Goal: Task Accomplishment & Management: Manage account settings

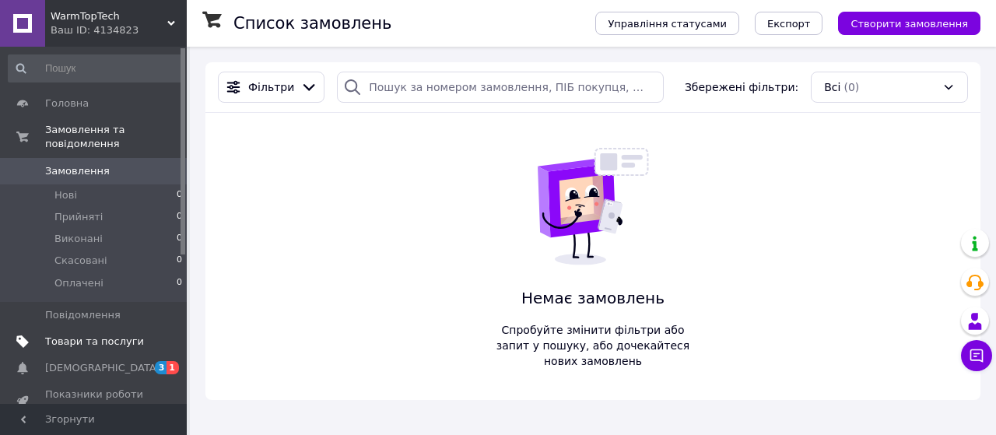
click at [78, 335] on span "Товари та послуги" at bounding box center [94, 342] width 99 height 14
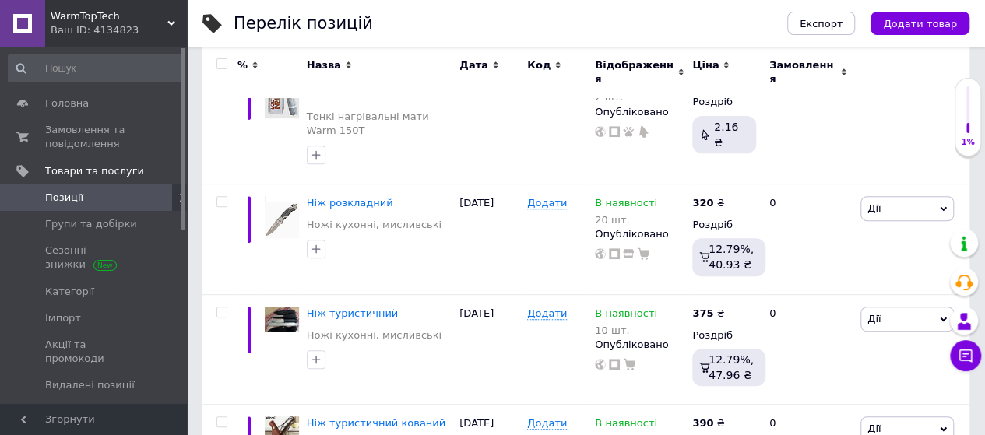
scroll to position [280, 0]
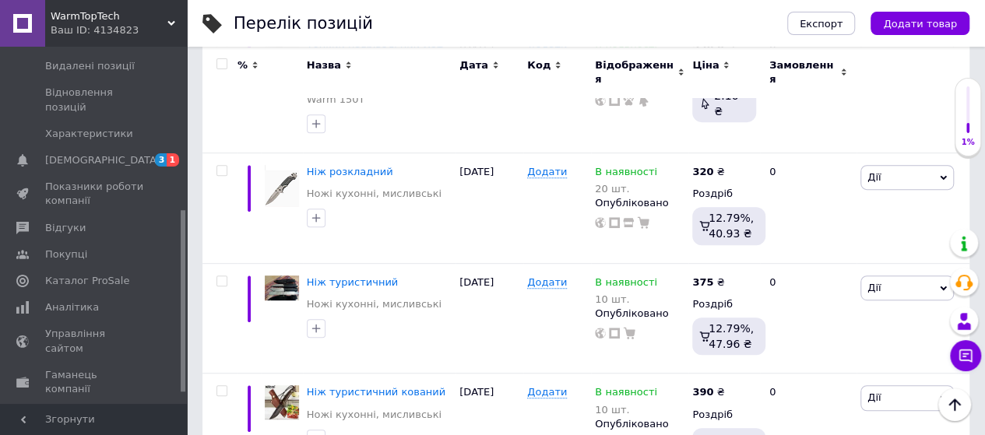
drag, startPoint x: 182, startPoint y: 216, endPoint x: 192, endPoint y: 378, distance: 163.0
click at [192, 378] on div "WarmTopTech Ваш ID: 4134823 Сайт WarmTopTech Кабінет покупця Перевірити стан си…" at bounding box center [492, 165] width 985 height 890
click at [72, 299] on span "Аналітика" at bounding box center [72, 306] width 54 height 14
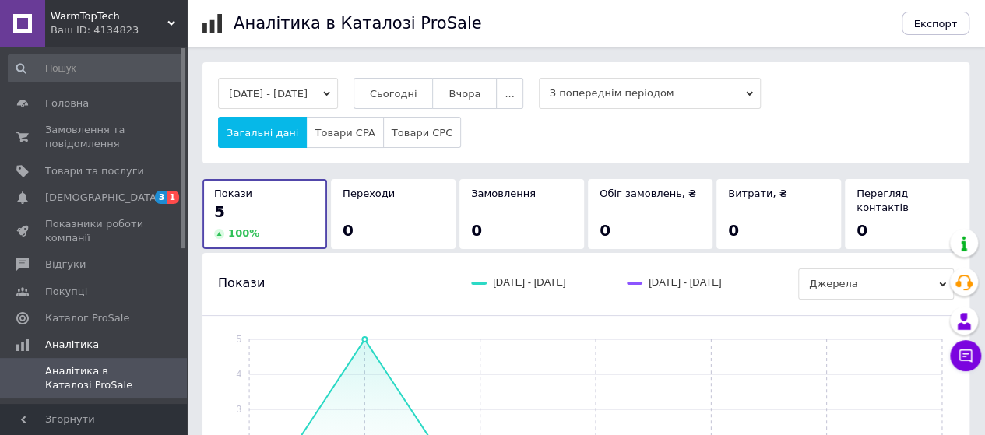
drag, startPoint x: 182, startPoint y: 265, endPoint x: 188, endPoint y: 93, distance: 172.2
click at [188, 93] on div "WarmTopTech Ваш ID: 4134823 Сайт WarmTopTech Кабінет покупця Перевірити стан си…" at bounding box center [492, 423] width 985 height 847
click at [92, 172] on span "Товари та послуги" at bounding box center [94, 171] width 99 height 14
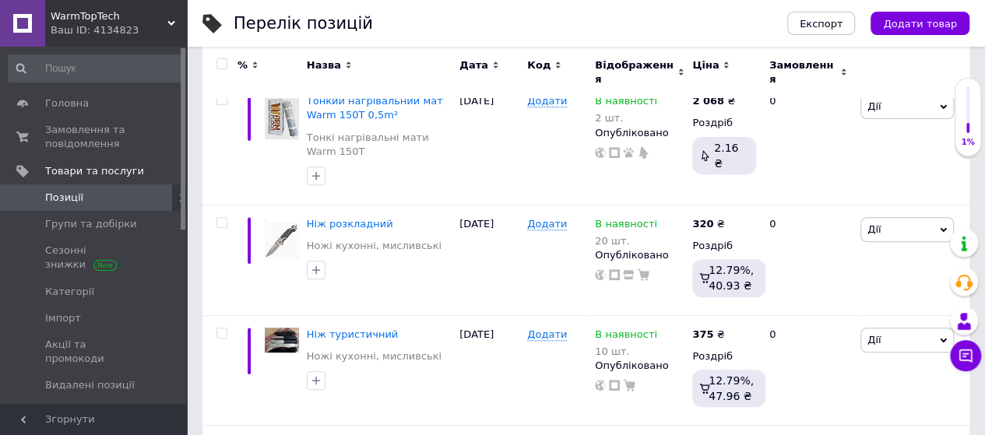
scroll to position [269, 0]
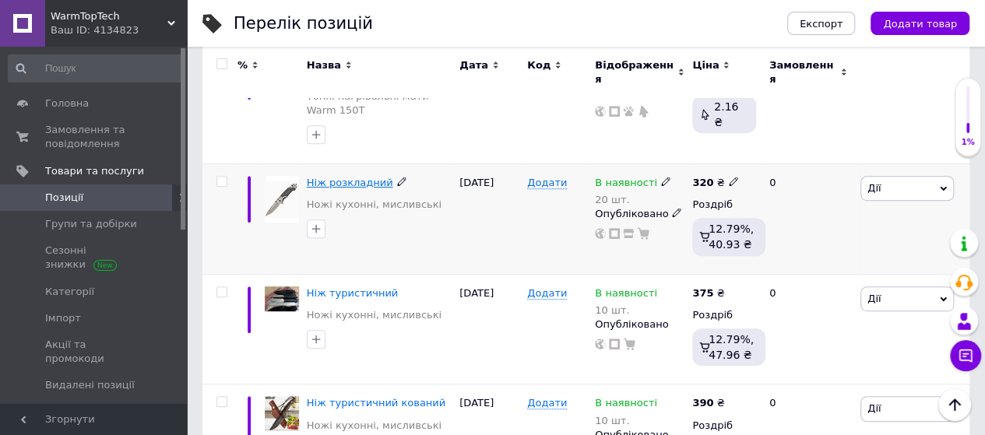
click at [332, 177] on span "Ніж розкладний" at bounding box center [350, 183] width 86 height 12
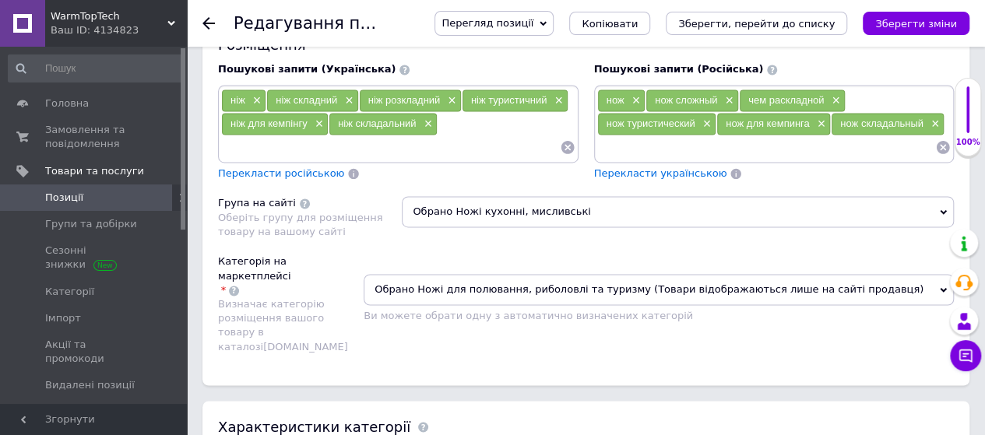
scroll to position [1131, 0]
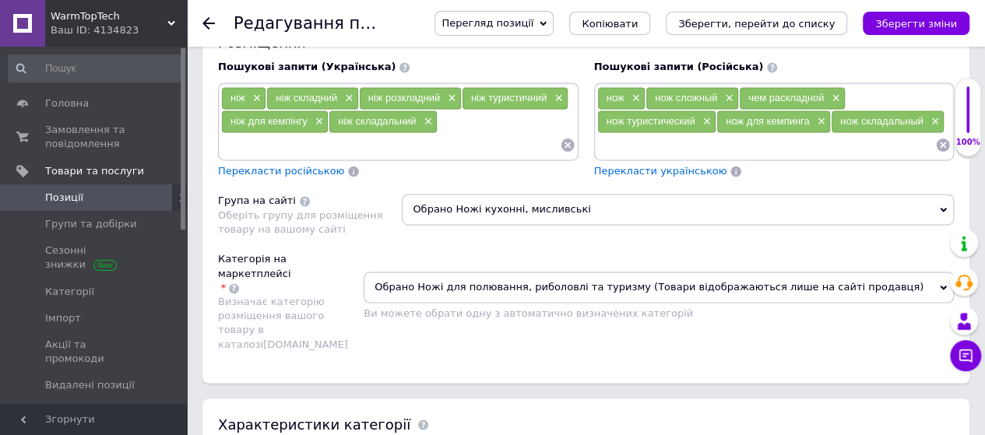
click at [940, 206] on icon at bounding box center [943, 209] width 7 height 7
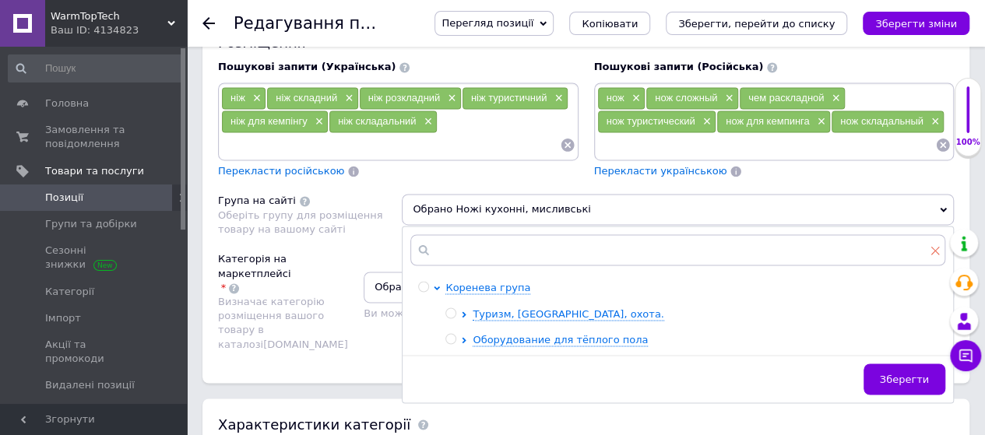
click at [934, 246] on icon at bounding box center [935, 250] width 9 height 9
click at [964, 180] on div "Розміщення Пошукові запити (Українська) ніж × ніж складний × ніж розкладний × н…" at bounding box center [585, 199] width 767 height 365
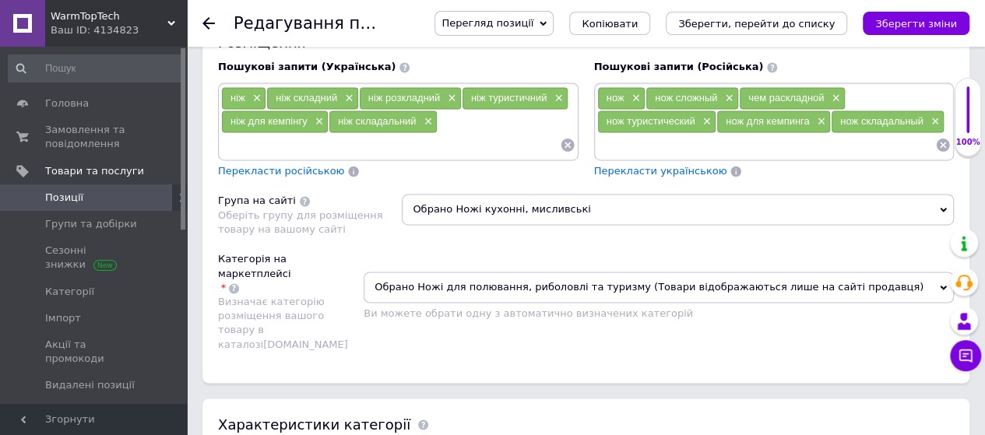
click at [946, 284] on icon at bounding box center [943, 287] width 7 height 7
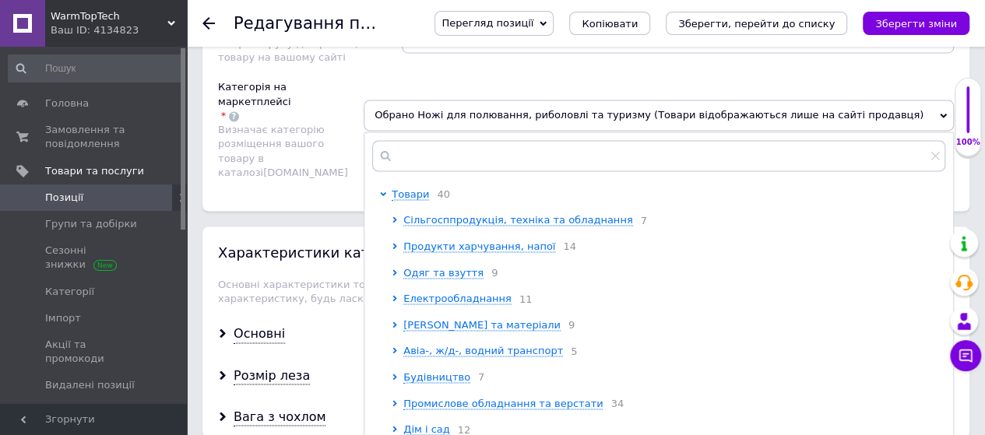
scroll to position [1333, 0]
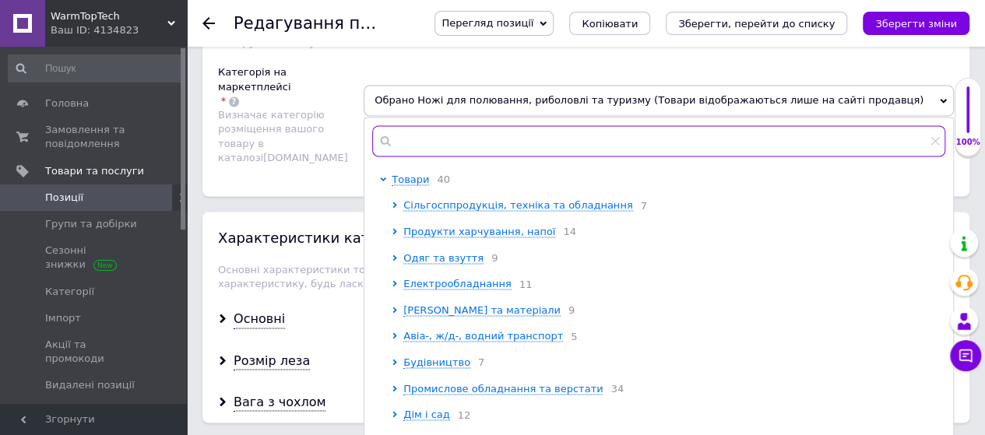
click at [467, 125] on input "text" at bounding box center [658, 140] width 573 height 31
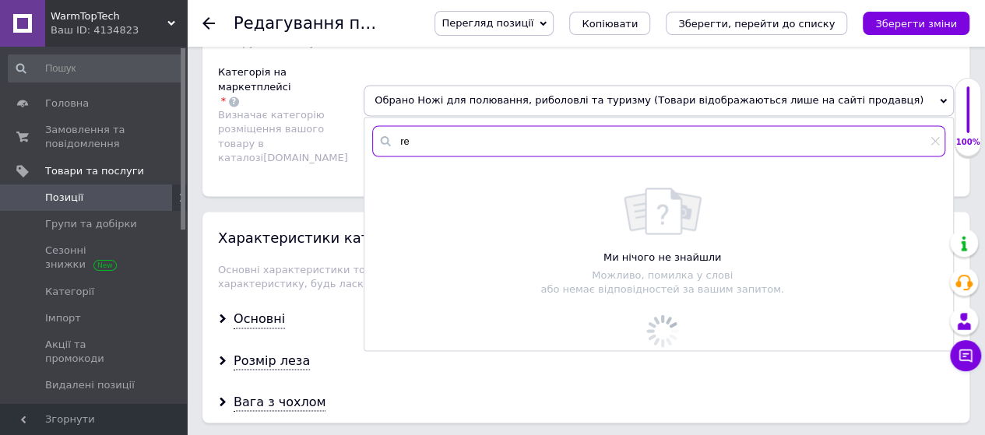
type input "r"
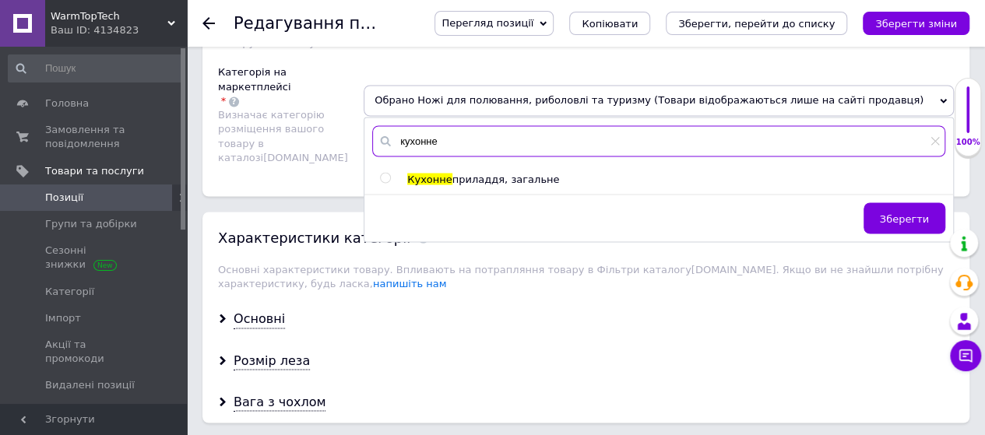
type input "кухонне"
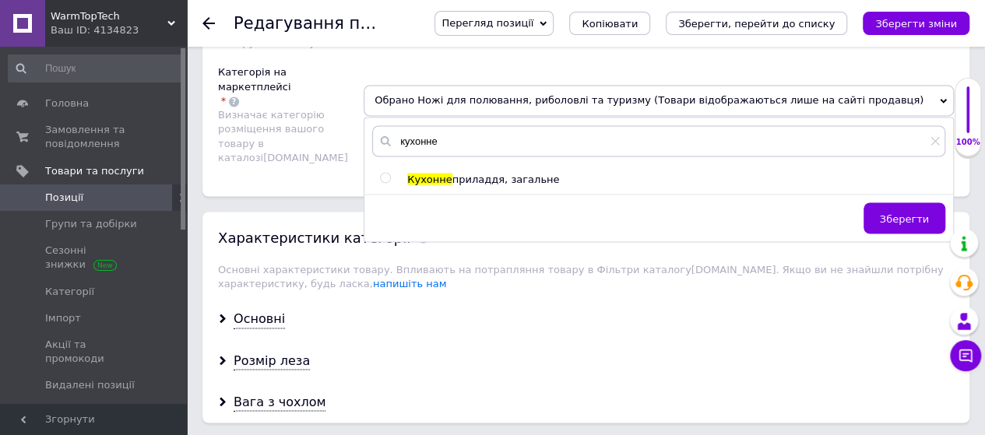
click at [390, 173] on input "radio" at bounding box center [385, 178] width 10 height 10
radio input "true"
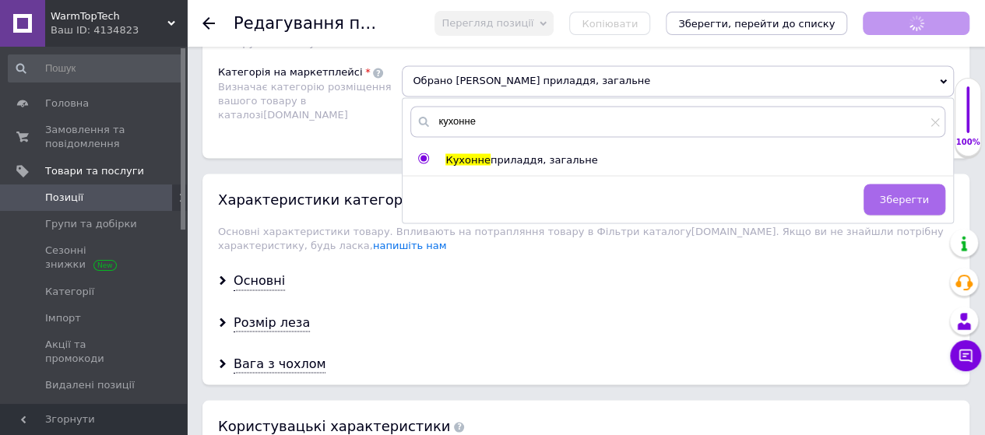
click at [898, 193] on span "Зберегти" at bounding box center [904, 199] width 49 height 12
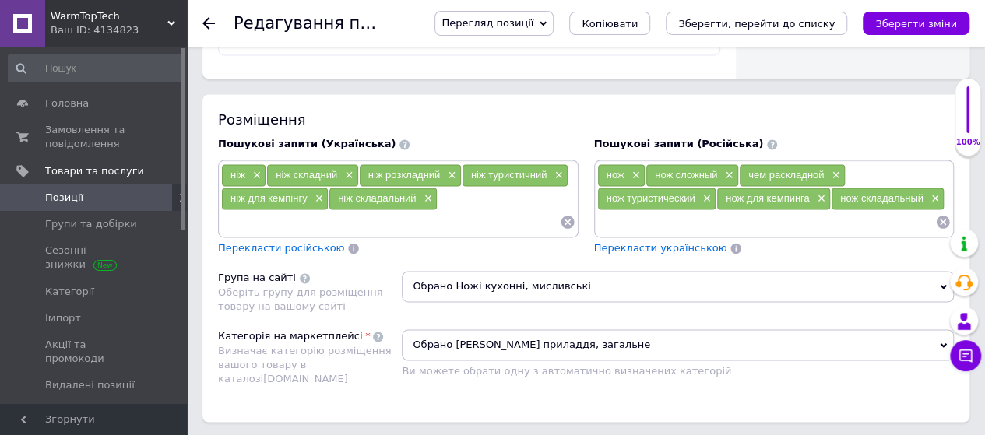
scroll to position [1054, 0]
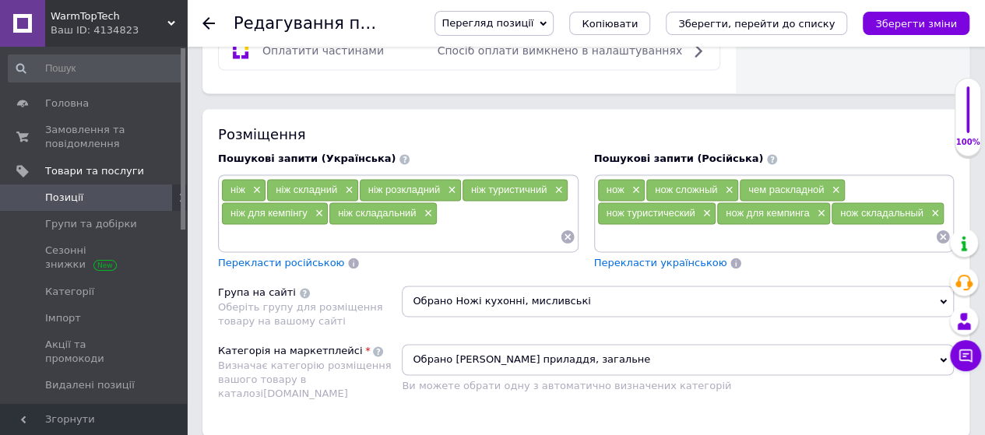
click at [944, 300] on icon at bounding box center [943, 302] width 7 height 5
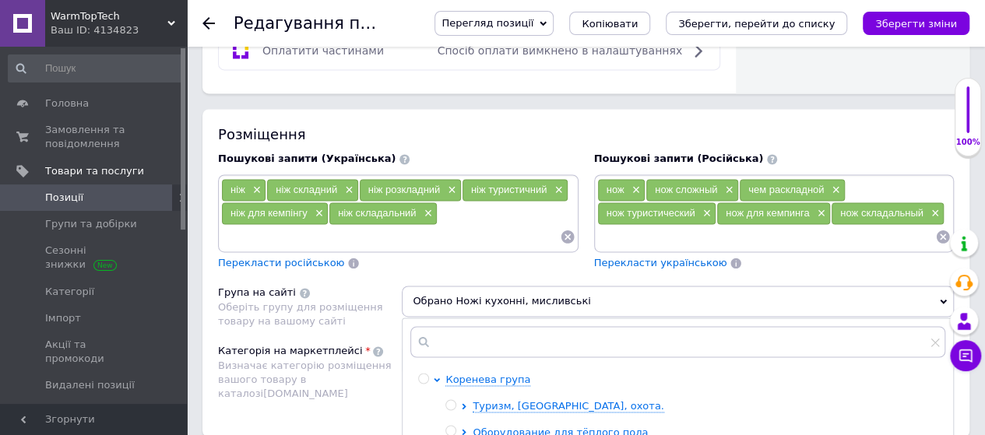
click at [572, 286] on span "Обрано Ножі кухонні, мисливські" at bounding box center [678, 301] width 552 height 31
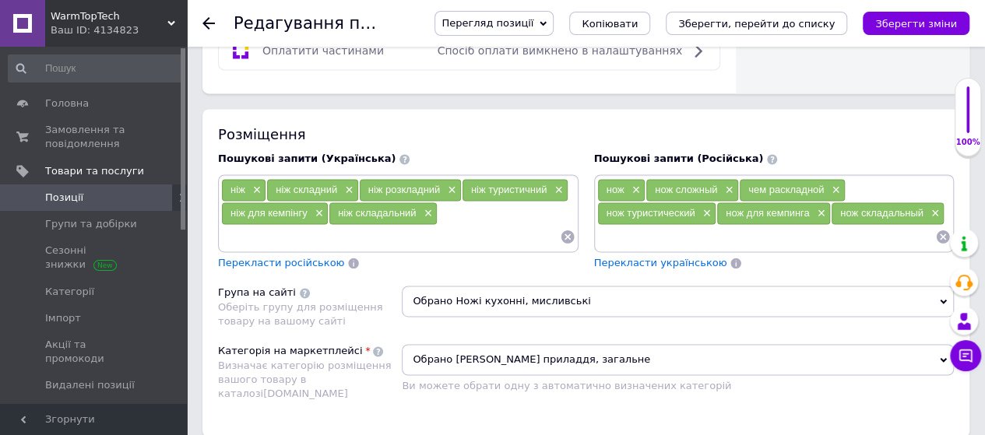
click at [942, 298] on icon at bounding box center [943, 301] width 7 height 7
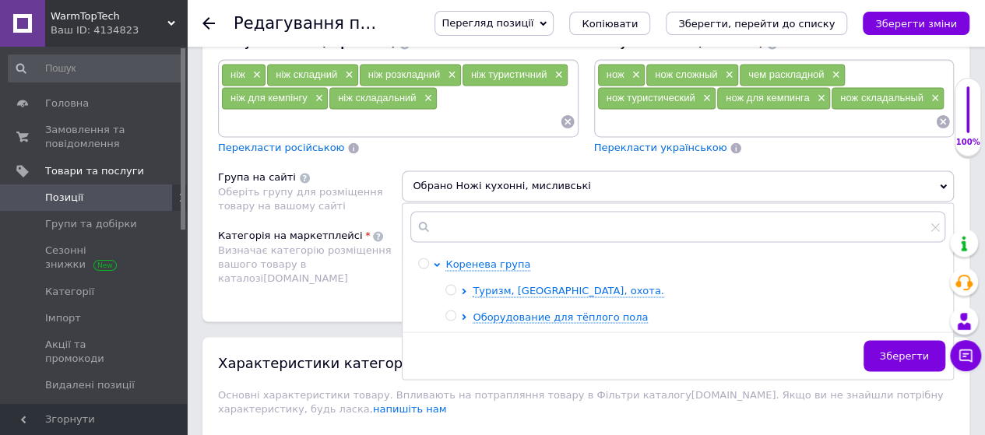
scroll to position [1179, 0]
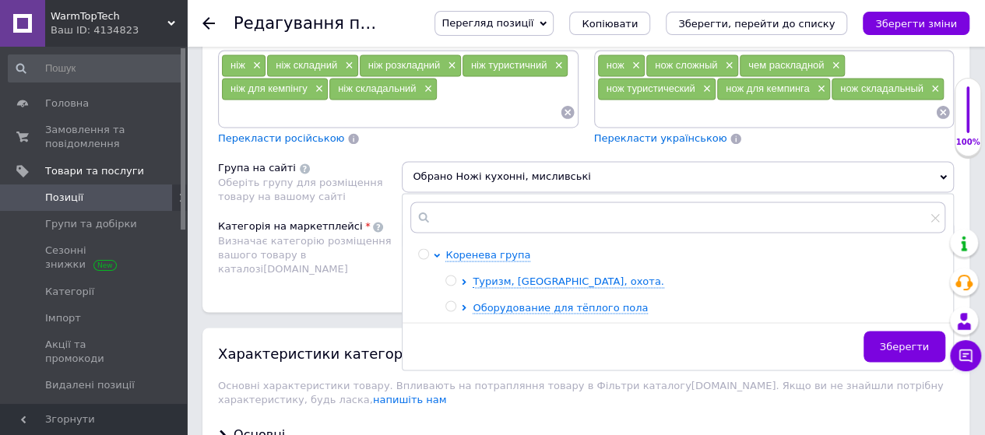
click at [447, 276] on input "radio" at bounding box center [450, 281] width 10 height 10
radio input "true"
click at [912, 340] on span "Зберегти" at bounding box center [904, 346] width 49 height 12
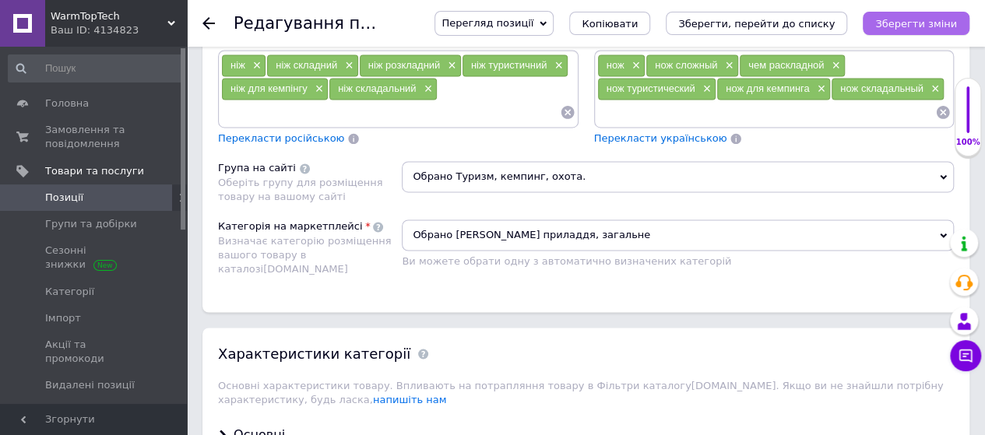
click at [905, 19] on icon "Зберегти зміни" at bounding box center [916, 24] width 82 height 12
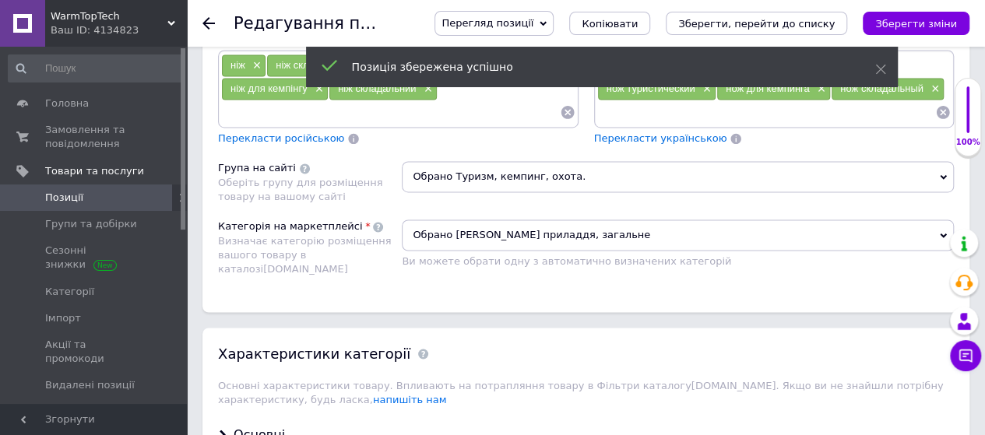
click at [171, 23] on icon at bounding box center [171, 23] width 8 height 8
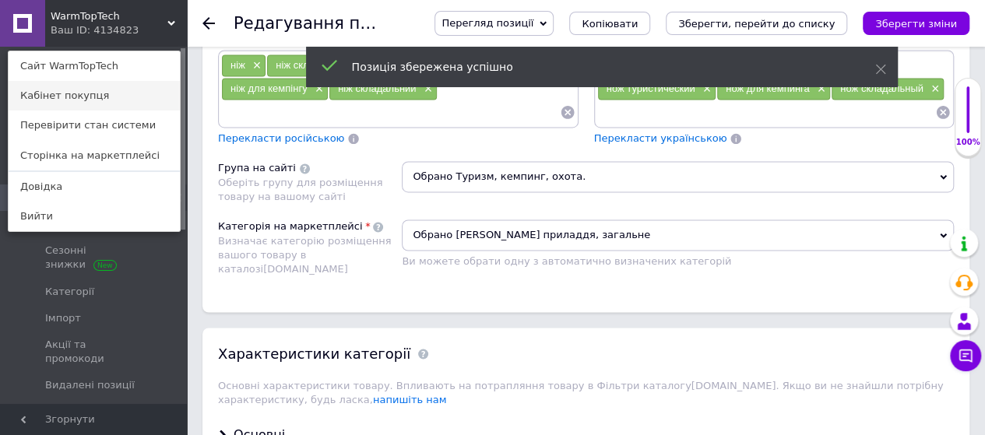
click at [80, 96] on link "Кабінет покупця" at bounding box center [94, 96] width 171 height 30
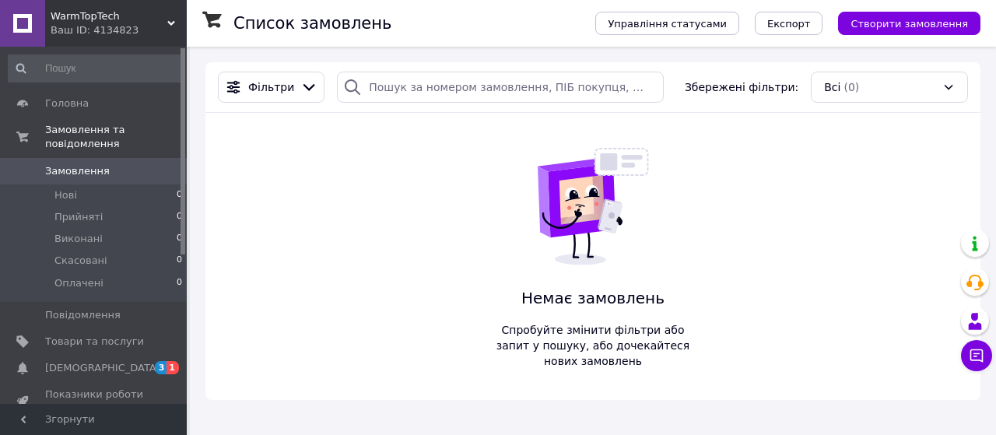
click at [171, 24] on use at bounding box center [171, 23] width 8 height 5
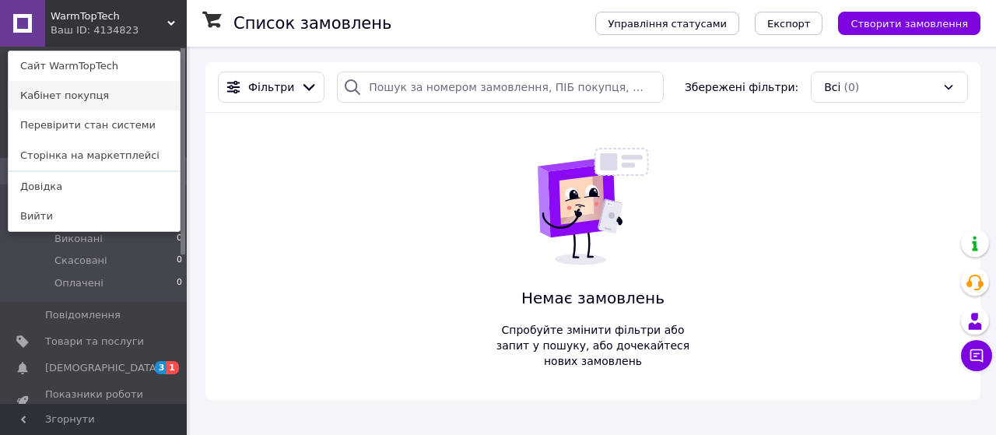
click at [76, 93] on link "Кабінет покупця" at bounding box center [94, 96] width 171 height 30
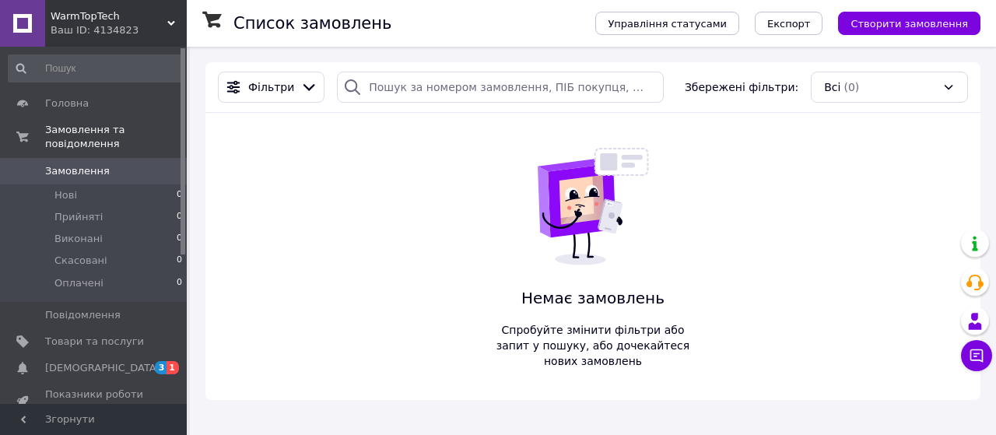
click at [174, 19] on icon at bounding box center [171, 23] width 8 height 8
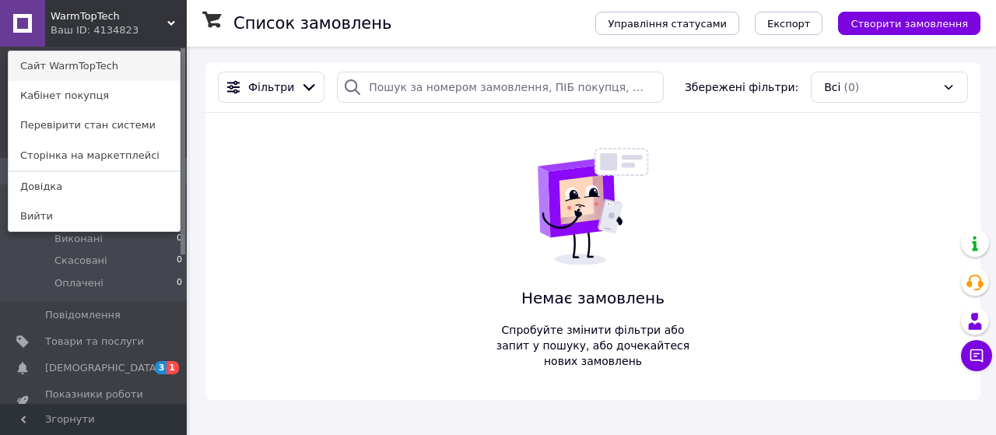
click at [114, 63] on link "Сайт WarmTopTech" at bounding box center [94, 66] width 171 height 30
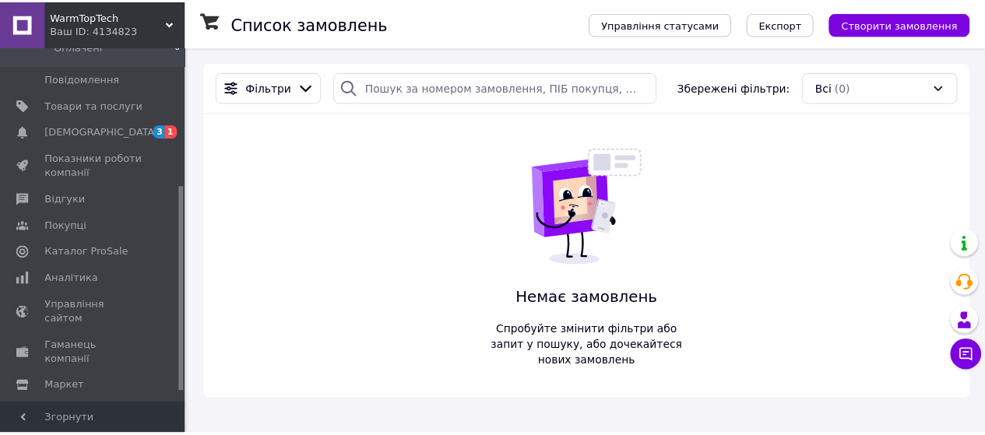
scroll to position [242, 0]
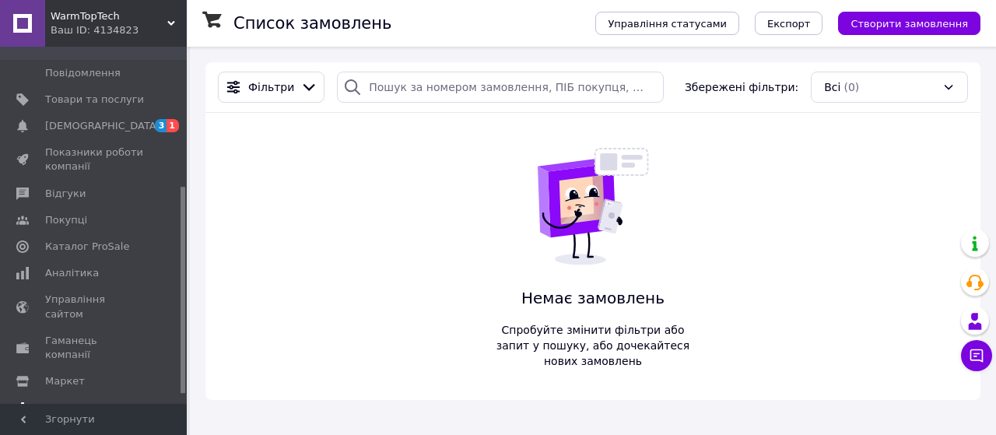
drag, startPoint x: 182, startPoint y: 217, endPoint x: 173, endPoint y: 356, distance: 138.9
click at [173, 356] on div "Головна Замовлення та повідомлення Замовлення 0 Нові 0 Прийняті 0 Виконані 0 Ск…" at bounding box center [93, 225] width 187 height 357
click at [93, 293] on span "Управління сайтом" at bounding box center [94, 307] width 99 height 28
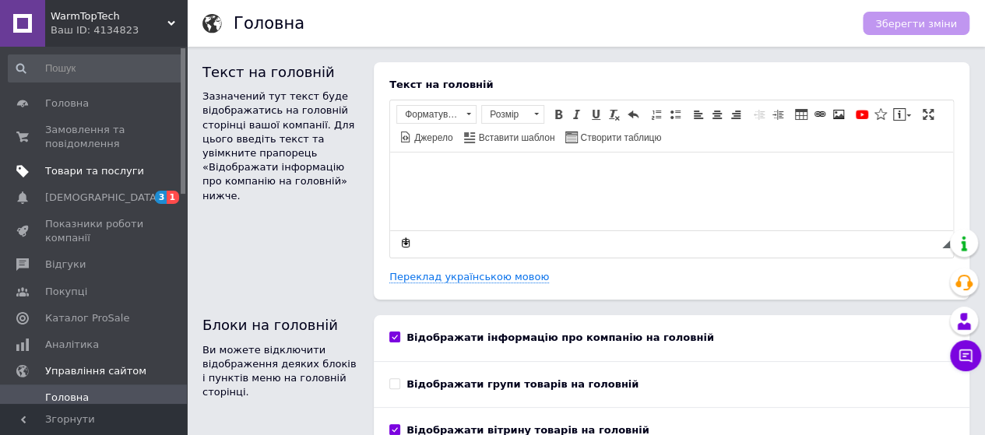
drag, startPoint x: 182, startPoint y: 286, endPoint x: 163, endPoint y: 172, distance: 115.2
click at [163, 172] on div "Головна Замовлення та повідомлення 0 0 Товари та послуги Сповіщення 3 1 Показни…" at bounding box center [93, 225] width 187 height 357
click at [93, 170] on span "Товари та послуги" at bounding box center [94, 171] width 99 height 14
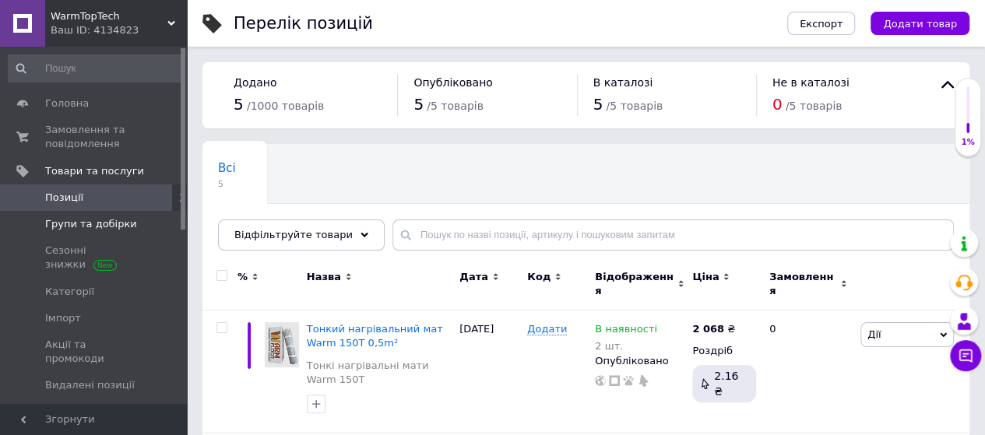
click at [93, 223] on span "Групи та добірки" at bounding box center [91, 224] width 92 height 14
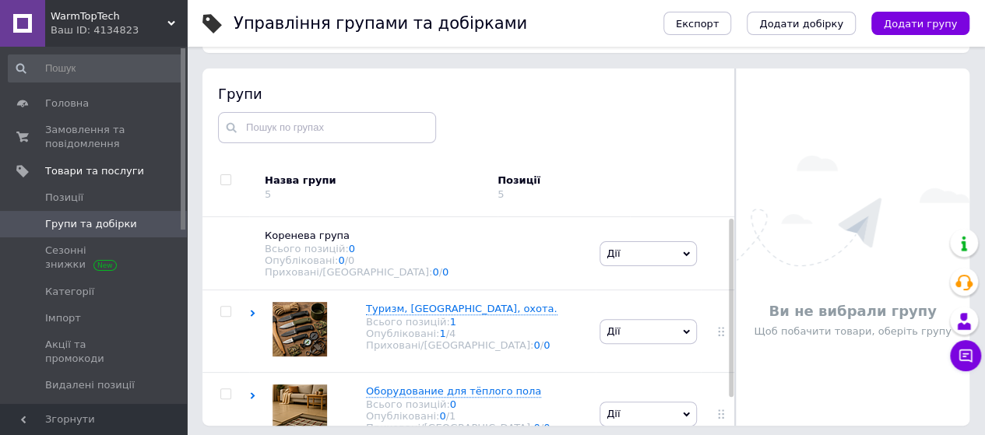
scroll to position [88, 0]
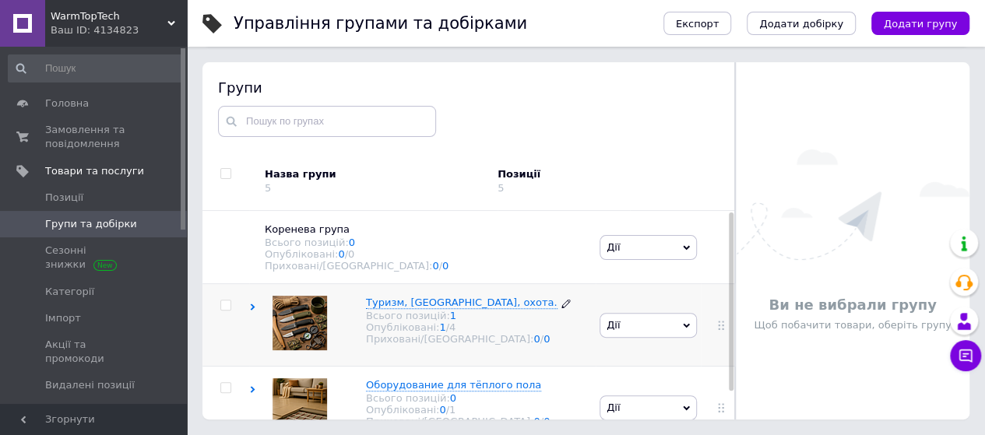
click at [561, 303] on link at bounding box center [565, 303] width 9 height 14
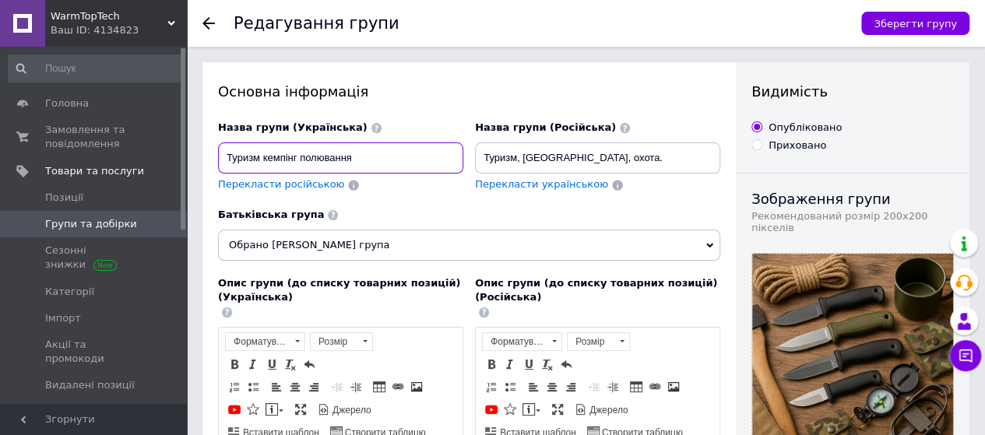
click at [360, 164] on input "Туризм кемпінг полювання" at bounding box center [340, 157] width 245 height 31
type input "Туризм, кемпінг"
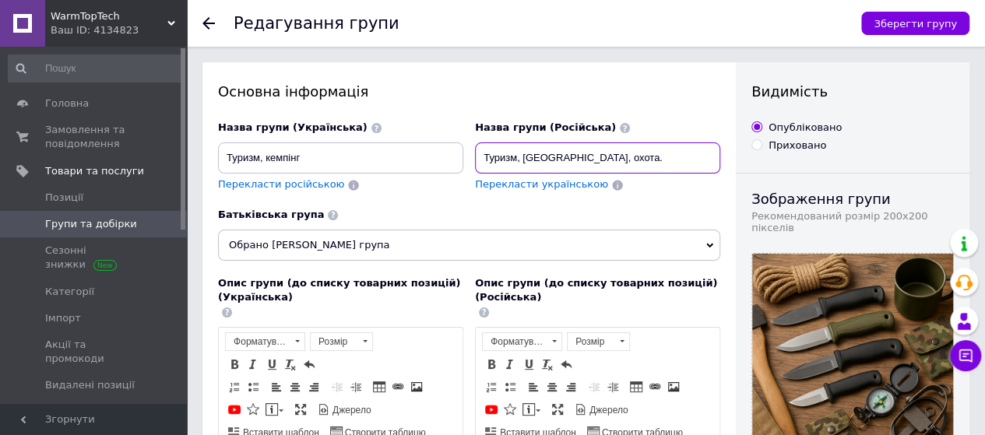
click at [593, 160] on input "Туризм, [GEOGRAPHIC_DATA], охота." at bounding box center [597, 157] width 245 height 31
type input "Туризм, [GEOGRAPHIC_DATA]"
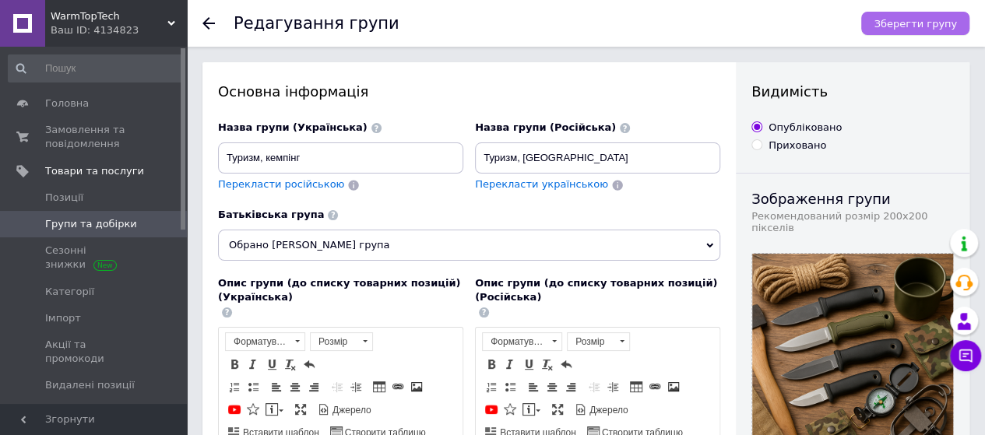
click at [917, 21] on span "Зберегти групу" at bounding box center [914, 24] width 83 height 12
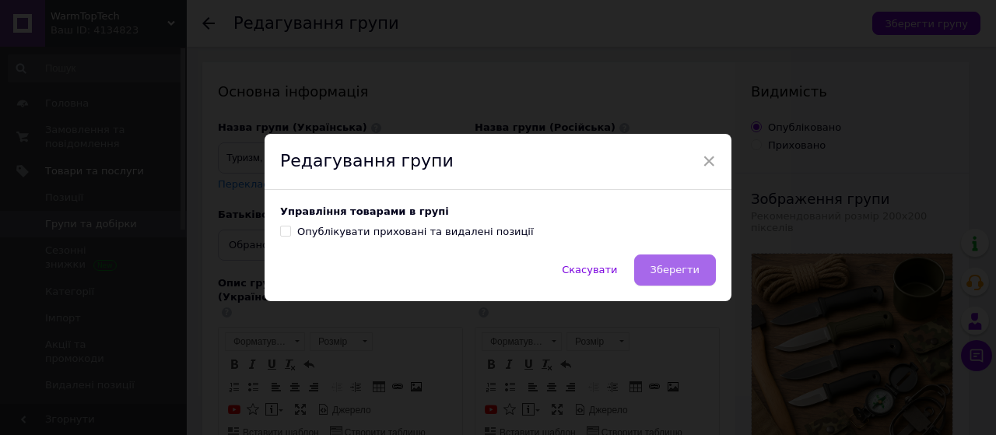
click at [677, 278] on button "Зберегти" at bounding box center [675, 270] width 82 height 31
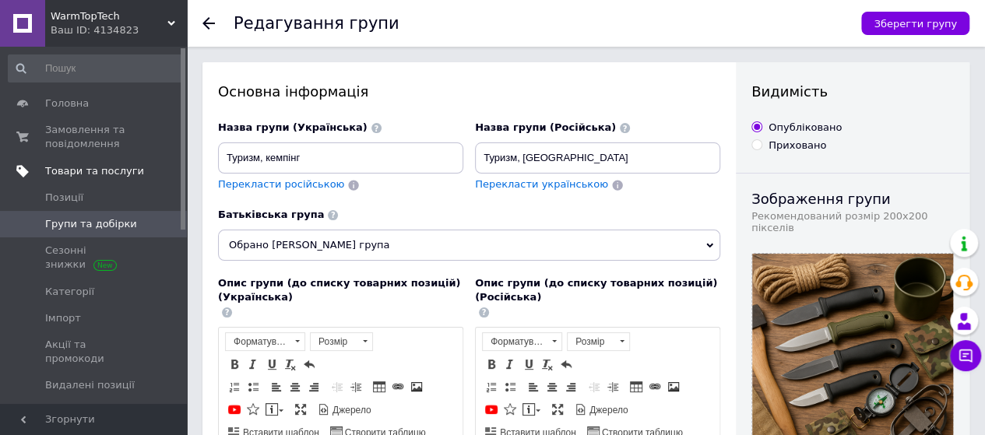
click at [83, 168] on span "Товари та послуги" at bounding box center [94, 171] width 99 height 14
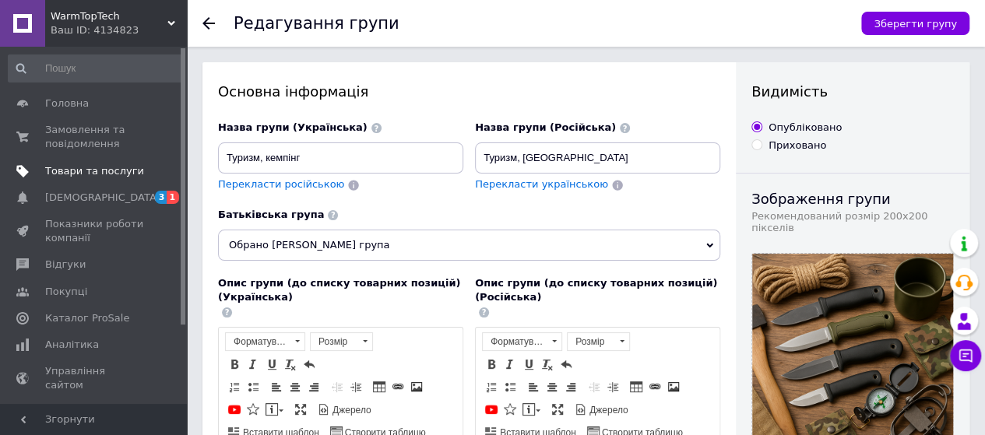
click at [107, 170] on span "Товари та послуги" at bounding box center [94, 171] width 99 height 14
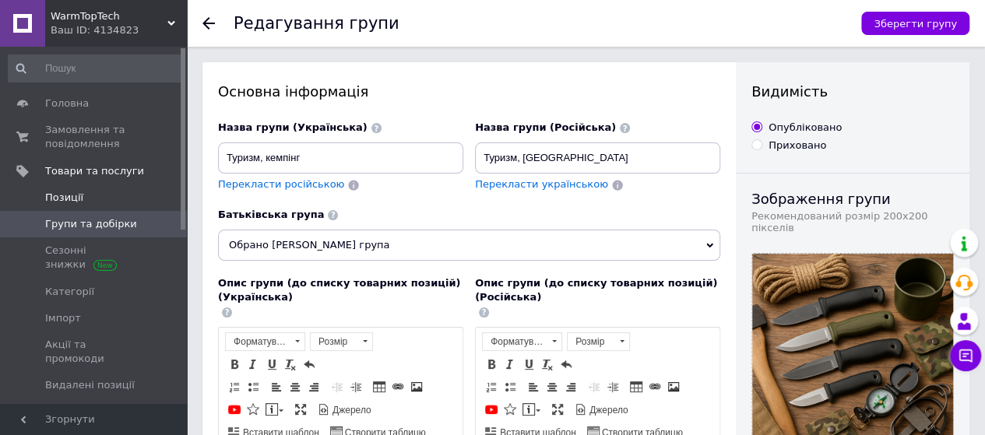
click at [65, 193] on span "Позиції" at bounding box center [64, 198] width 38 height 14
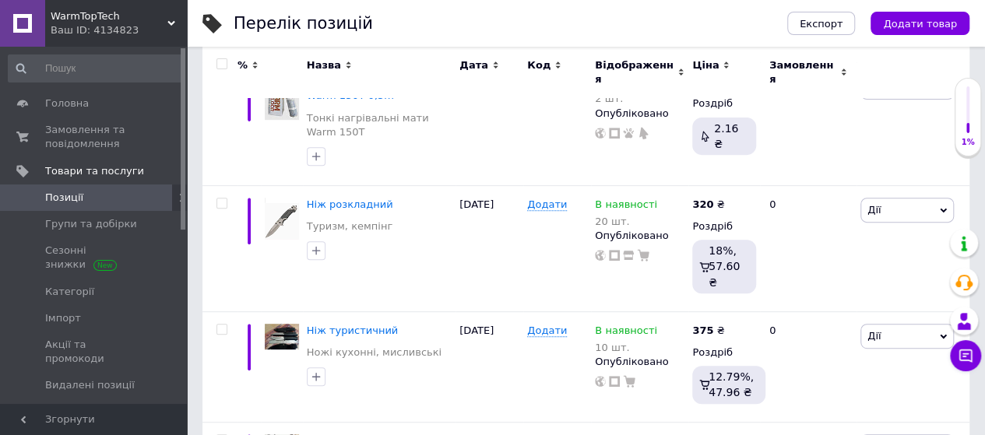
scroll to position [280, 0]
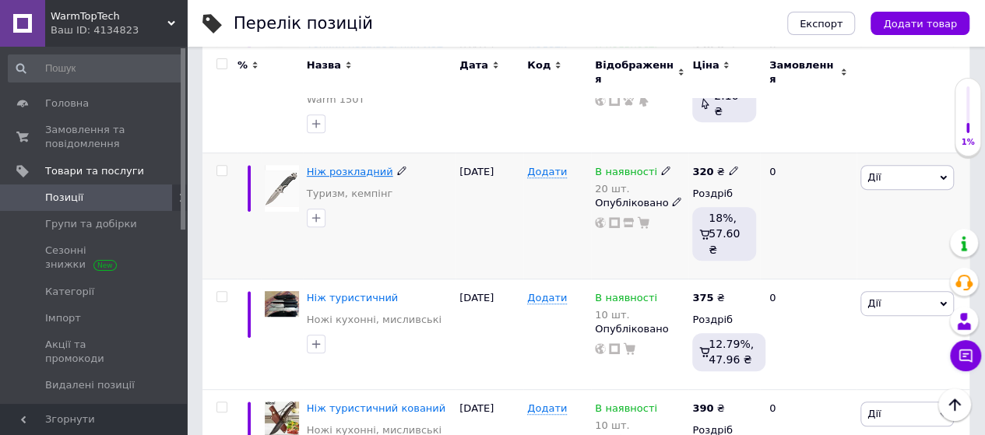
click at [346, 166] on span "Ніж розкладний" at bounding box center [350, 172] width 86 height 12
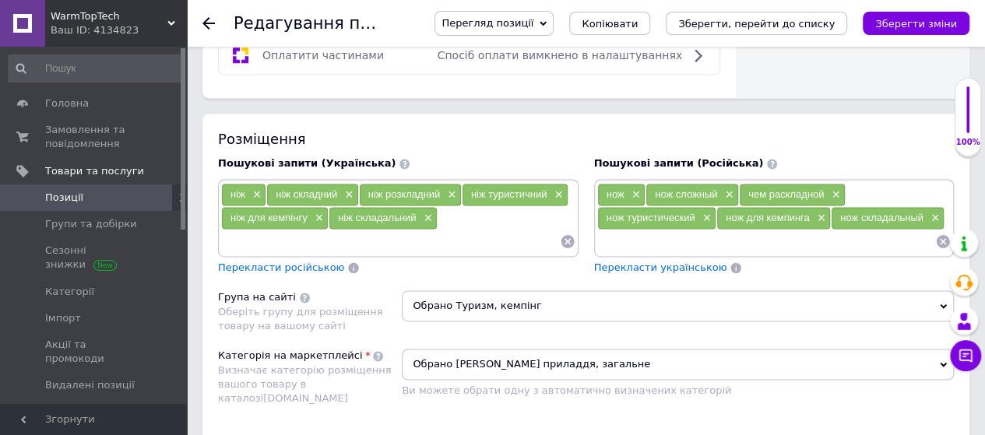
scroll to position [1048, 0]
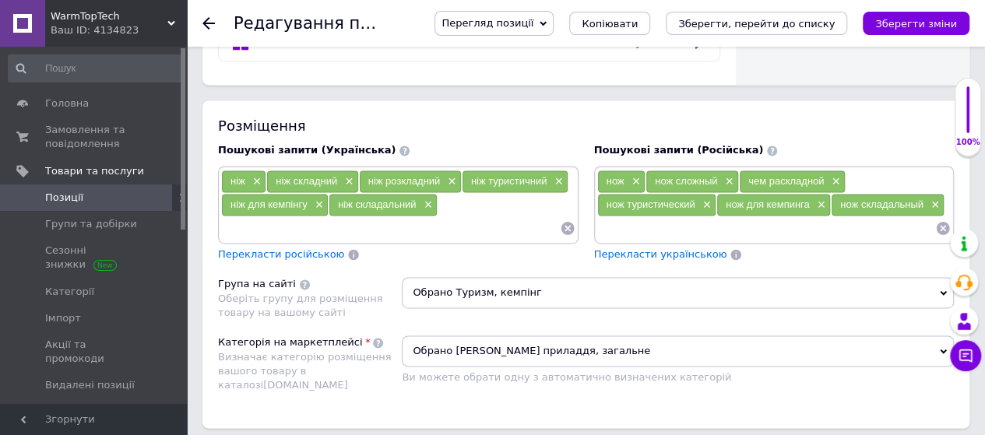
click at [942, 291] on icon at bounding box center [943, 293] width 7 height 5
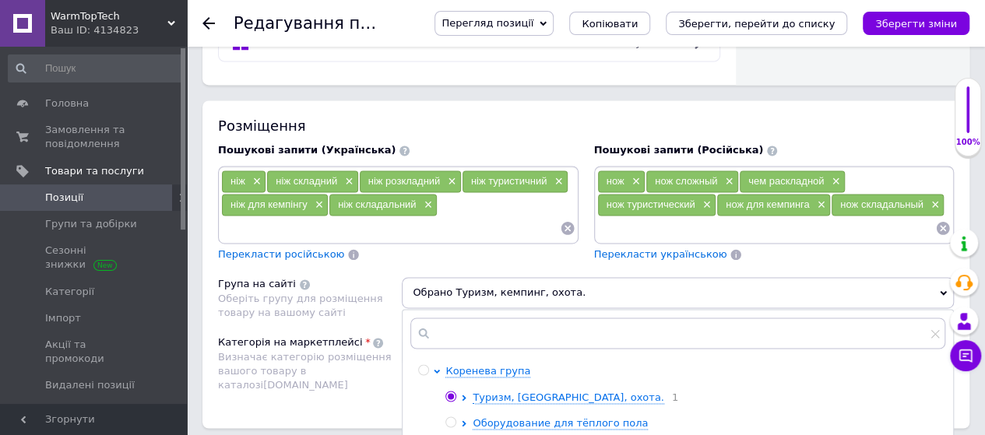
click at [582, 277] on span "Обрано Туризм, кемпинг, охота." at bounding box center [678, 292] width 552 height 31
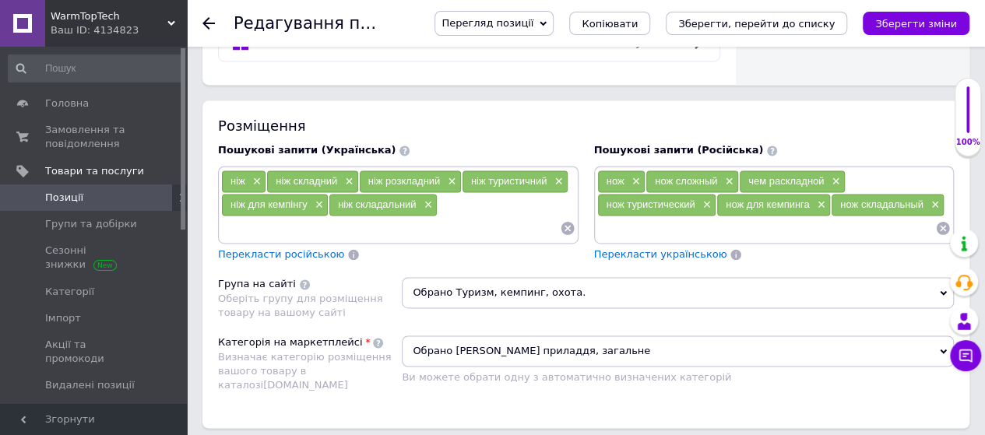
click at [582, 277] on span "Обрано Туризм, кемпинг, охота." at bounding box center [678, 292] width 552 height 31
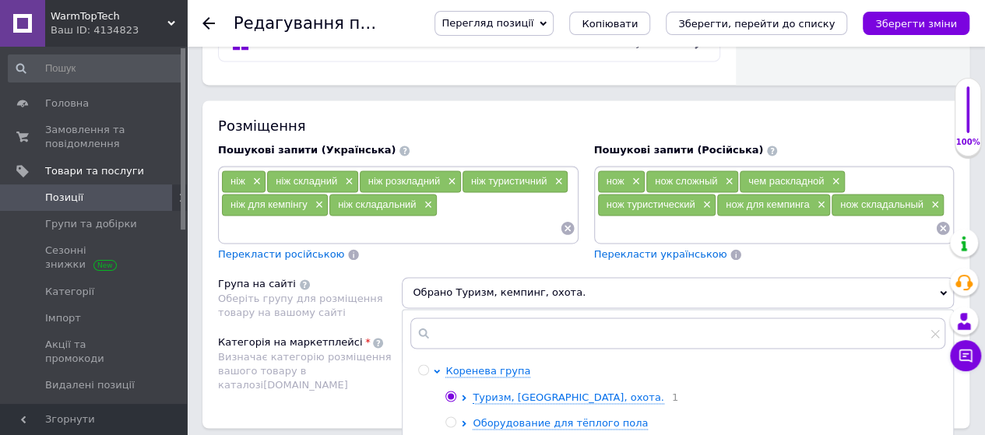
click at [568, 277] on span "Обрано Туризм, кемпинг, охота." at bounding box center [678, 292] width 552 height 31
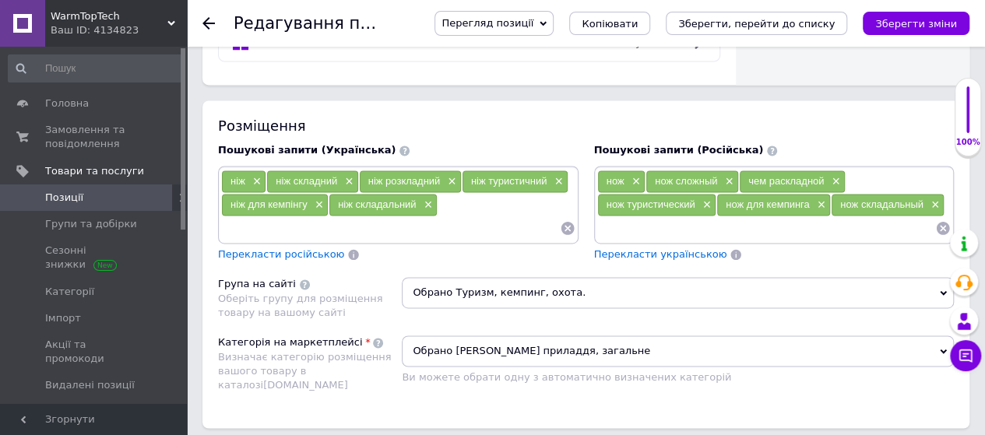
click at [568, 277] on span "Обрано Туризм, кемпинг, охота." at bounding box center [678, 292] width 552 height 31
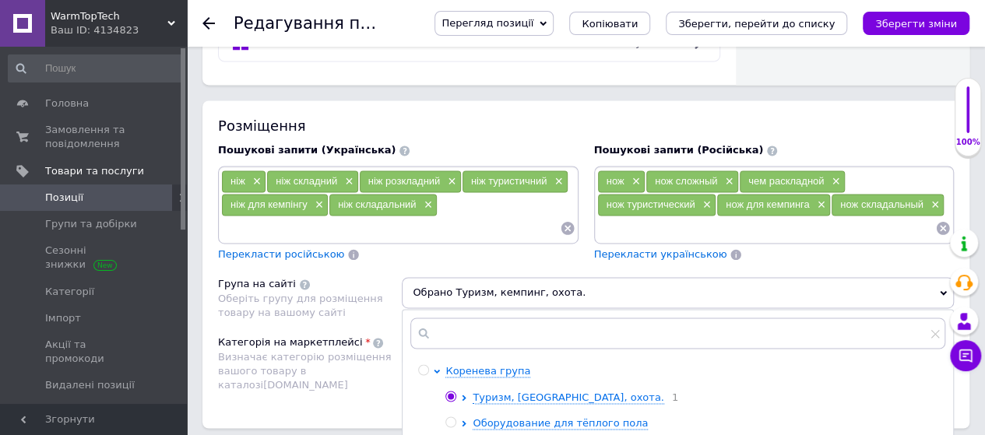
click at [452, 392] on input "radio" at bounding box center [450, 397] width 10 height 10
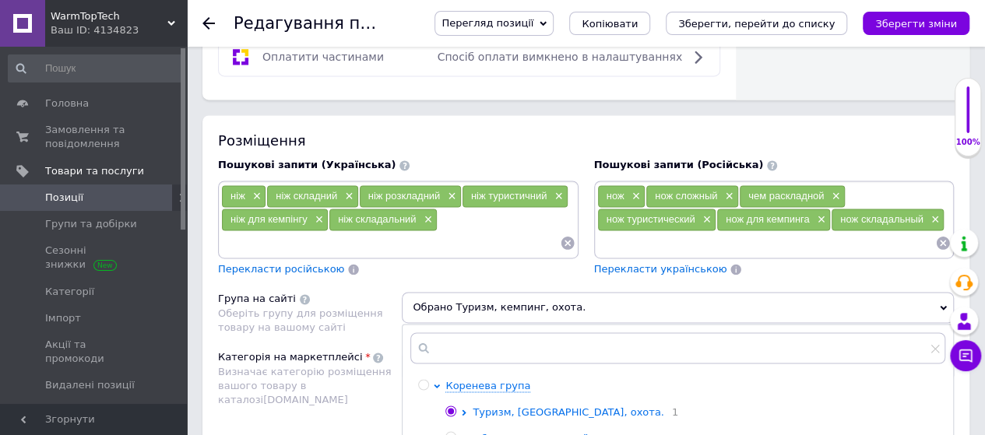
scroll to position [1063, 0]
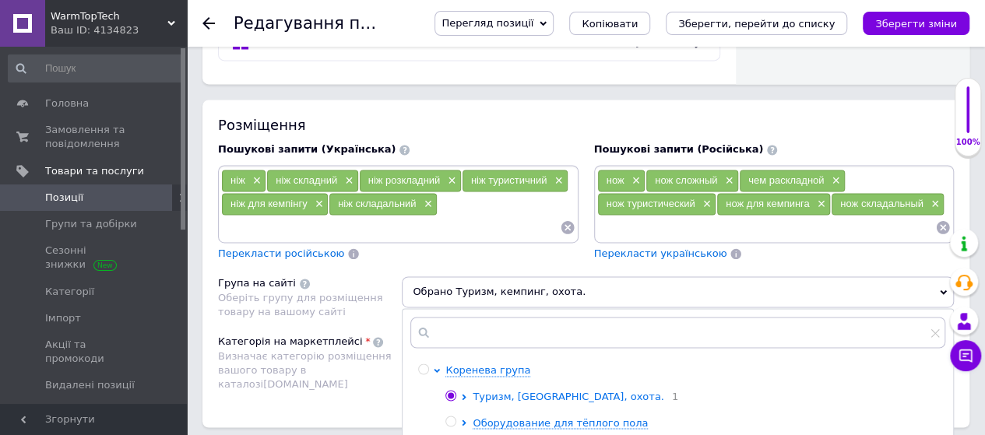
click at [541, 391] on span "Туризм, [GEOGRAPHIC_DATA], охота." at bounding box center [569, 397] width 192 height 12
click at [79, 224] on span "Групи та добірки" at bounding box center [91, 224] width 92 height 14
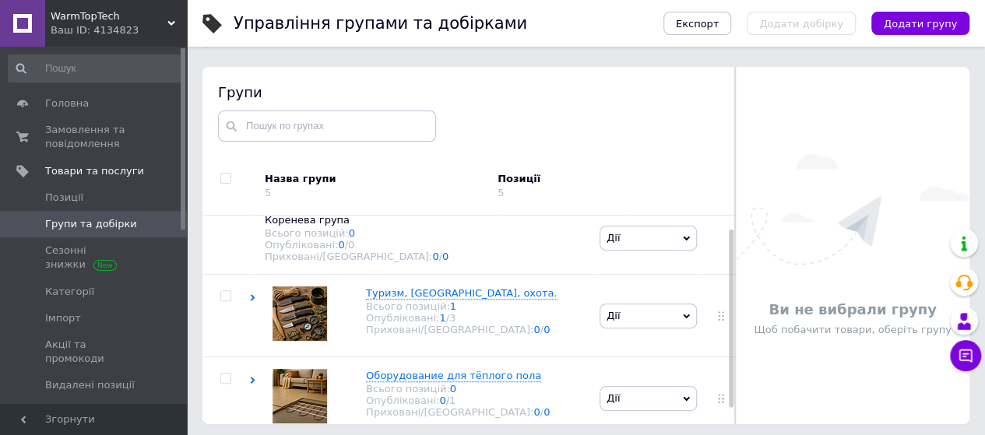
scroll to position [88, 0]
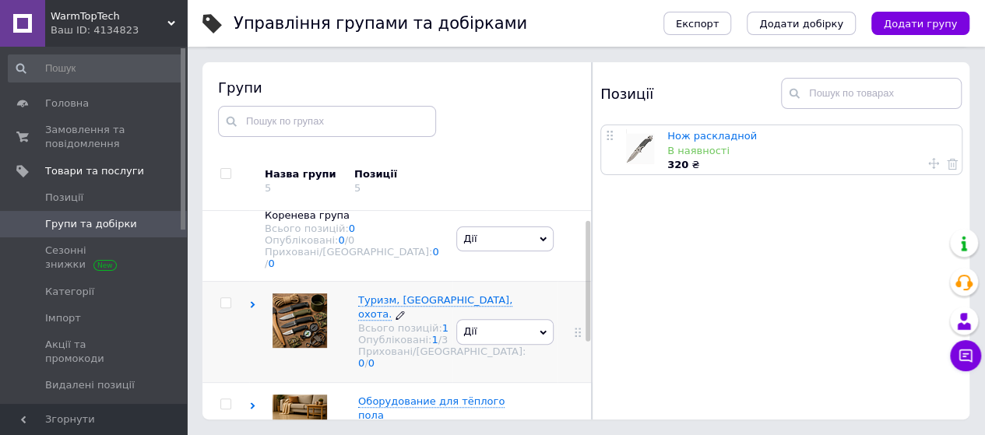
click at [395, 320] on icon at bounding box center [399, 315] width 9 height 9
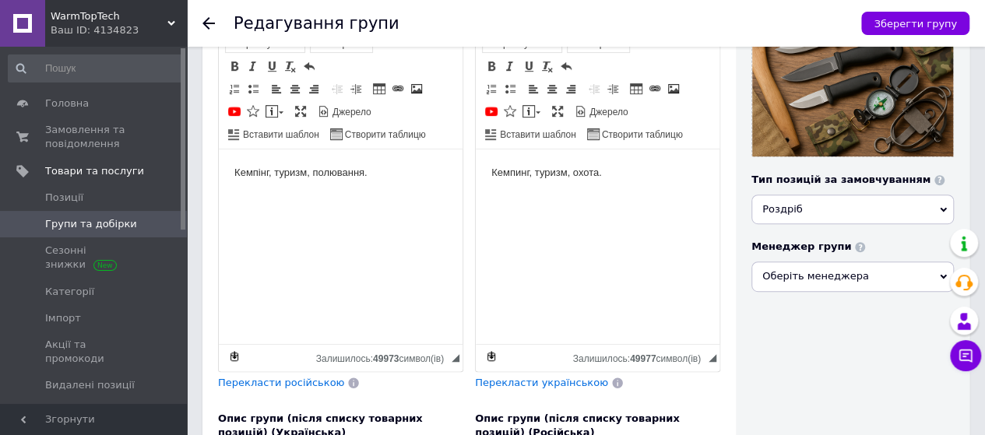
scroll to position [322, 0]
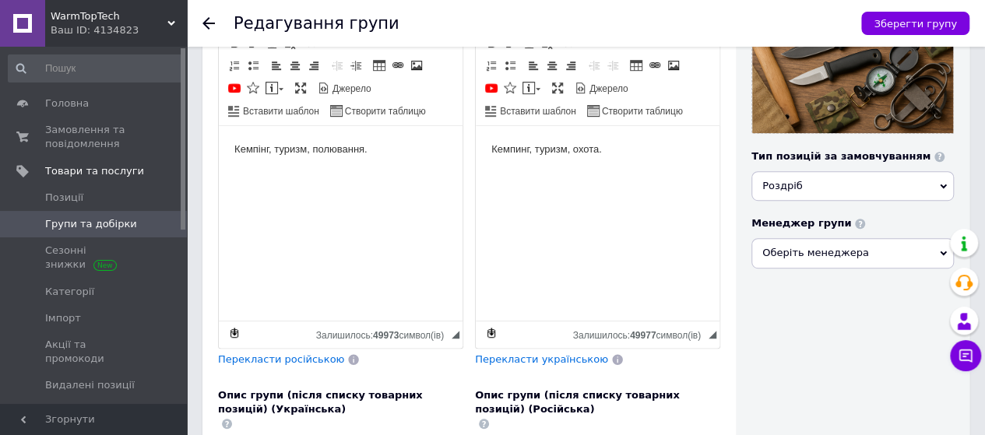
click at [603, 154] on body "Кемпинг, туризм, охота." at bounding box center [597, 149] width 213 height 16
click at [360, 152] on body "Кемпінг, туризм, полювання." at bounding box center [340, 149] width 213 height 16
click at [370, 151] on body "Кемпінг, туризм, полювання." at bounding box center [340, 149] width 213 height 16
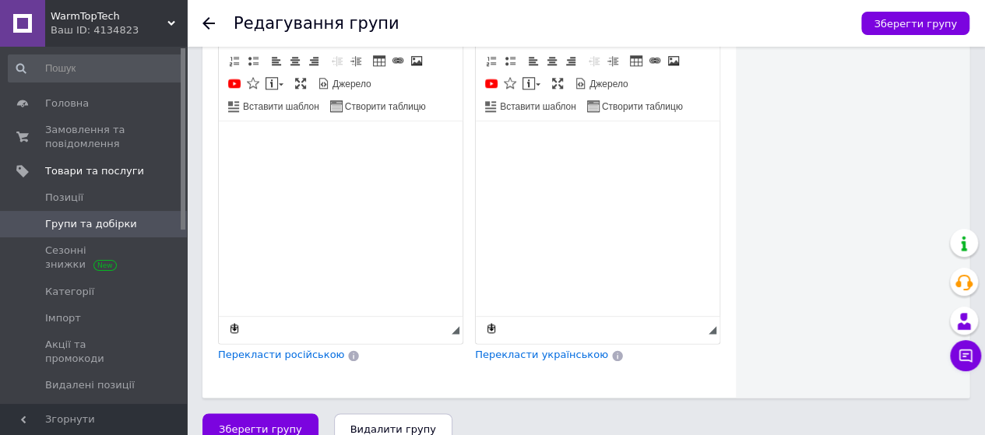
scroll to position [789, 0]
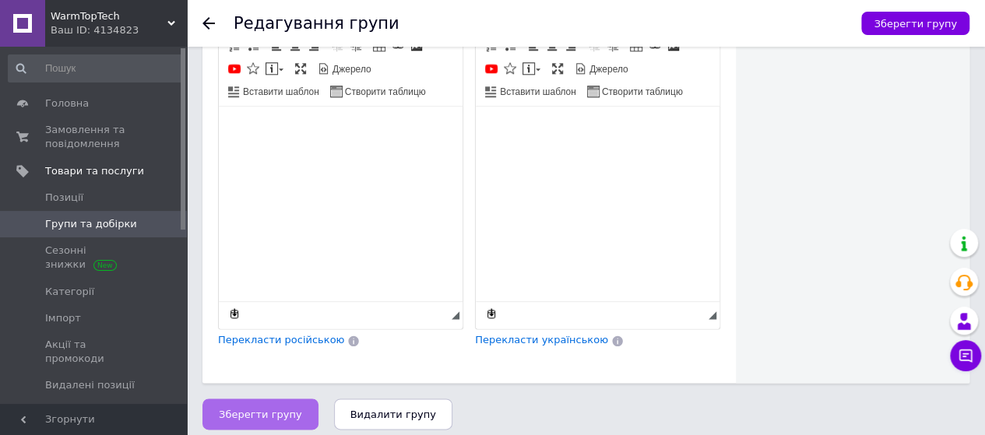
click at [255, 409] on span "Зберегти групу" at bounding box center [260, 415] width 83 height 12
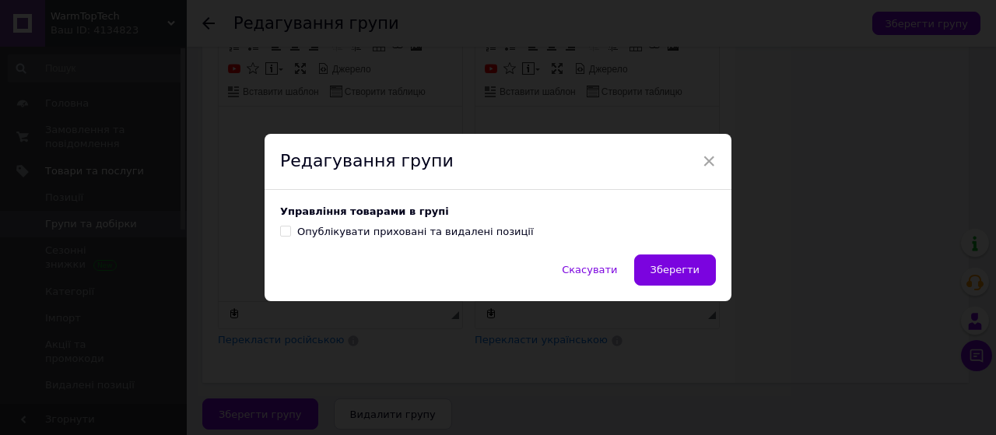
click at [282, 231] on input "Опублікувати приховані та видалені позиції" at bounding box center [285, 231] width 10 height 10
checkbox input "true"
click at [674, 269] on span "Зберегти" at bounding box center [675, 270] width 49 height 12
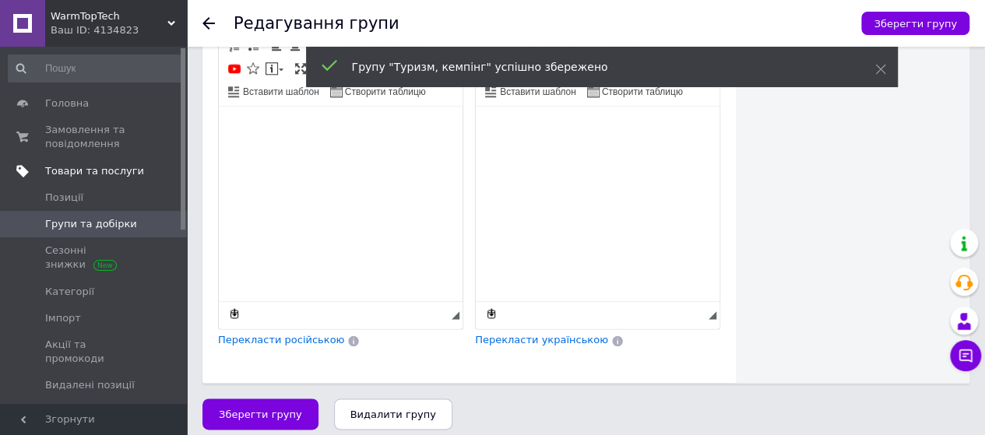
click at [106, 171] on span "Товари та послуги" at bounding box center [94, 171] width 99 height 14
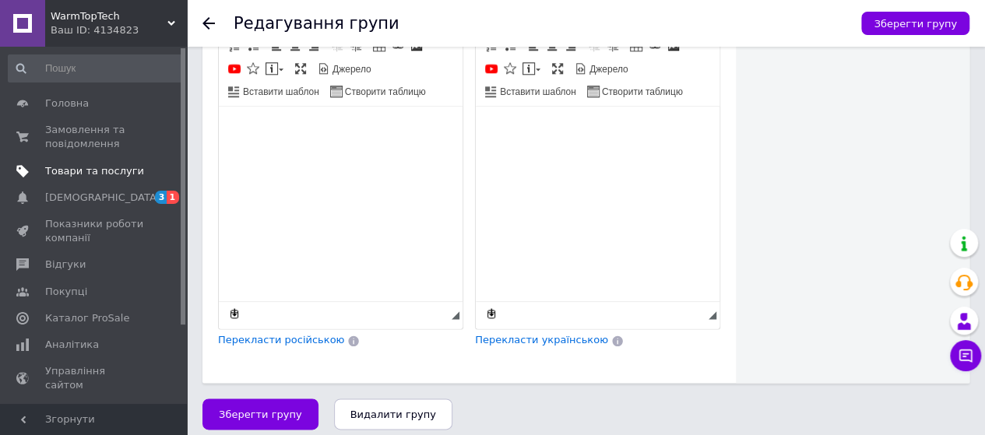
click at [106, 171] on span "Товари та послуги" at bounding box center [94, 171] width 99 height 14
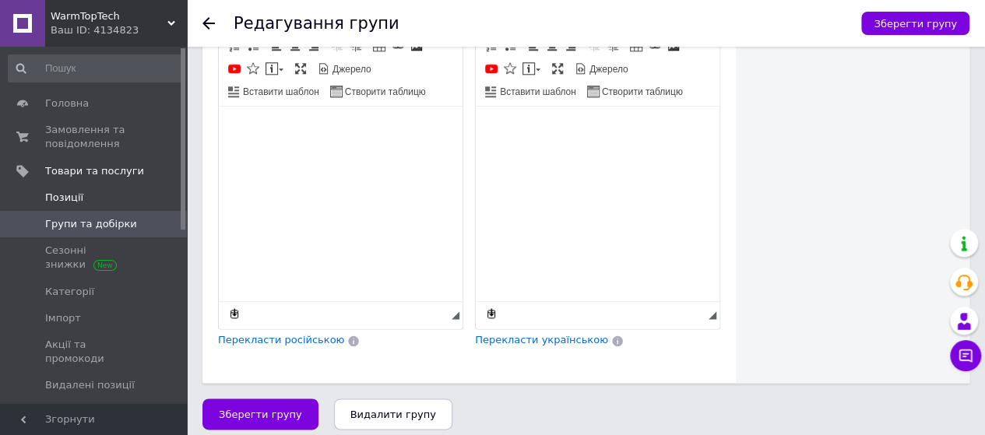
click at [63, 197] on span "Позиції" at bounding box center [64, 198] width 38 height 14
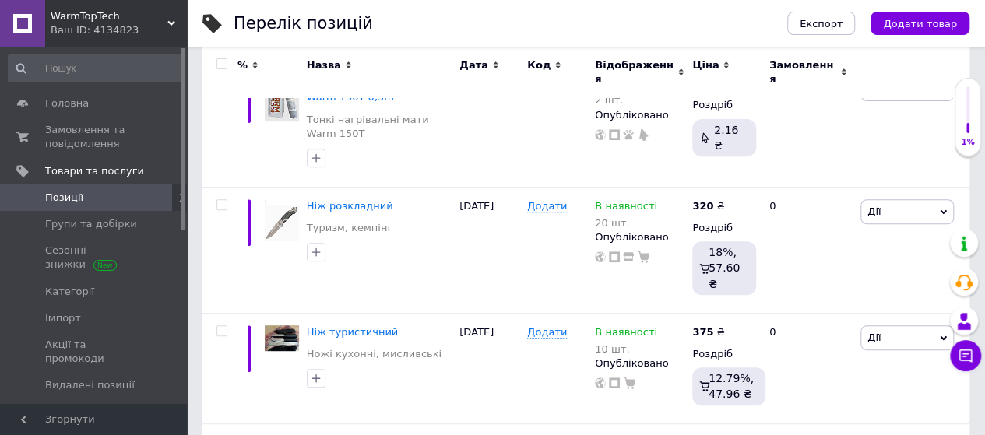
scroll to position [249, 0]
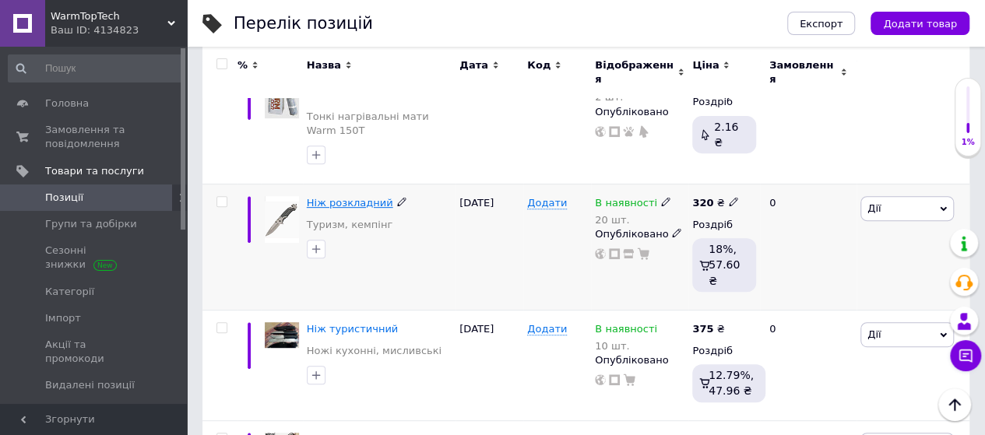
click at [351, 197] on span "Ніж розкладний" at bounding box center [350, 203] width 86 height 12
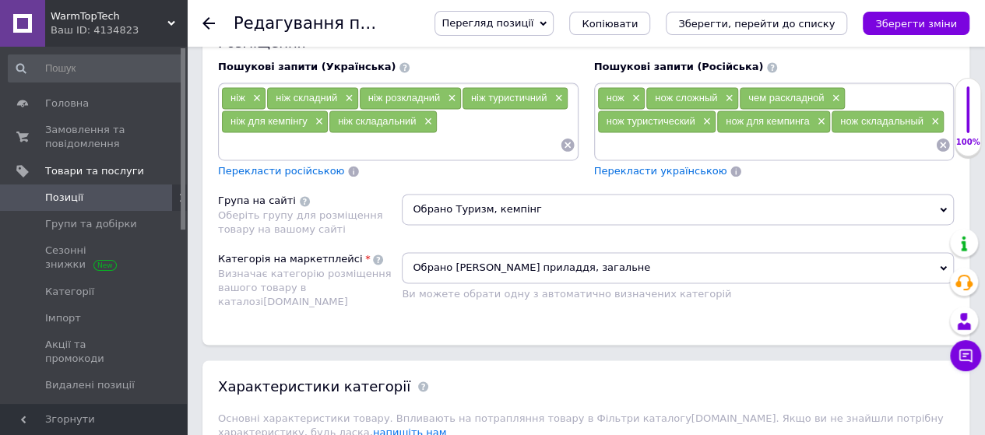
scroll to position [1183, 0]
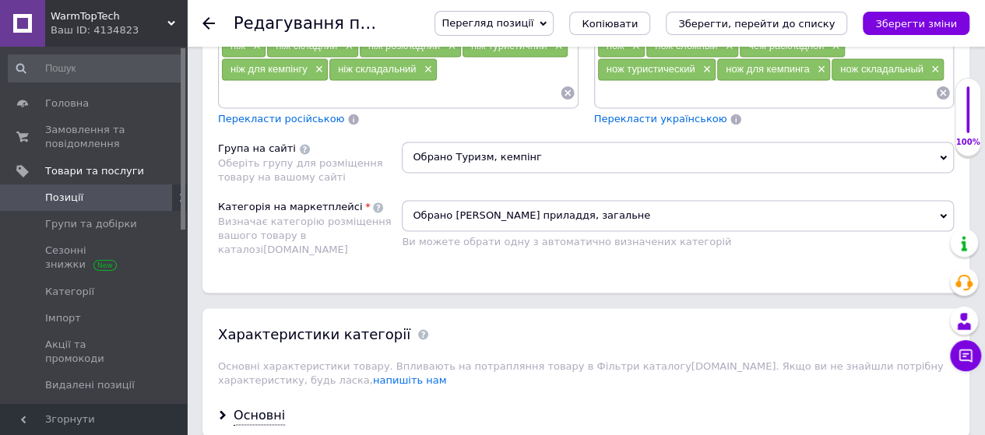
click at [536, 142] on span "Обрано Туризм, кемпінг" at bounding box center [678, 157] width 552 height 31
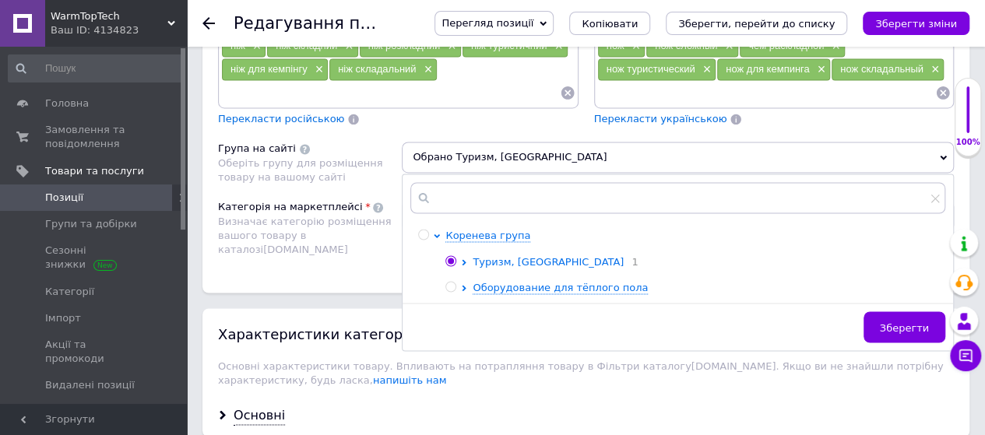
click at [501, 256] on span "Туризм, [GEOGRAPHIC_DATA]" at bounding box center [548, 262] width 151 height 12
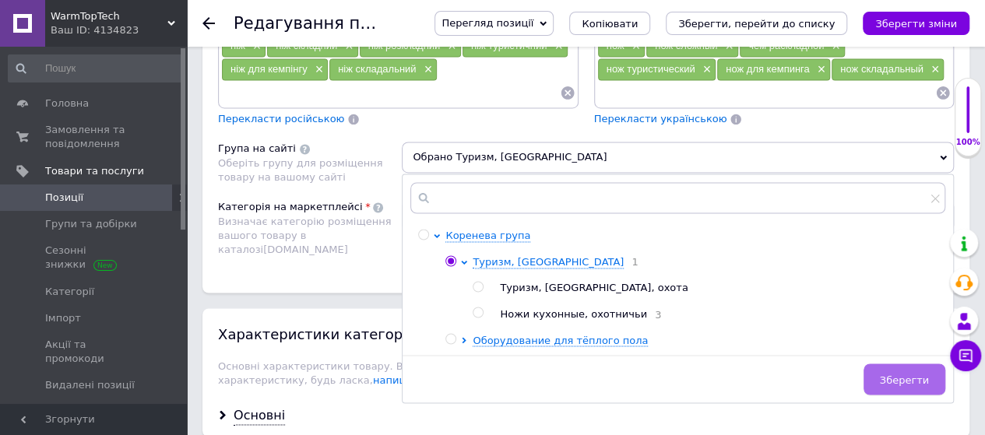
click at [908, 374] on span "Зберегти" at bounding box center [904, 380] width 49 height 12
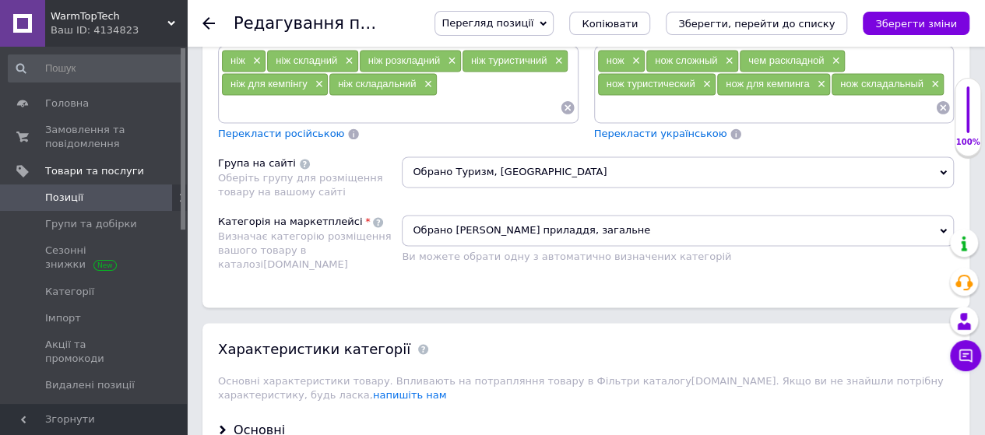
scroll to position [1197, 0]
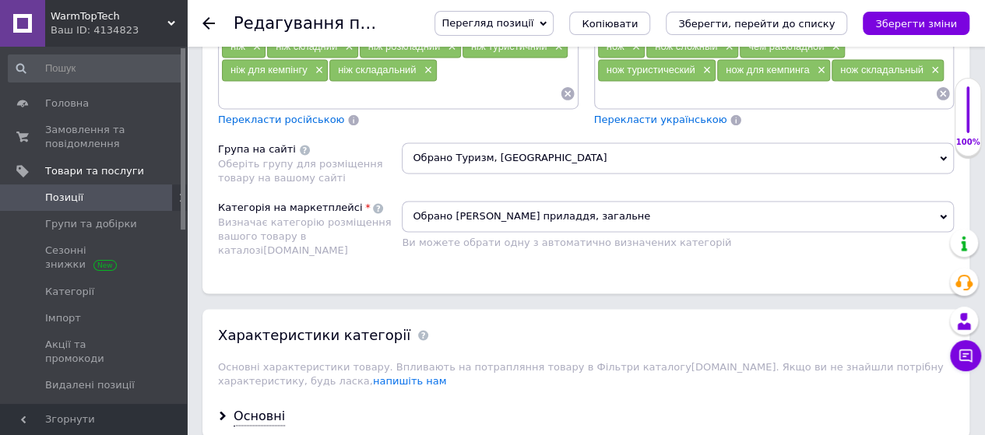
click at [949, 201] on span "Обрано [PERSON_NAME] приладдя, загальне" at bounding box center [678, 216] width 552 height 31
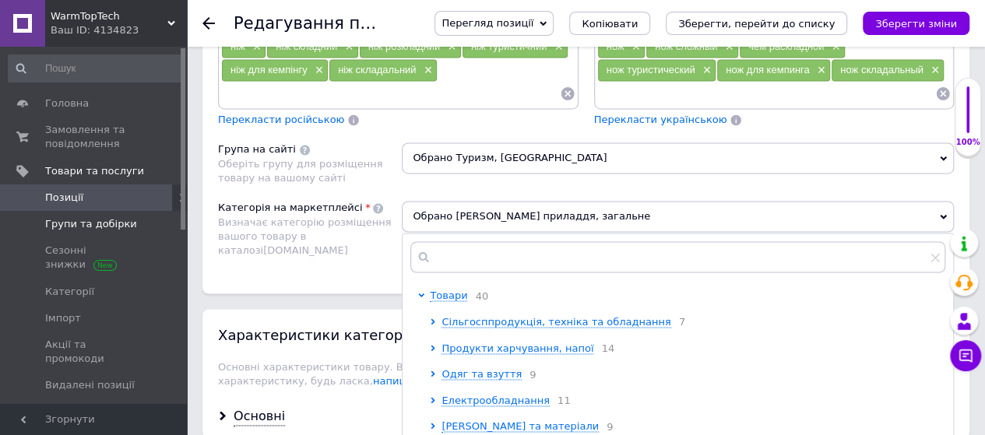
click at [76, 229] on span "Групи та добірки" at bounding box center [91, 224] width 92 height 14
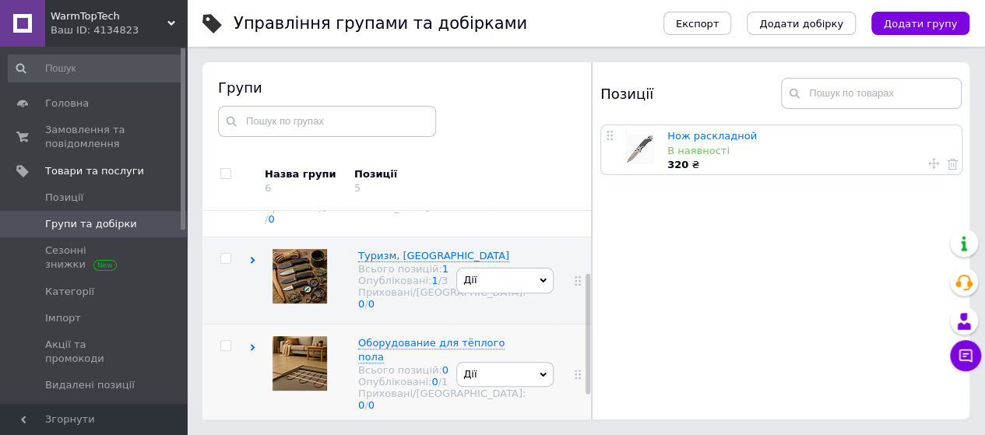
scroll to position [118, 0]
drag, startPoint x: 587, startPoint y: 304, endPoint x: 587, endPoint y: 325, distance: 21.0
click at [585, 328] on div at bounding box center [587, 311] width 5 height 121
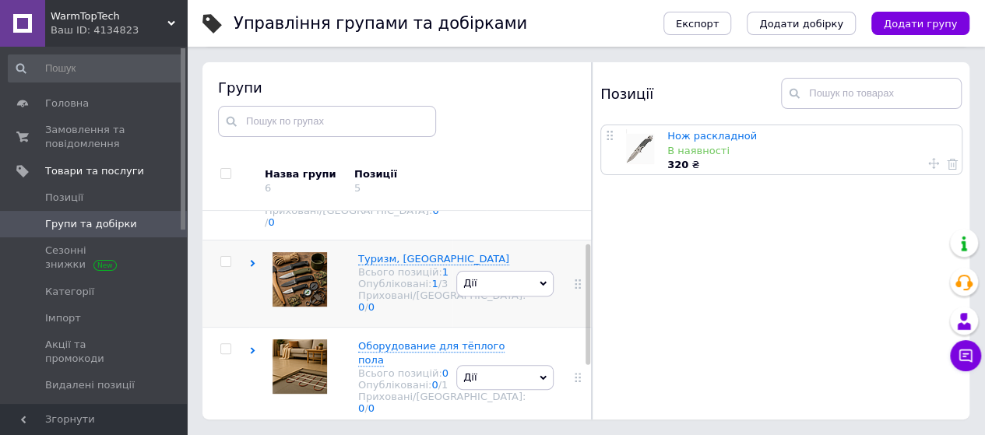
click at [253, 260] on use at bounding box center [253, 263] width 5 height 7
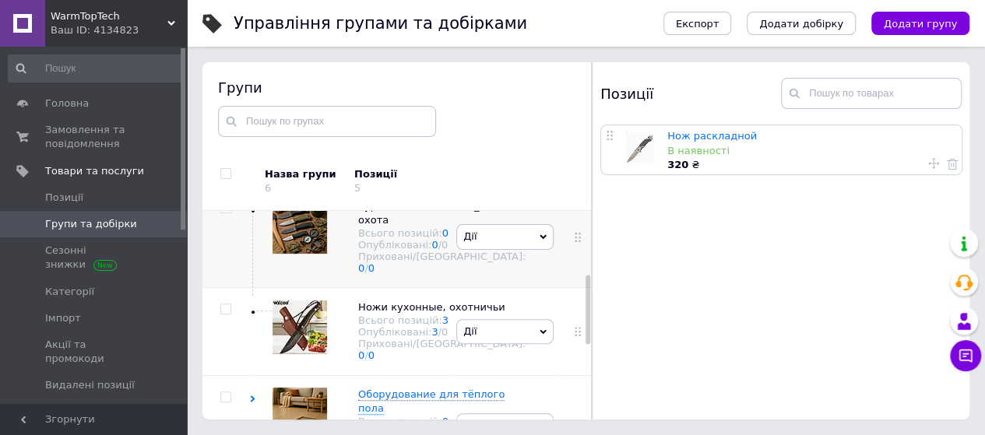
scroll to position [201, 0]
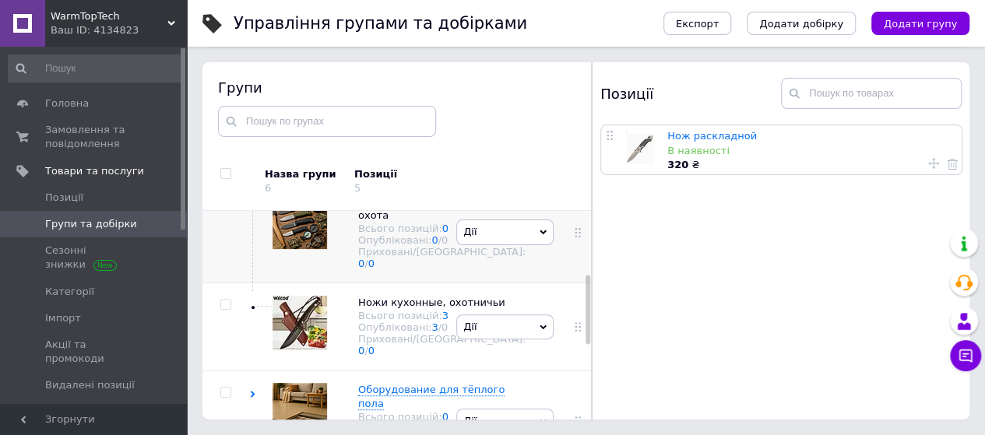
drag, startPoint x: 585, startPoint y: 282, endPoint x: 580, endPoint y: 329, distance: 47.8
click at [580, 329] on div "Коренева група Всього позицій: 0 Опубліковані: 0 / 0 Приховані/Видалені: 0 / 0 …" at bounding box center [396, 315] width 389 height 209
click at [392, 220] on use at bounding box center [396, 216] width 9 height 9
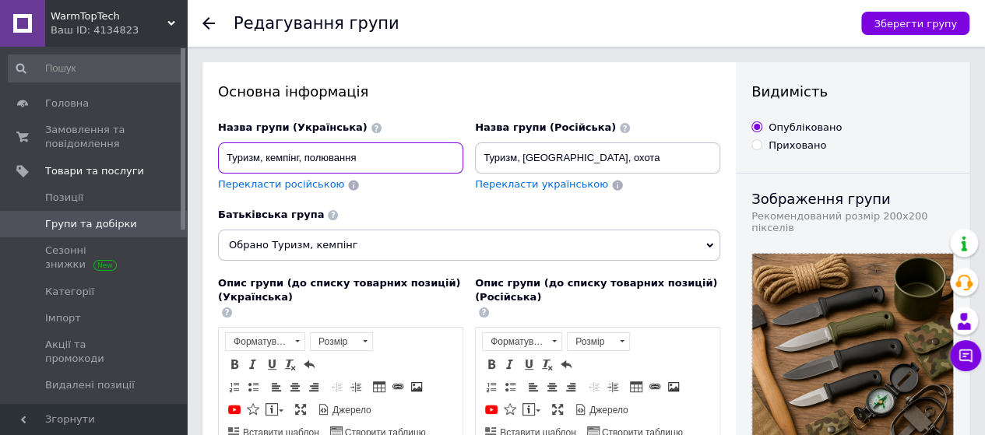
click at [367, 160] on input "Туризм, кемпінг, полювання" at bounding box center [340, 157] width 245 height 31
type input "Туризм, кемпінг"
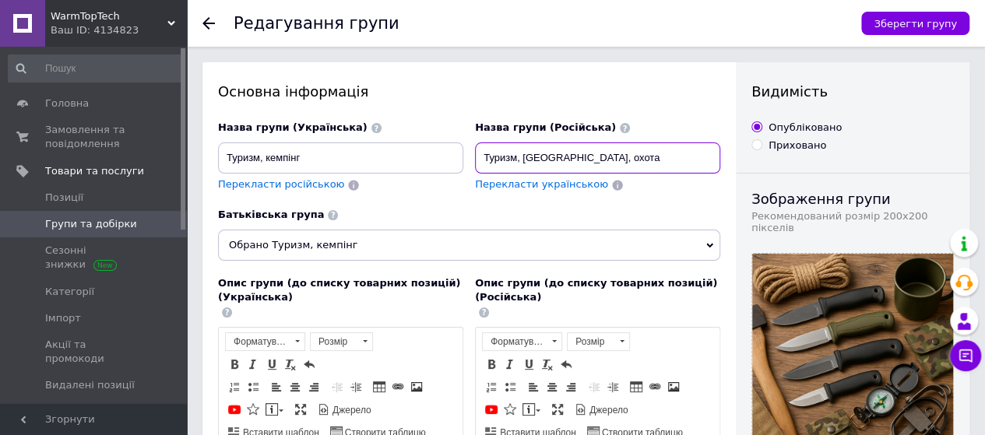
click at [592, 160] on input "Туризм, [GEOGRAPHIC_DATA], охота" at bounding box center [597, 157] width 245 height 31
type input "Т"
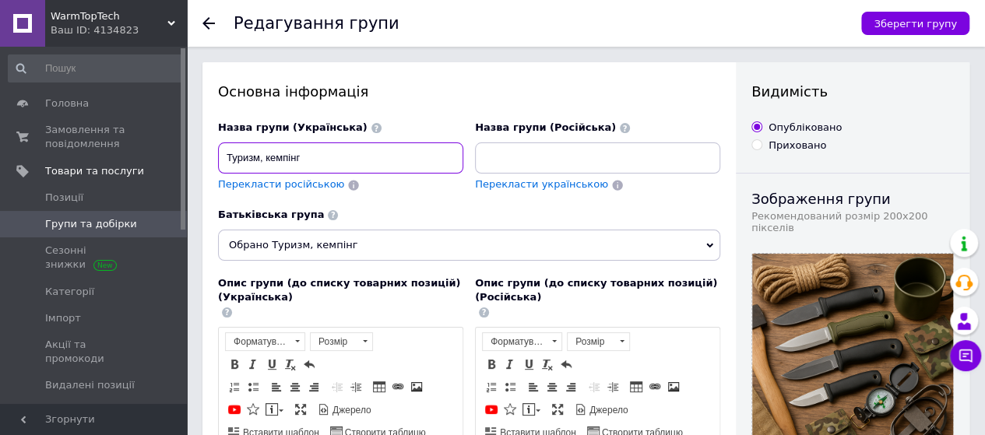
click at [302, 160] on input "Туризм, кемпінг" at bounding box center [340, 157] width 245 height 31
type input "Т"
click at [317, 159] on input "Ножі кухонні, для мяса" at bounding box center [340, 157] width 245 height 31
click at [338, 160] on input "Ножі кухонні, для м'яса" at bounding box center [340, 157] width 245 height 31
click at [371, 161] on input "Ножі кухонні, для м'яса, овочив," at bounding box center [340, 157] width 245 height 31
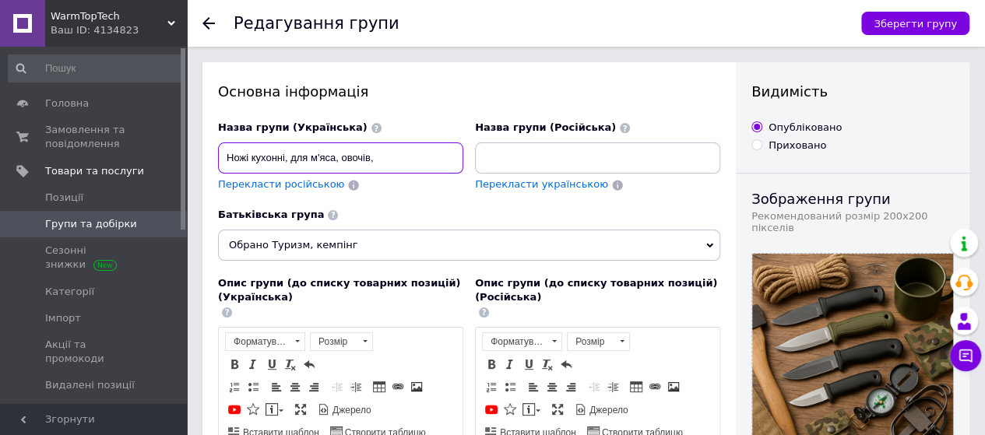
click at [382, 160] on input "Ножі кухонні, для м'яса, овочів," at bounding box center [340, 157] width 245 height 31
type input "Ножі кухонні, для м'яса, овочів, фруктів."
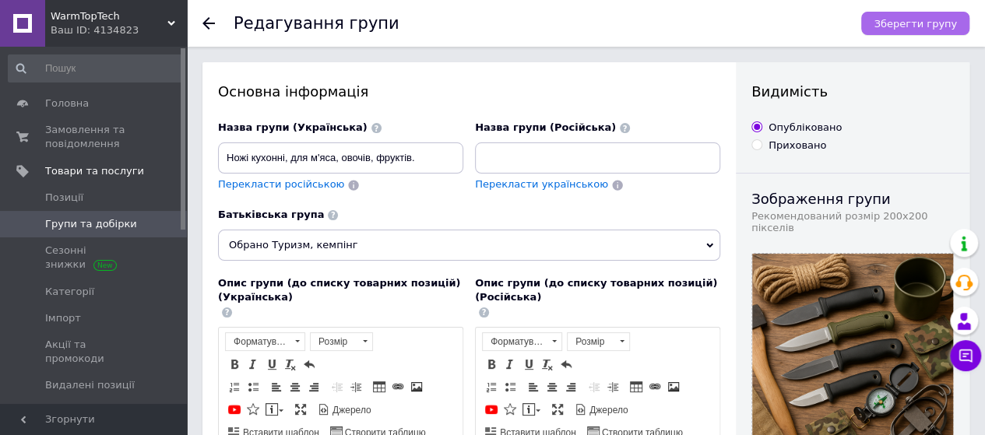
click at [930, 19] on span "Зберегти групу" at bounding box center [914, 24] width 83 height 12
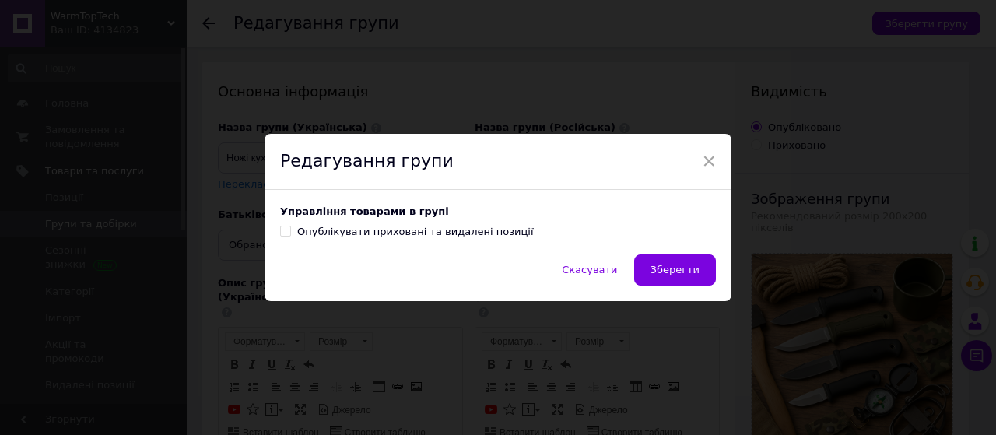
click at [283, 230] on input "Опублікувати приховані та видалені позиції" at bounding box center [285, 231] width 10 height 10
checkbox input "true"
click at [668, 270] on span "Зберегти" at bounding box center [675, 270] width 49 height 12
type input "Ножи кухонные, для мяса, овощей, фруктов."
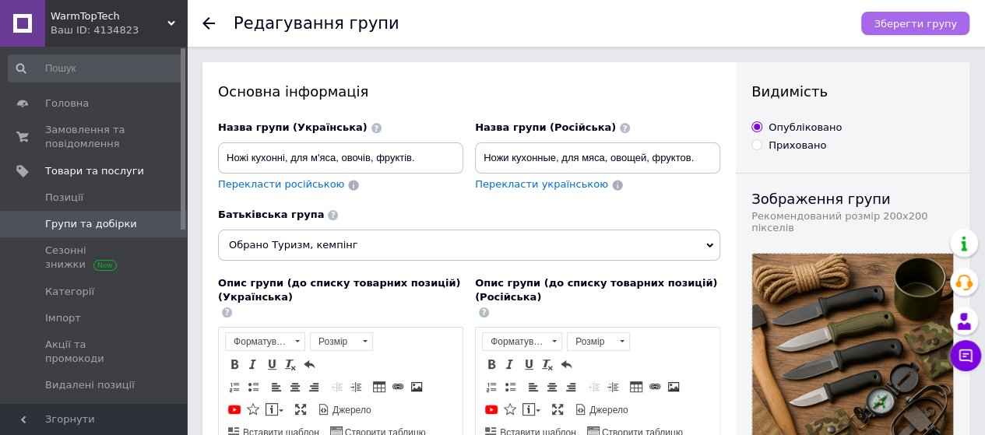
click at [914, 23] on span "Зберегти групу" at bounding box center [914, 24] width 83 height 12
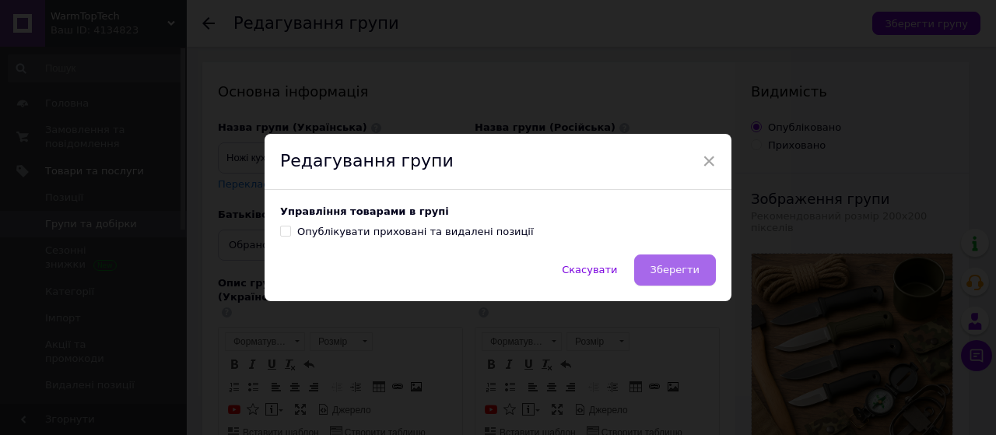
click at [681, 273] on span "Зберегти" at bounding box center [675, 270] width 49 height 12
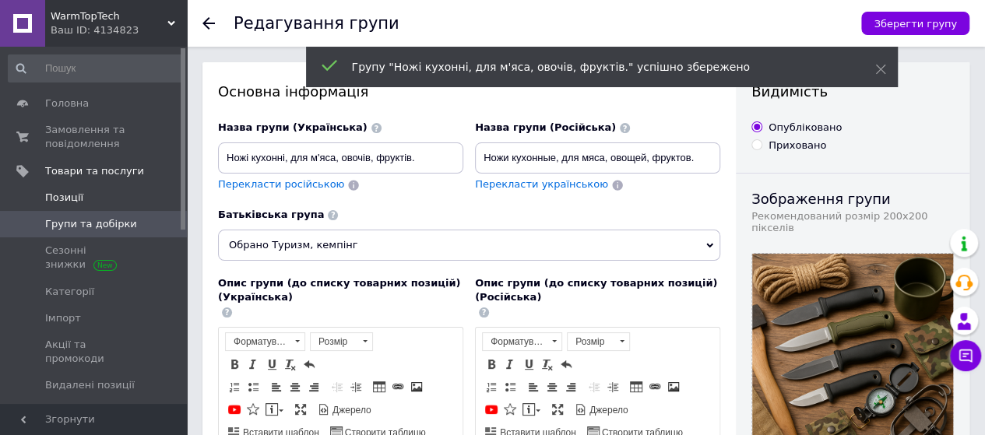
click at [72, 196] on span "Позиції" at bounding box center [64, 198] width 38 height 14
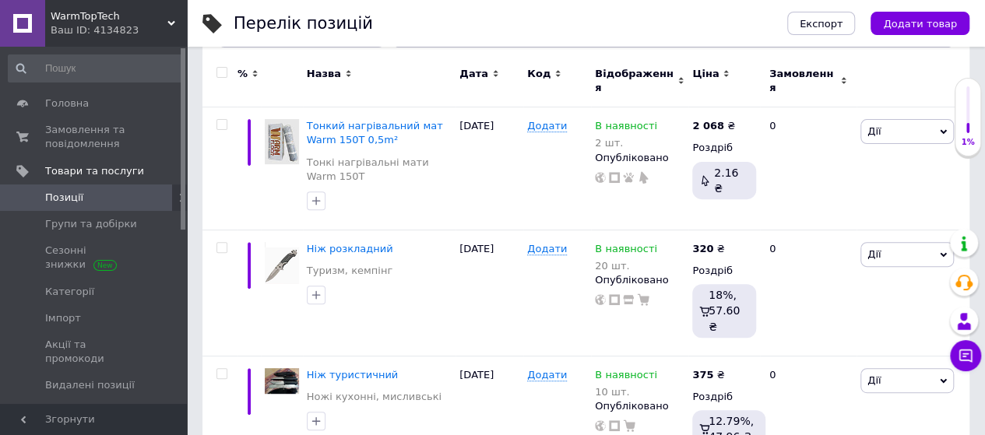
scroll to position [218, 0]
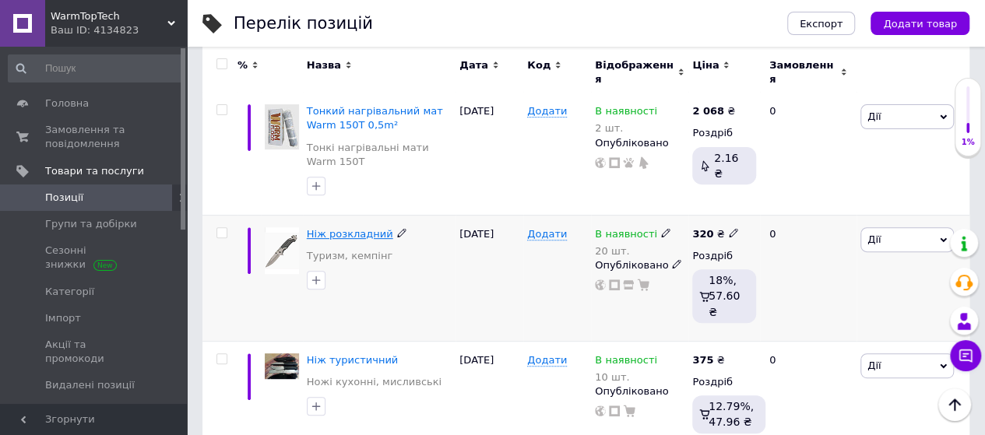
click at [357, 228] on span "Ніж розкладний" at bounding box center [350, 234] width 86 height 12
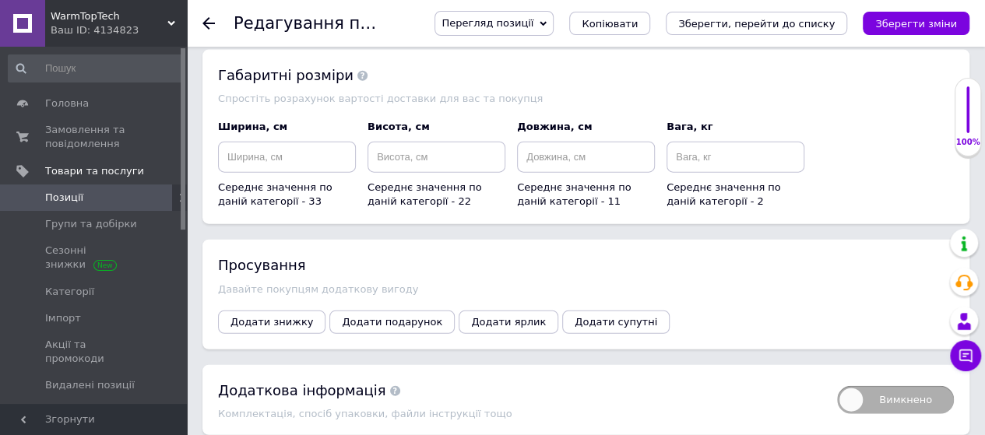
scroll to position [1831, 0]
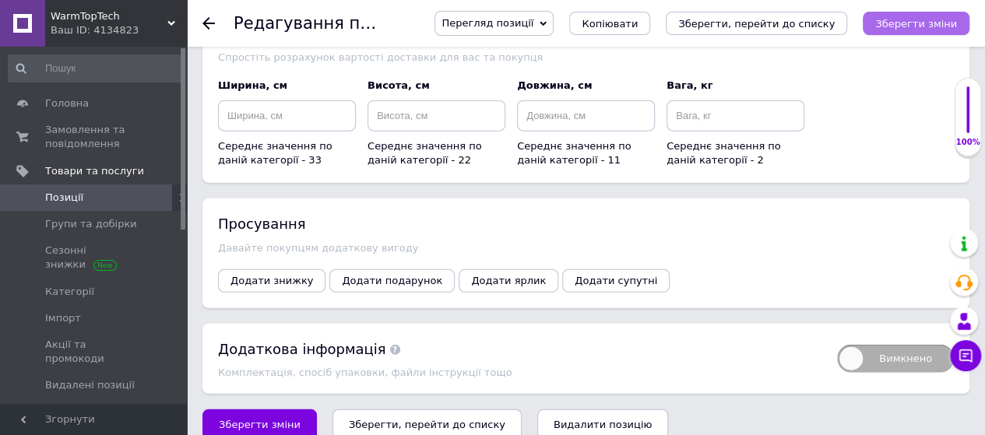
click at [929, 26] on icon "Зберегти зміни" at bounding box center [916, 24] width 82 height 12
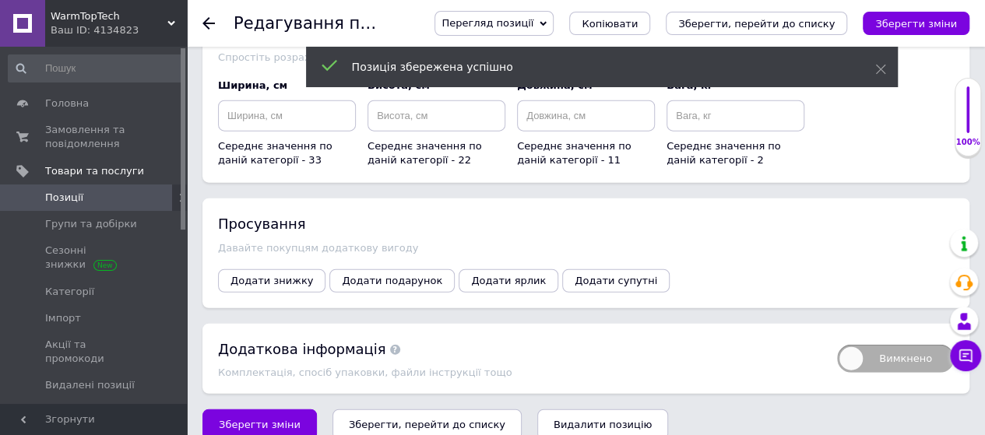
click at [86, 194] on span "Позиції" at bounding box center [94, 198] width 99 height 14
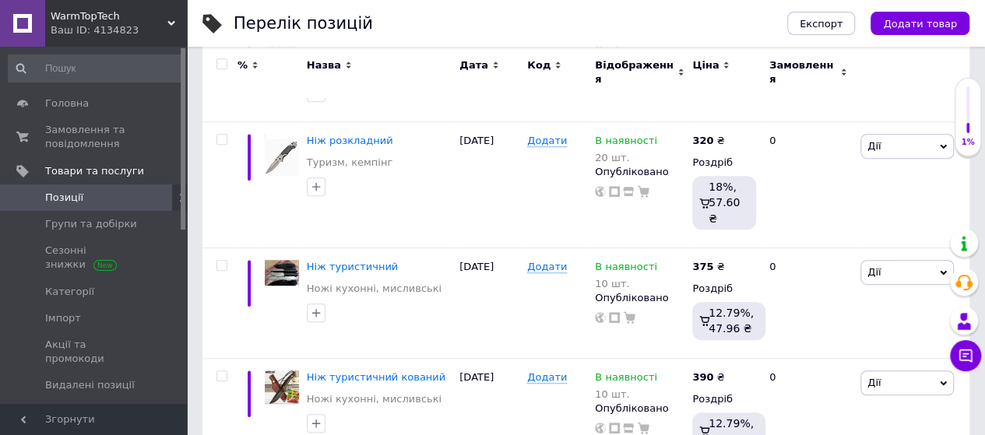
scroll to position [384, 0]
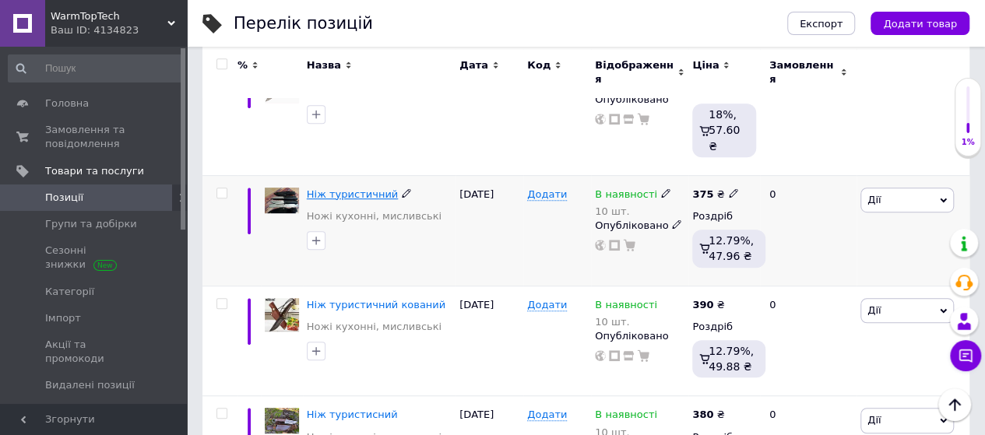
click at [354, 188] on span "Ніж туристичний" at bounding box center [352, 194] width 91 height 12
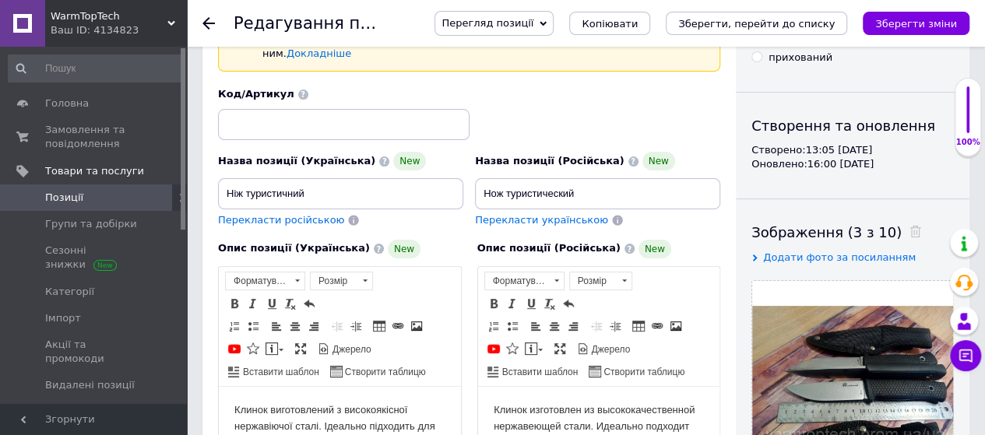
scroll to position [125, 0]
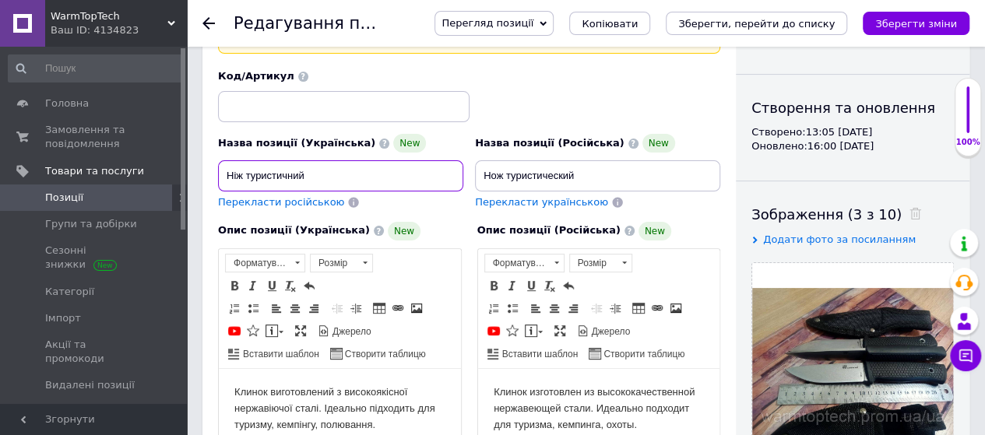
click at [307, 162] on input "Ніж туристичний" at bounding box center [340, 175] width 245 height 31
type input "Ніж туристичний, кухонний"
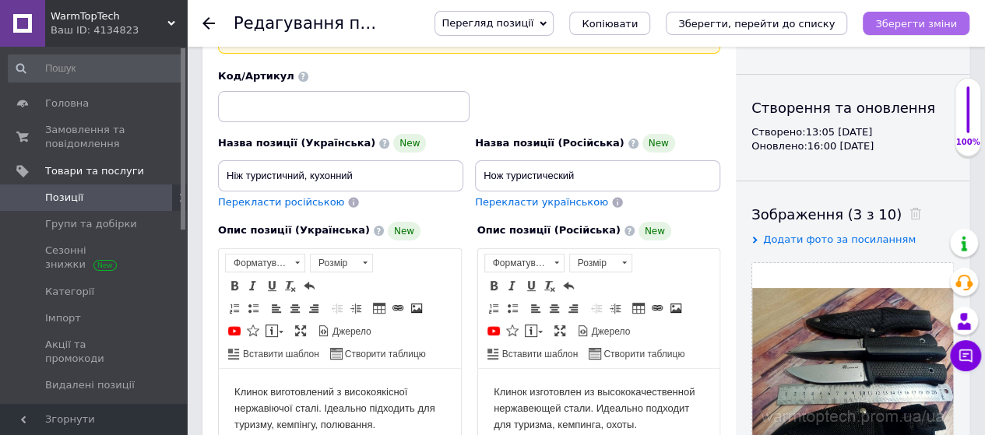
click at [944, 25] on icon "Зберегти зміни" at bounding box center [916, 24] width 82 height 12
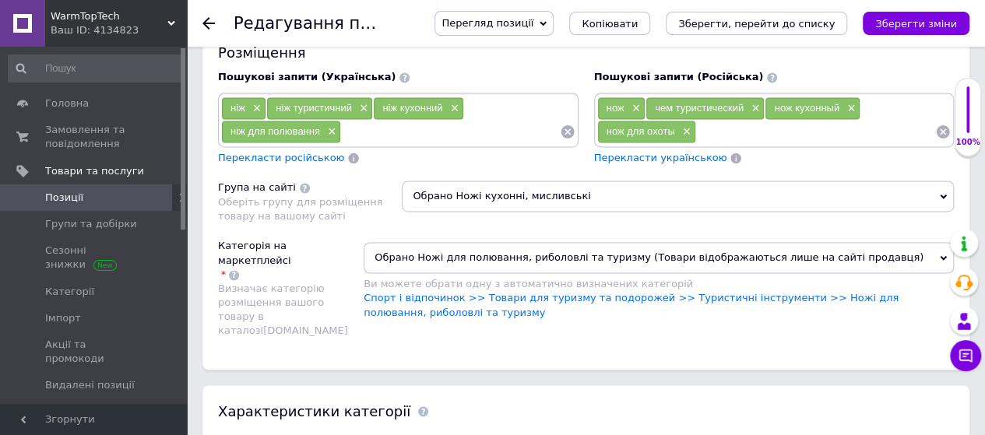
scroll to position [1141, 0]
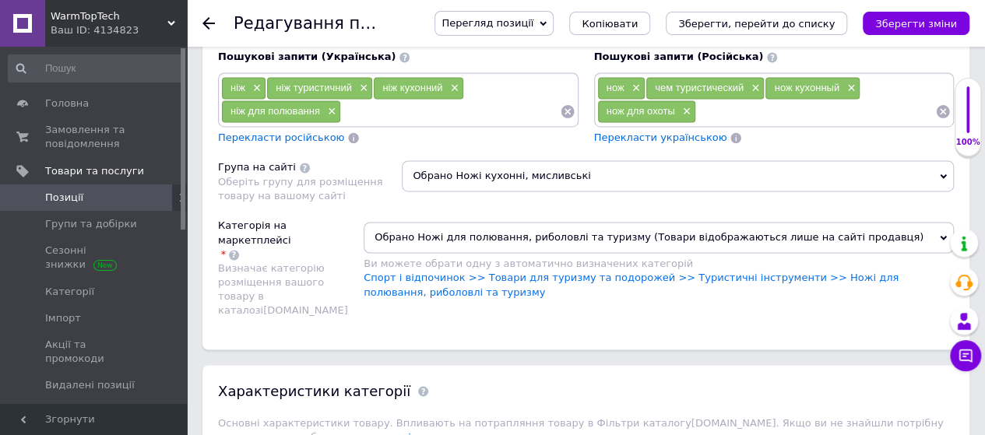
click at [941, 174] on icon at bounding box center [943, 176] width 7 height 5
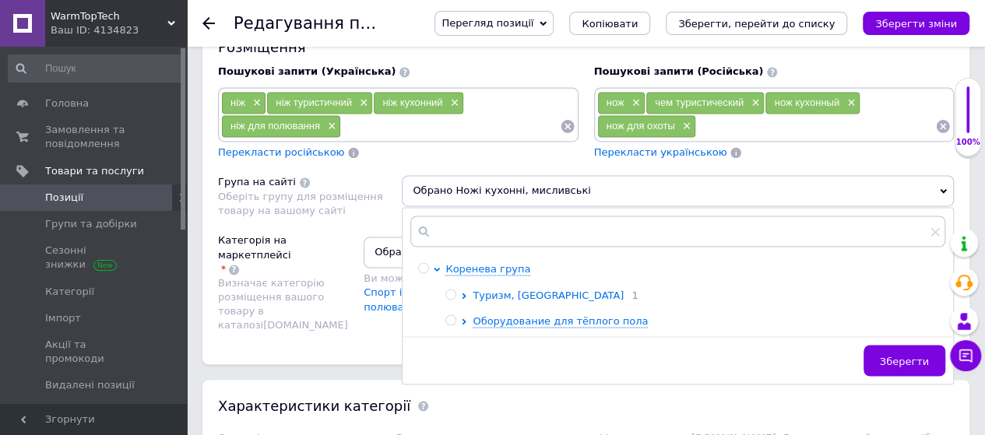
scroll to position [1157, 0]
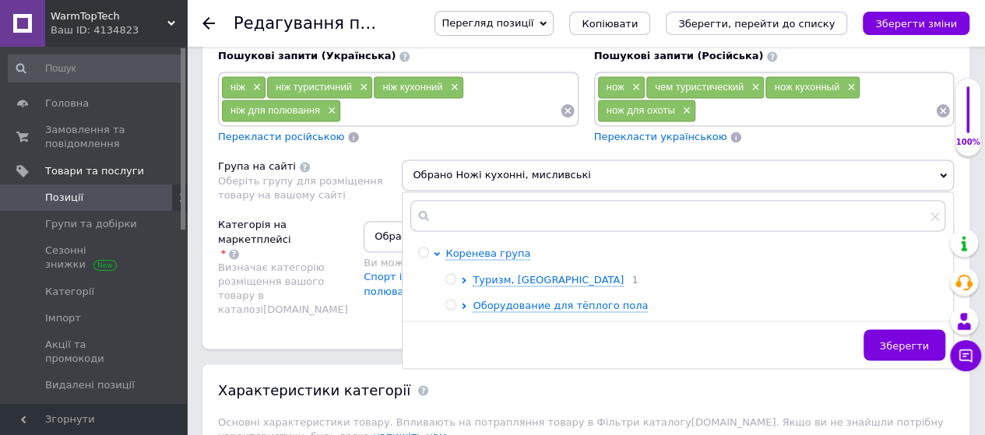
click at [453, 274] on input "radio" at bounding box center [450, 279] width 10 height 10
radio input "true"
click at [909, 339] on span "Зберегти" at bounding box center [904, 345] width 49 height 12
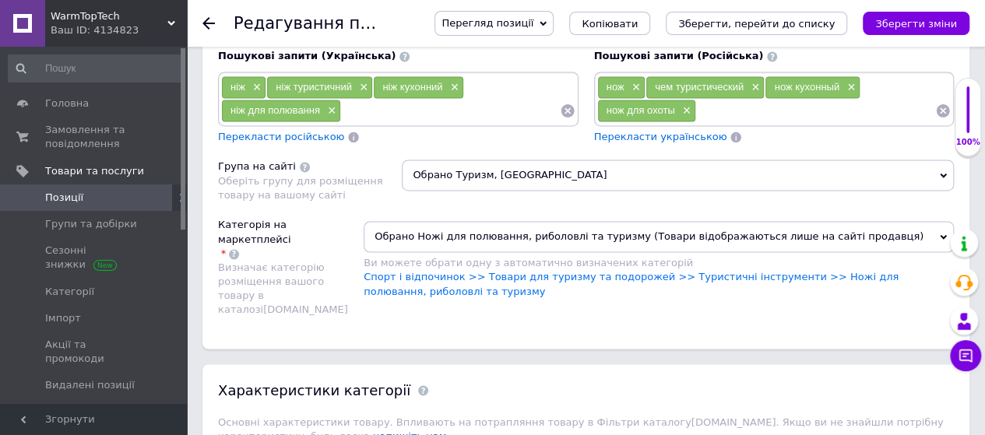
click at [940, 172] on icon at bounding box center [943, 175] width 7 height 7
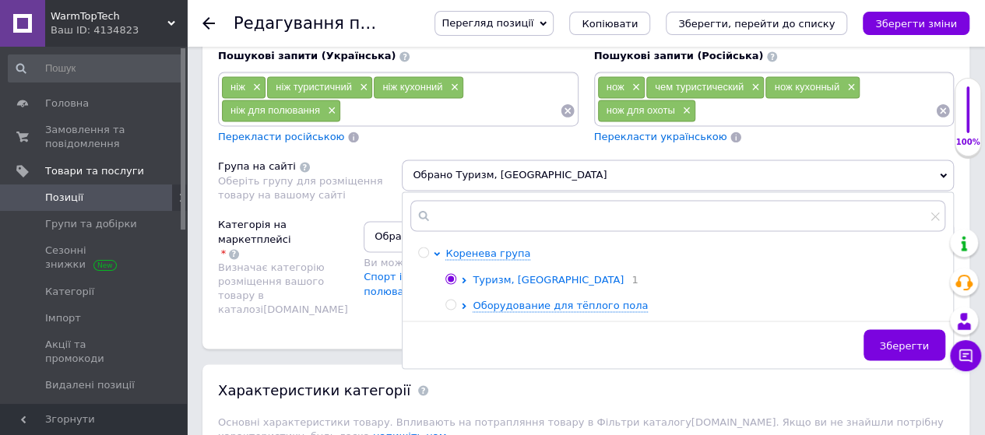
click at [466, 277] on icon at bounding box center [464, 280] width 6 height 6
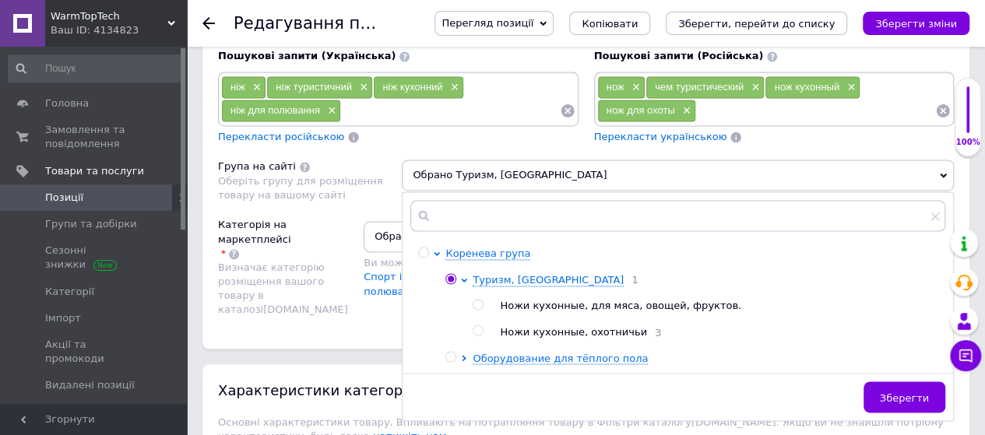
click at [478, 300] on input "radio" at bounding box center [478, 305] width 10 height 10
radio input "true"
radio input "false"
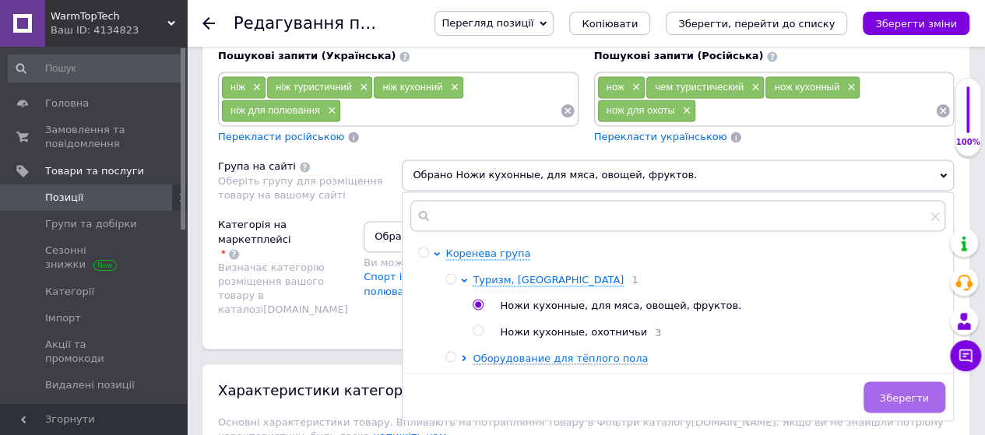
click at [895, 392] on span "Зберегти" at bounding box center [904, 398] width 49 height 12
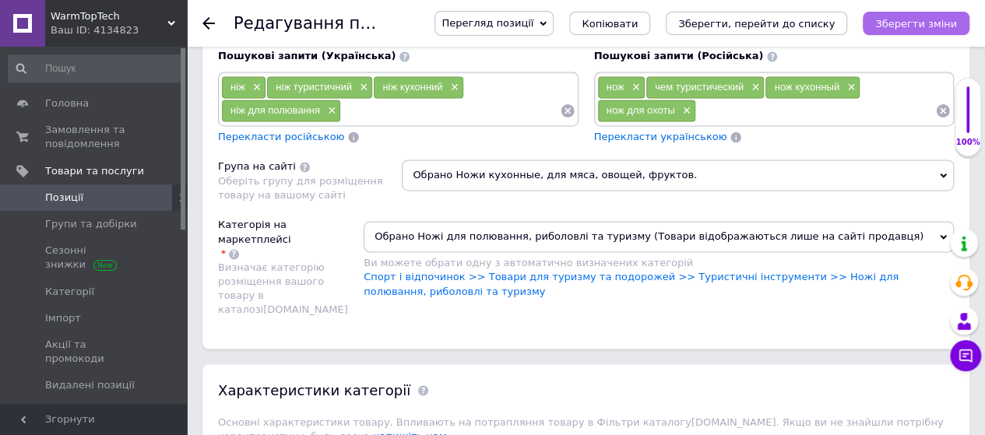
click at [915, 24] on icon "Зберегти зміни" at bounding box center [916, 24] width 82 height 12
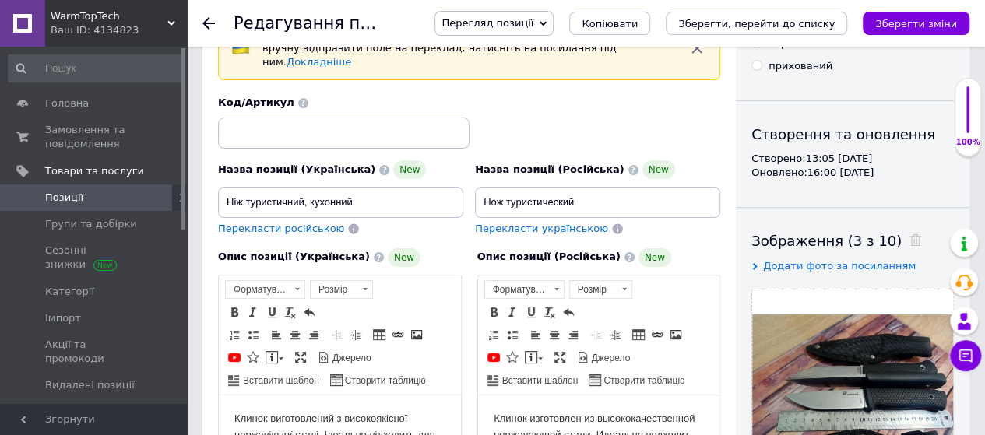
scroll to position [0, 0]
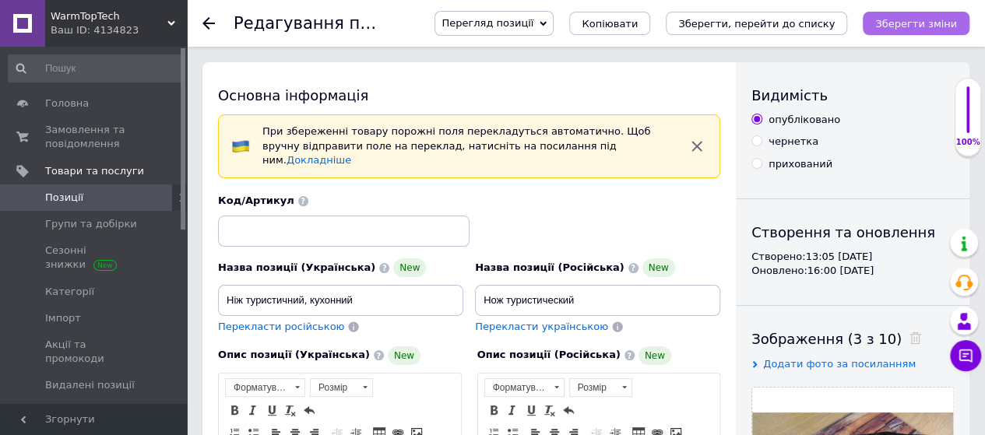
click at [928, 15] on button "Зберегти зміни" at bounding box center [916, 23] width 107 height 23
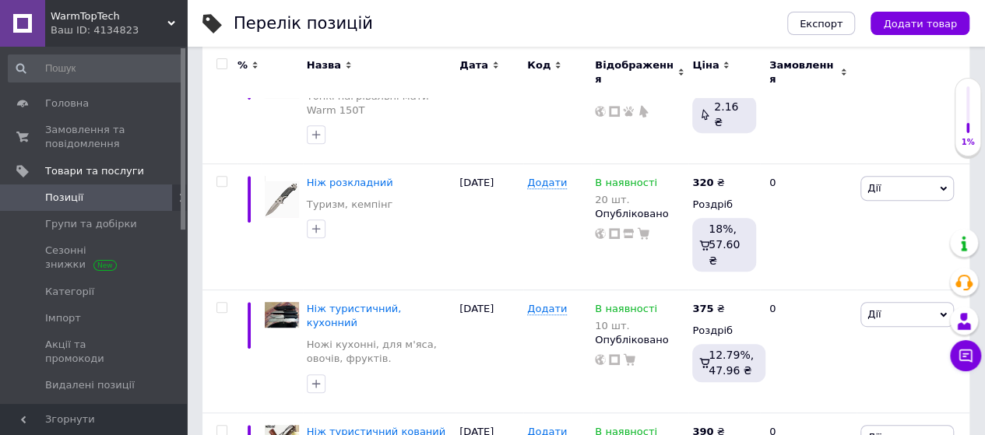
scroll to position [311, 0]
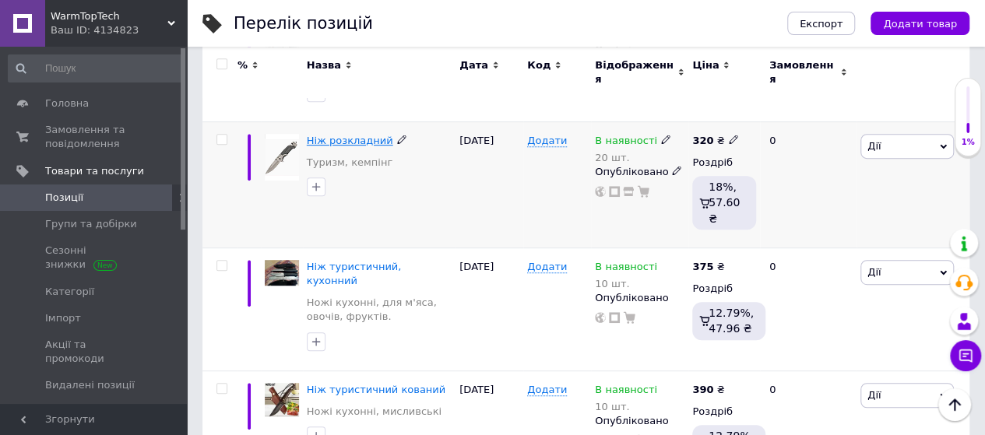
click at [344, 135] on span "Ніж розкладний" at bounding box center [350, 141] width 86 height 12
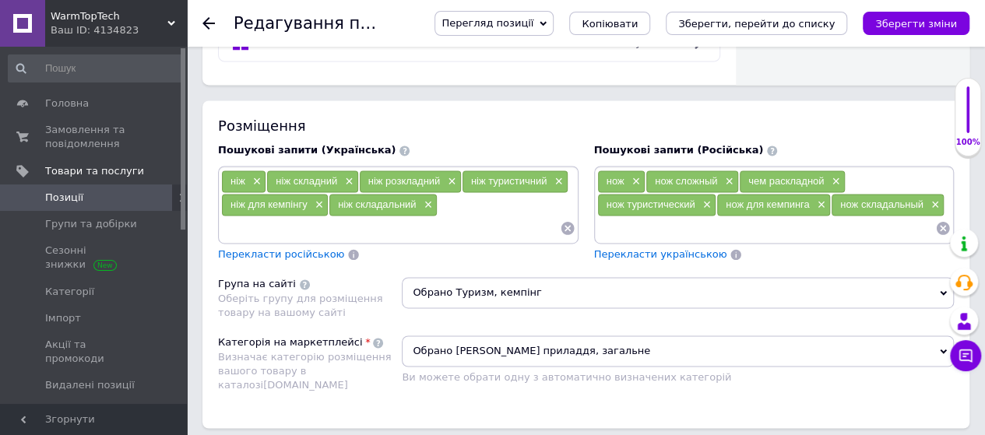
scroll to position [1079, 0]
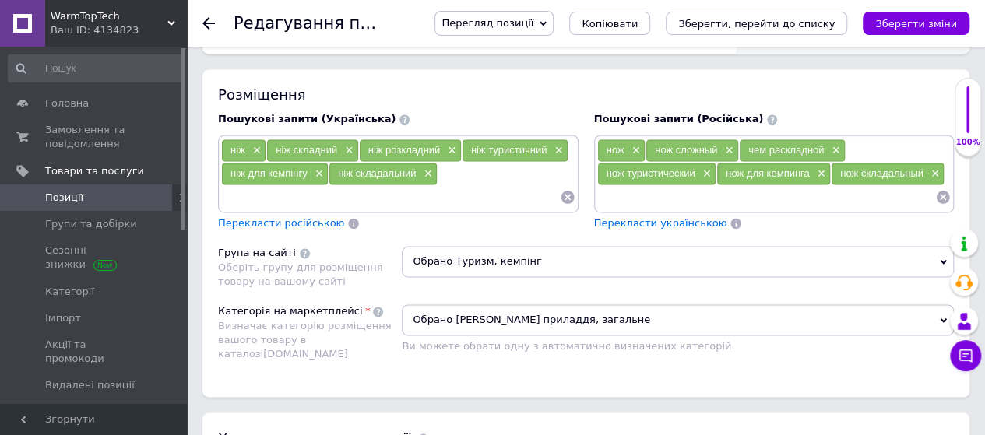
click at [941, 246] on span "Обрано Туризм, кемпінг" at bounding box center [678, 261] width 552 height 31
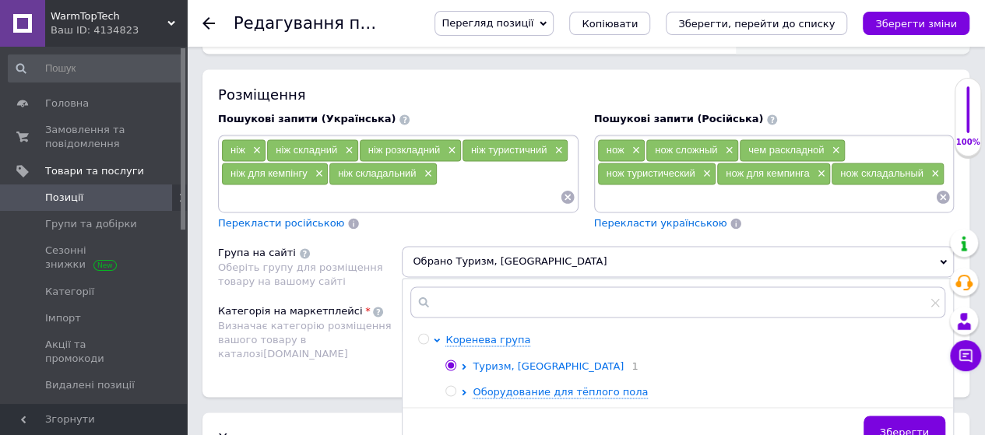
click at [462, 364] on icon at bounding box center [464, 367] width 6 height 6
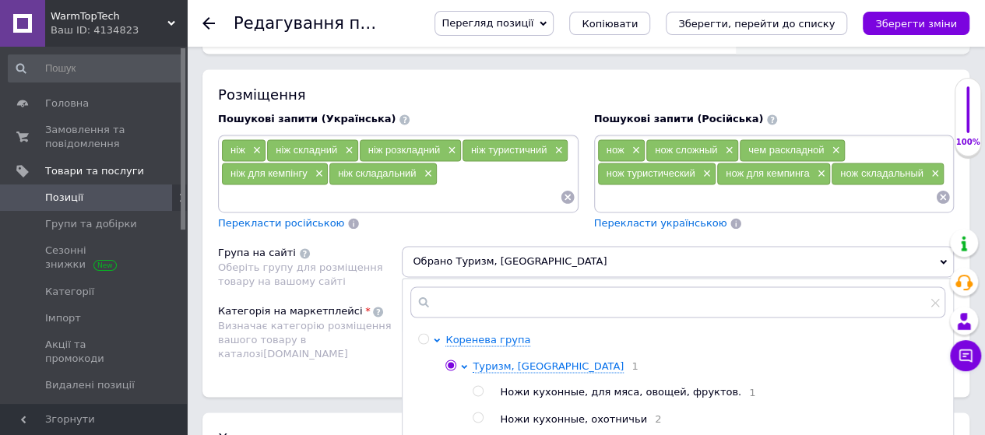
click at [476, 386] on input "radio" at bounding box center [478, 391] width 10 height 10
radio input "true"
radio input "false"
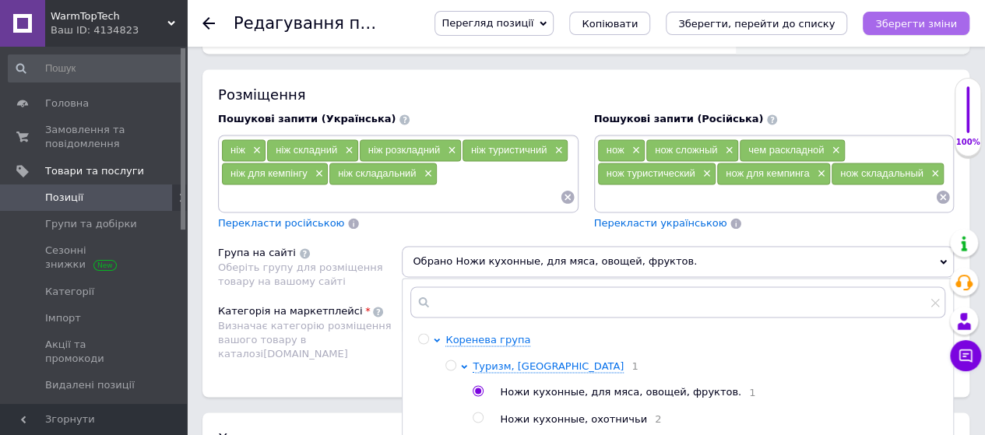
click at [911, 23] on icon "Зберегти зміни" at bounding box center [916, 24] width 82 height 12
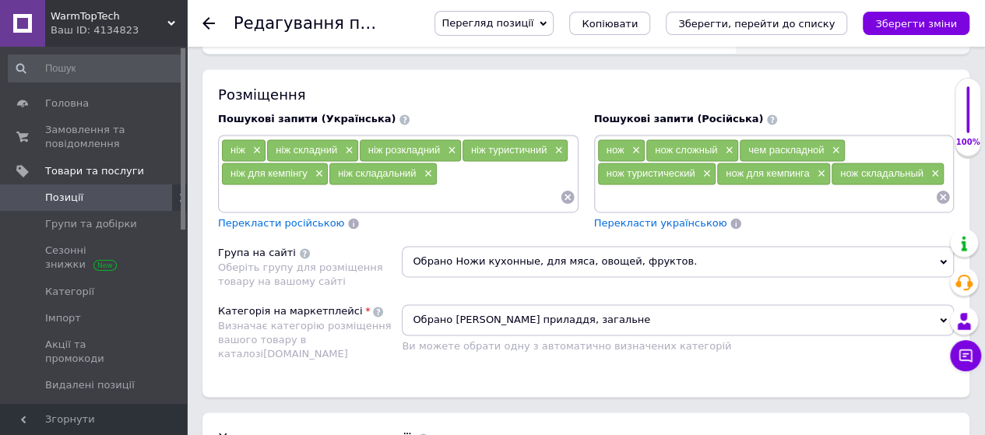
click at [70, 197] on span "Позиції" at bounding box center [64, 198] width 38 height 14
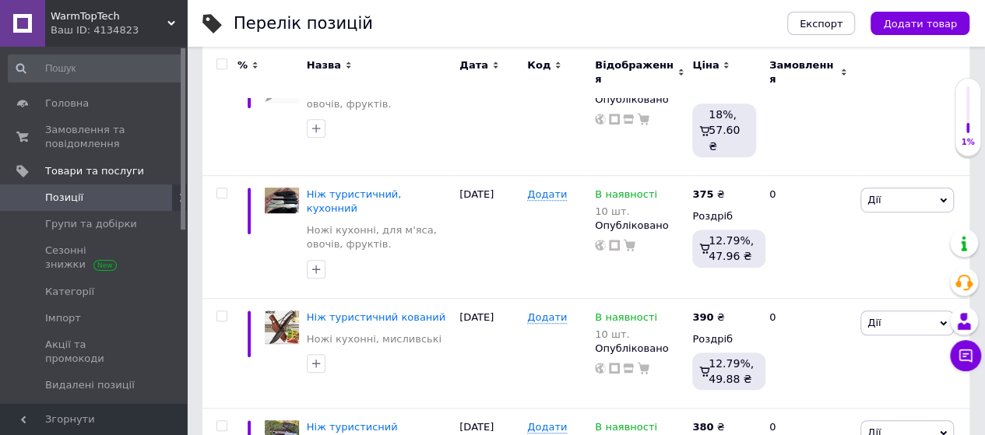
scroll to position [443, 0]
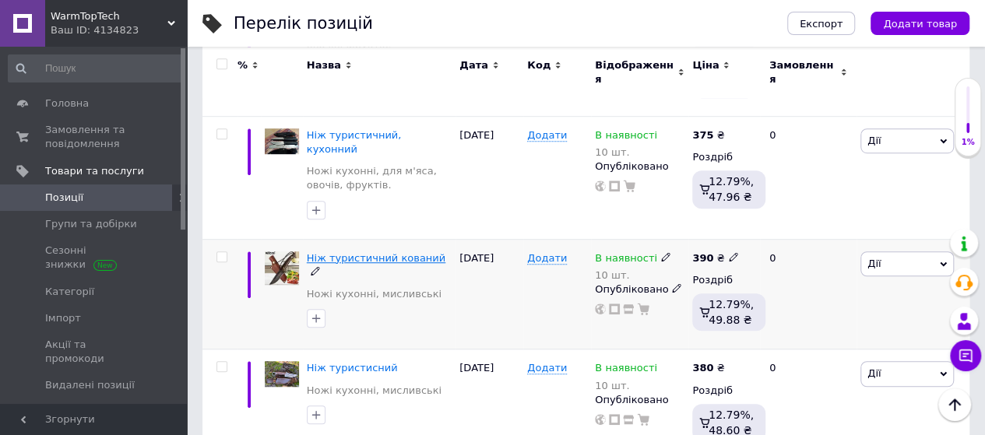
click at [357, 252] on span "Ніж туристичний кований" at bounding box center [376, 258] width 139 height 12
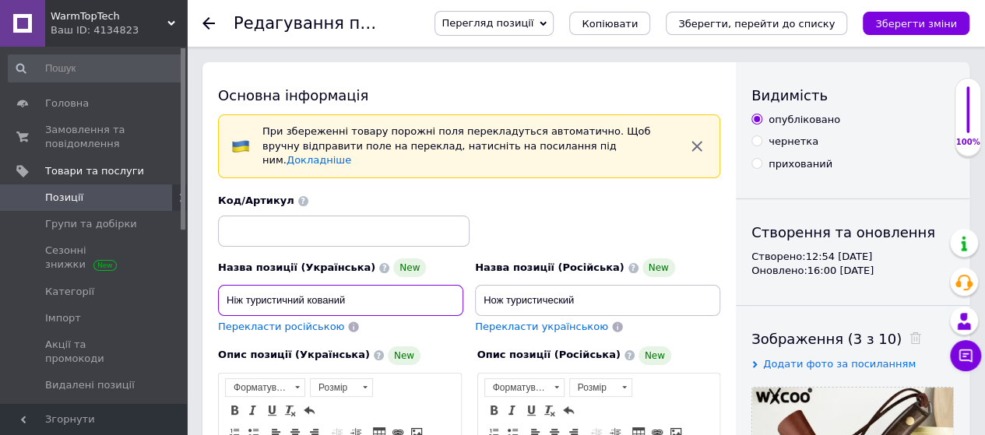
click at [302, 289] on input "Ніж туристичний кований" at bounding box center [340, 300] width 245 height 31
type input "Ніж кухонний кований"
drag, startPoint x: 911, startPoint y: 18, endPoint x: 988, endPoint y: 285, distance: 277.9
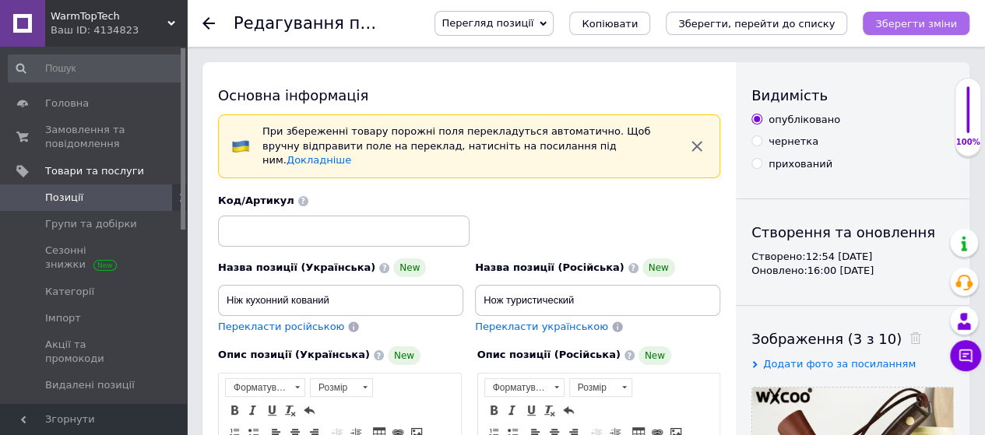
click at [926, 24] on icon "Зберегти зміни" at bounding box center [916, 24] width 82 height 12
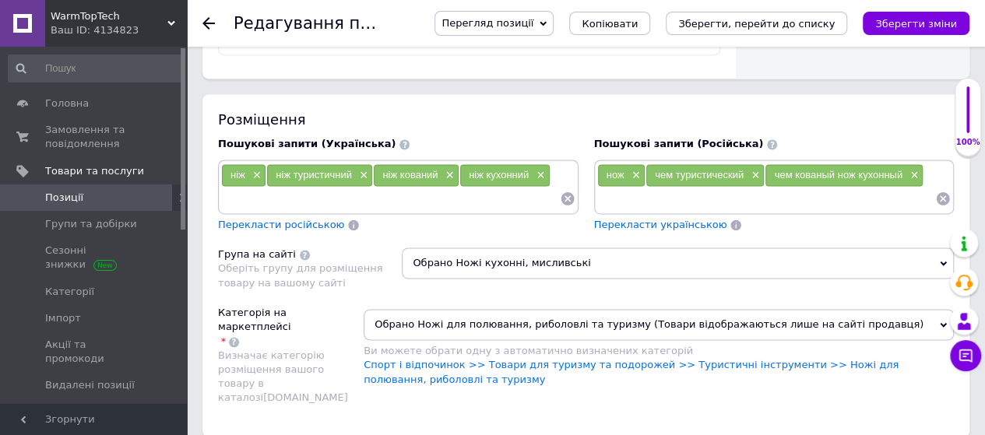
scroll to position [1084, 0]
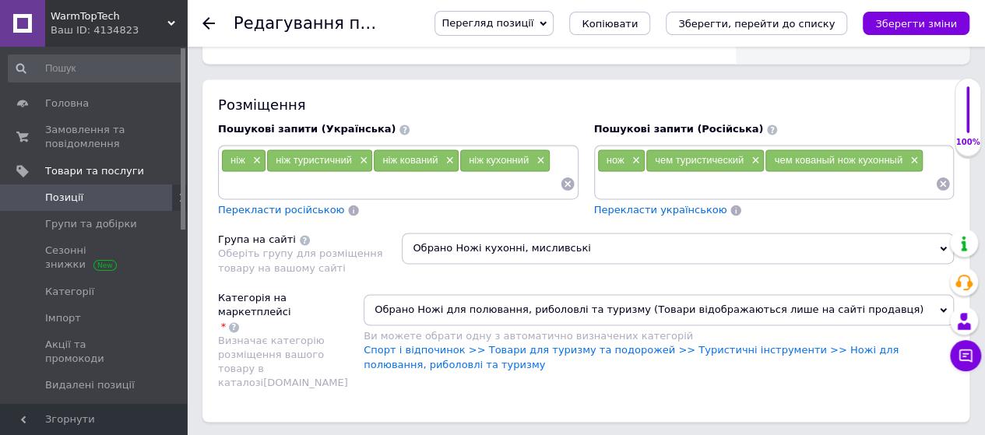
click at [944, 245] on icon at bounding box center [943, 248] width 7 height 7
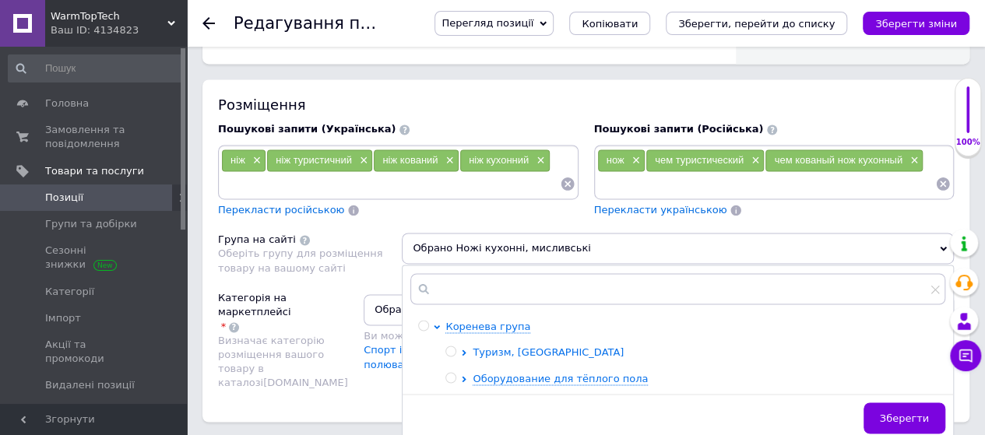
click at [461, 350] on icon at bounding box center [464, 353] width 6 height 6
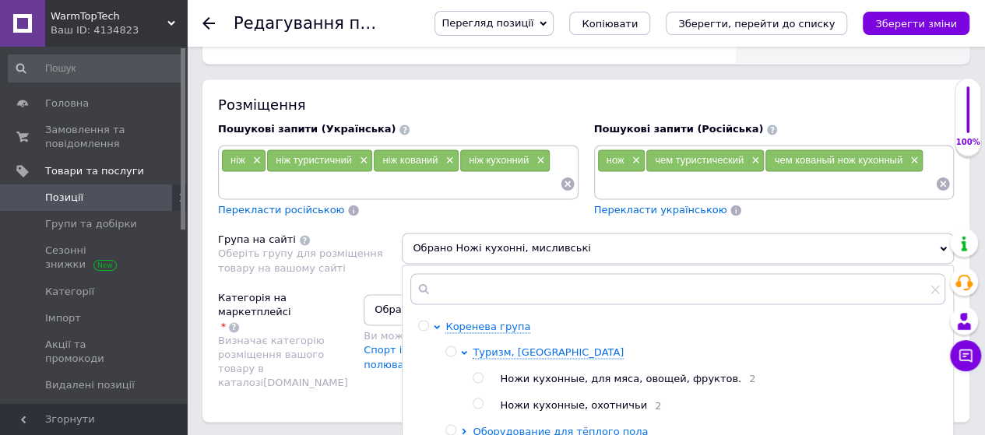
click at [479, 373] on input "radio" at bounding box center [478, 378] width 10 height 10
radio input "true"
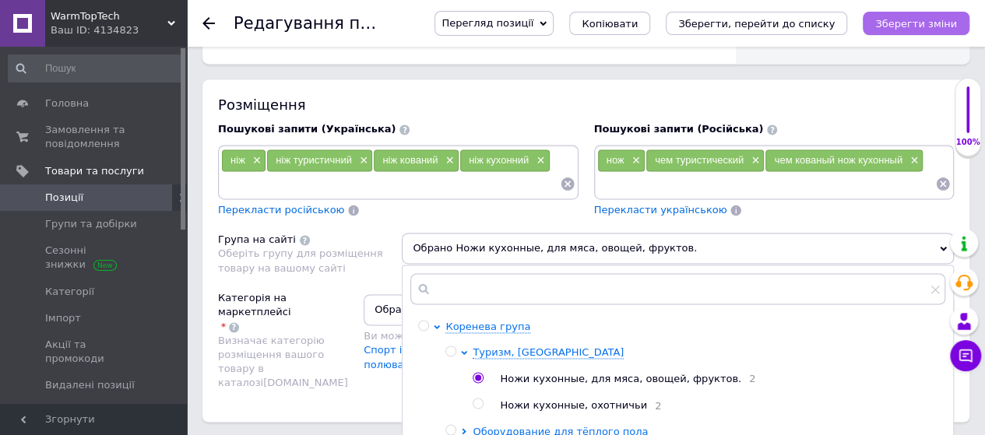
click at [906, 27] on icon "Зберегти зміни" at bounding box center [916, 24] width 82 height 12
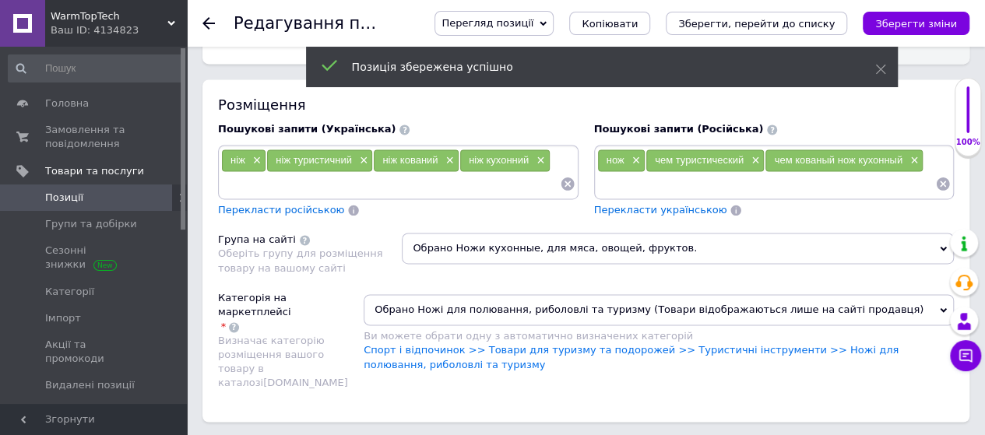
click at [943, 307] on icon at bounding box center [943, 310] width 7 height 7
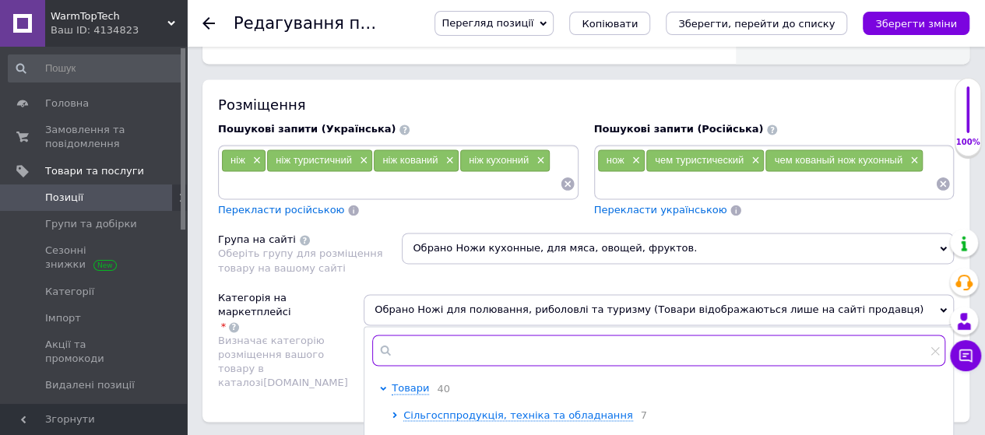
click at [458, 335] on input "text" at bounding box center [658, 350] width 573 height 31
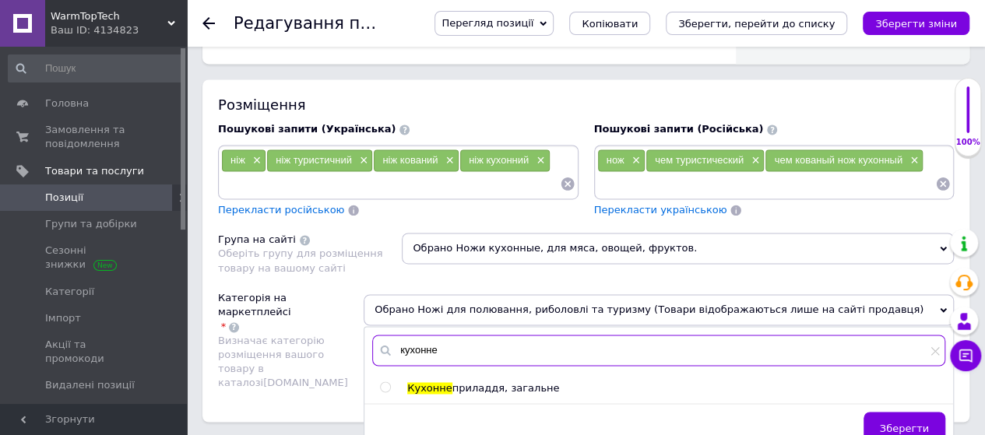
type input "кухонне"
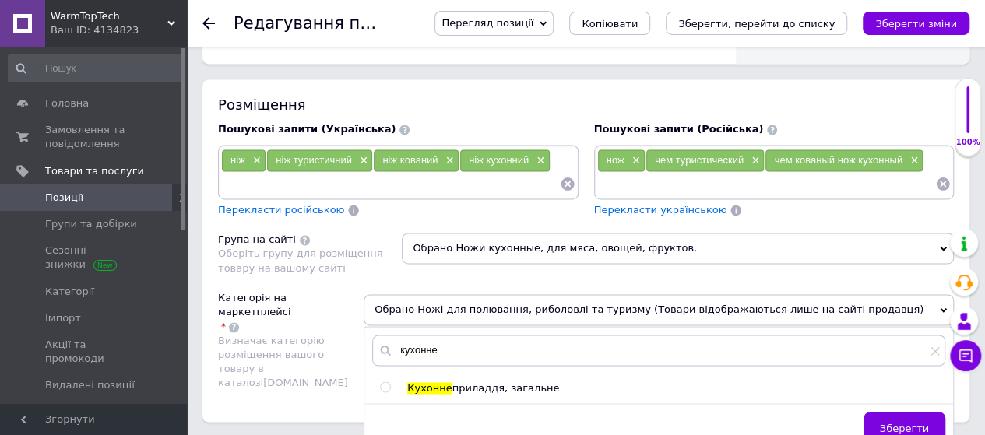
click at [390, 382] on input "radio" at bounding box center [385, 387] width 10 height 10
radio input "true"
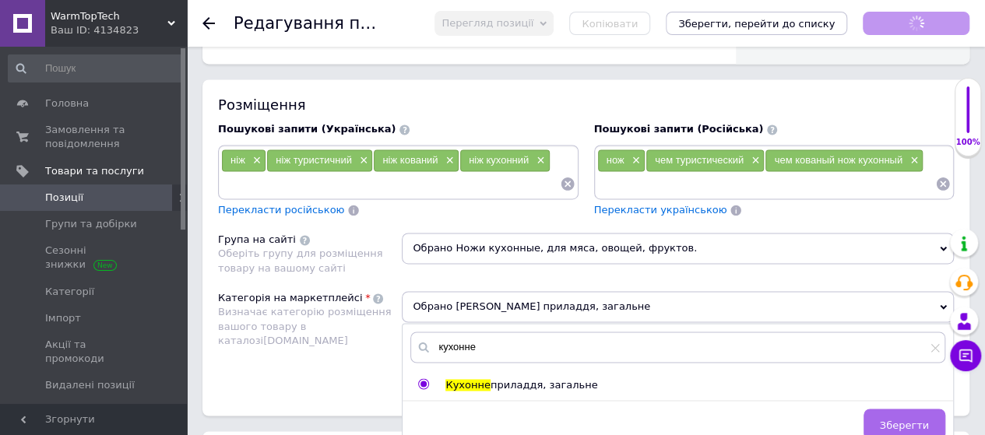
click at [908, 419] on span "Зберегти" at bounding box center [904, 425] width 49 height 12
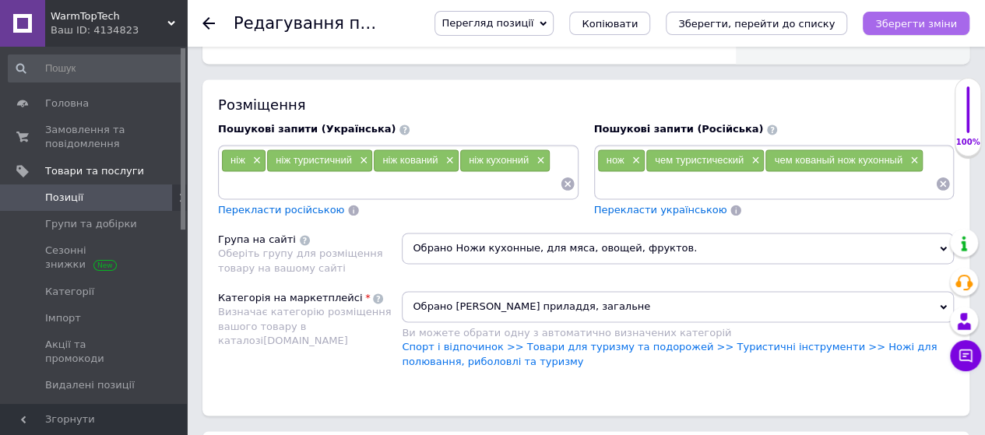
click at [935, 27] on icon "Зберегти зміни" at bounding box center [916, 24] width 82 height 12
click at [72, 188] on link "Позиції" at bounding box center [96, 198] width 192 height 26
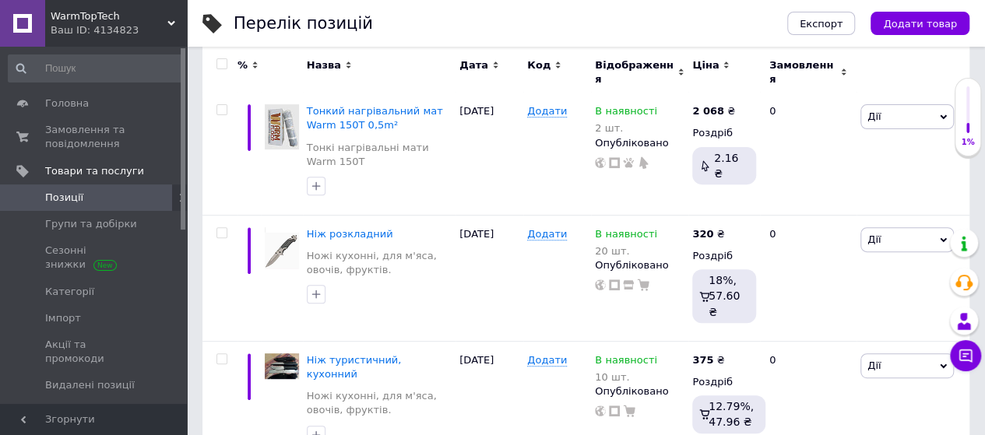
scroll to position [249, 0]
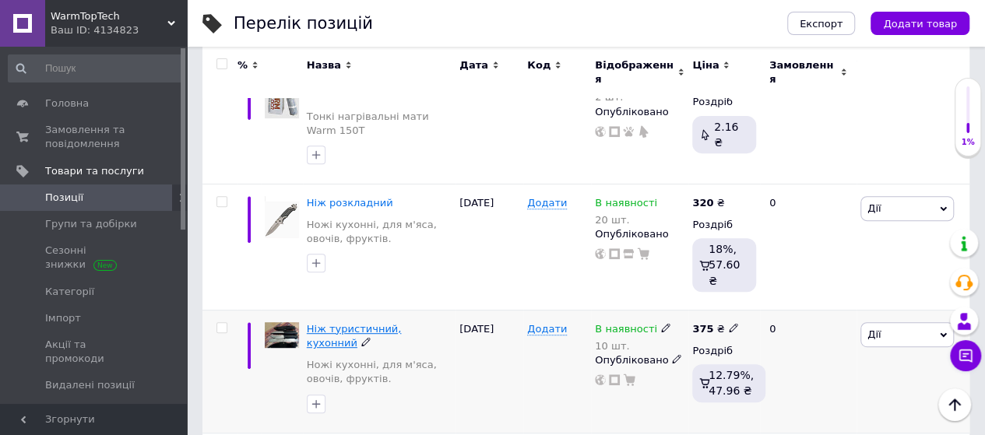
click at [384, 323] on span "Ніж туристичний, кухонний" at bounding box center [354, 336] width 95 height 26
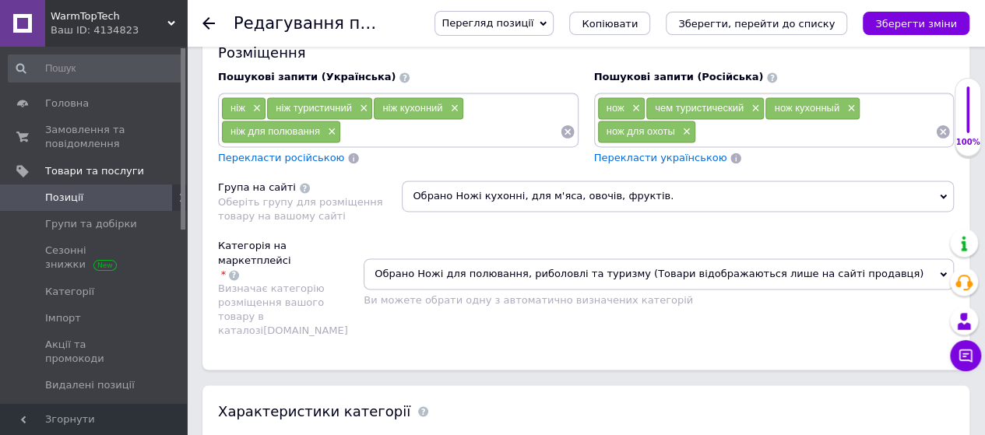
scroll to position [1172, 0]
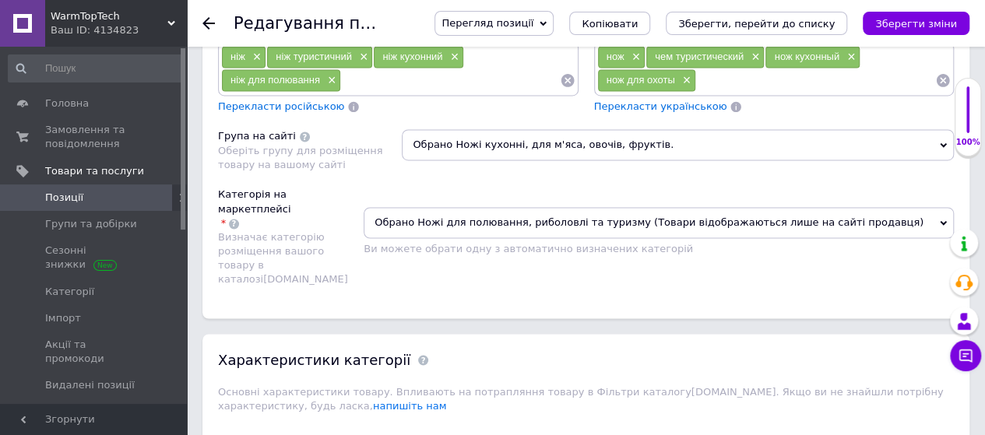
click at [942, 207] on span "Обрано Ножі для полювання, риболовлі та туризму (Товари відображаються лише на …" at bounding box center [659, 222] width 590 height 31
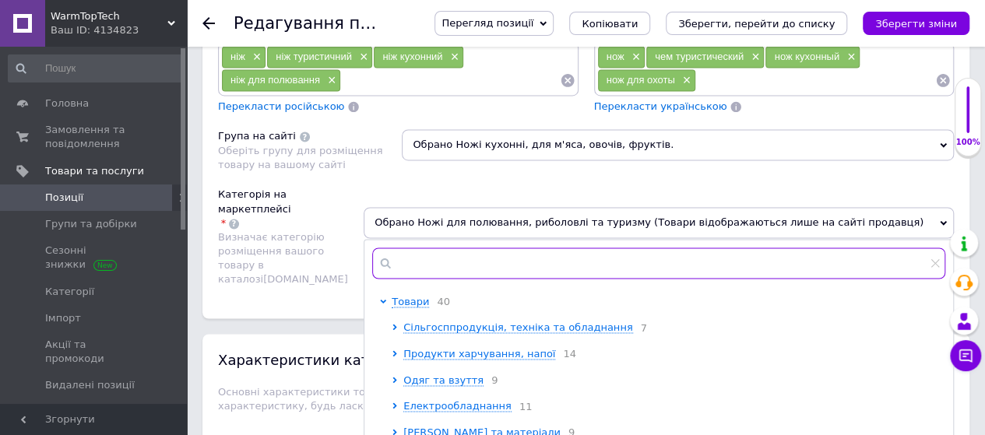
click at [543, 248] on input "text" at bounding box center [658, 263] width 573 height 31
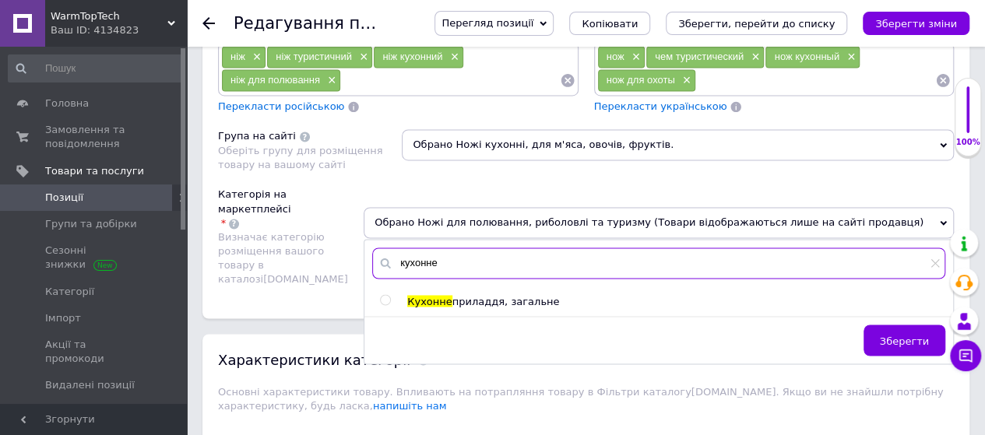
type input "кухонне"
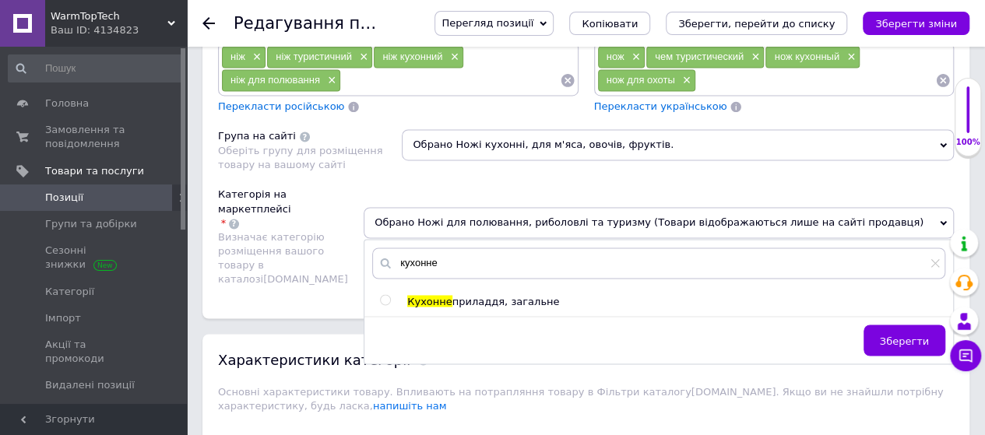
click at [390, 295] on input "radio" at bounding box center [385, 300] width 10 height 10
radio input "true"
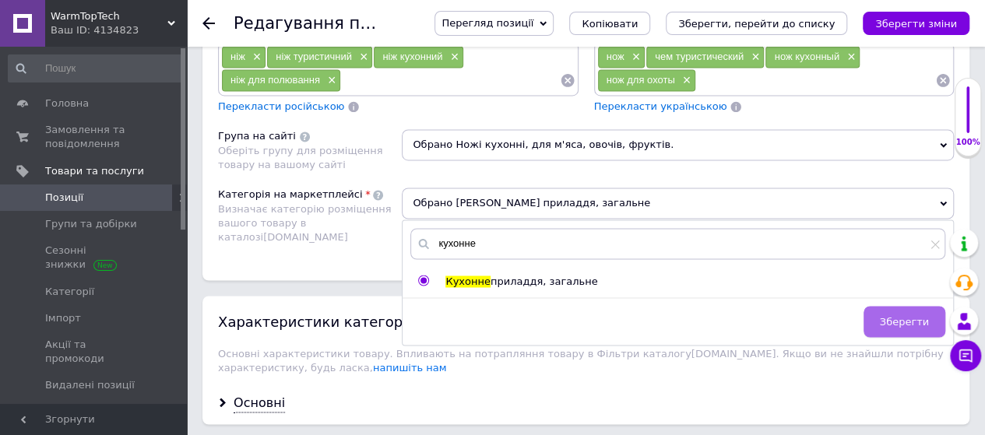
click at [897, 315] on span "Зберегти" at bounding box center [904, 321] width 49 height 12
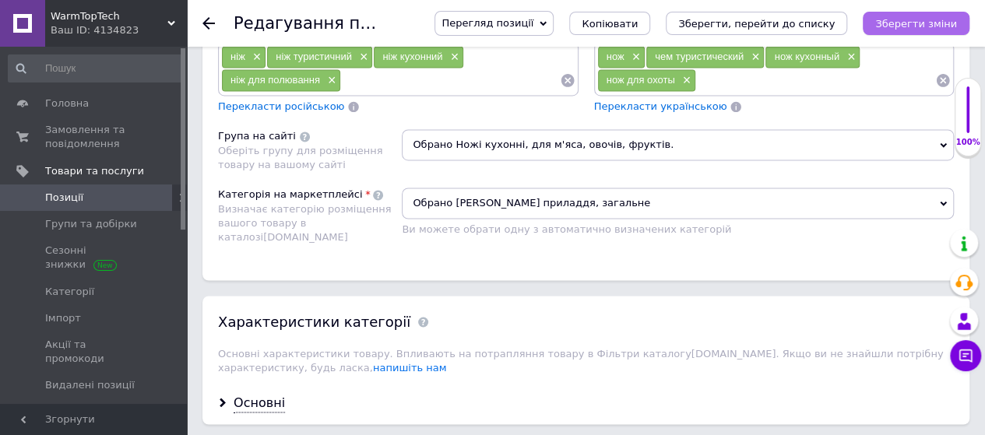
click at [940, 18] on icon "Зберегти зміни" at bounding box center [916, 24] width 82 height 12
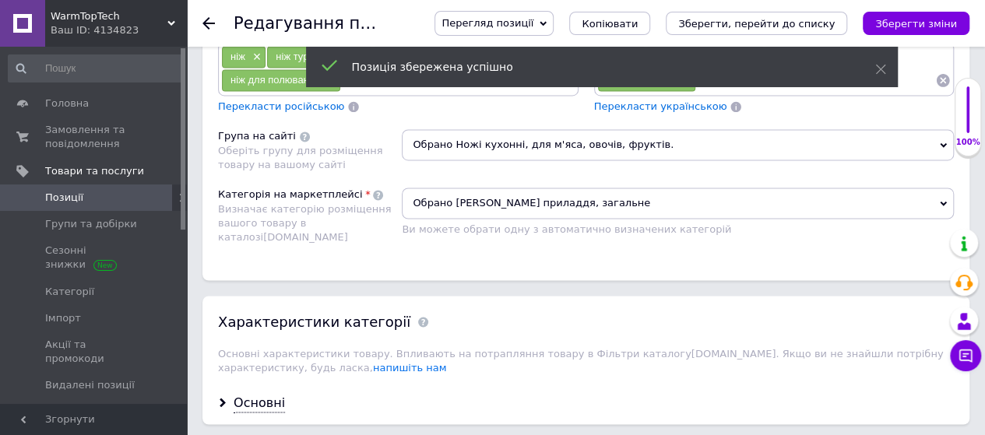
click at [69, 194] on span "Позиції" at bounding box center [64, 198] width 38 height 14
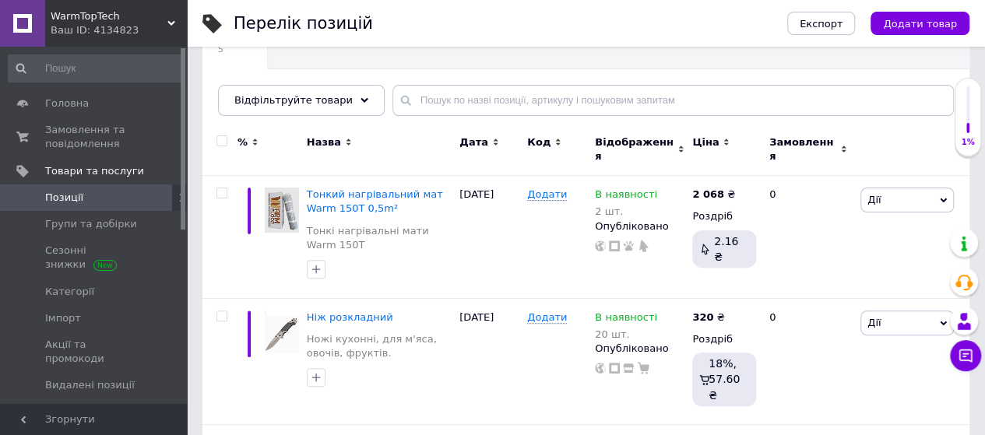
scroll to position [269, 0]
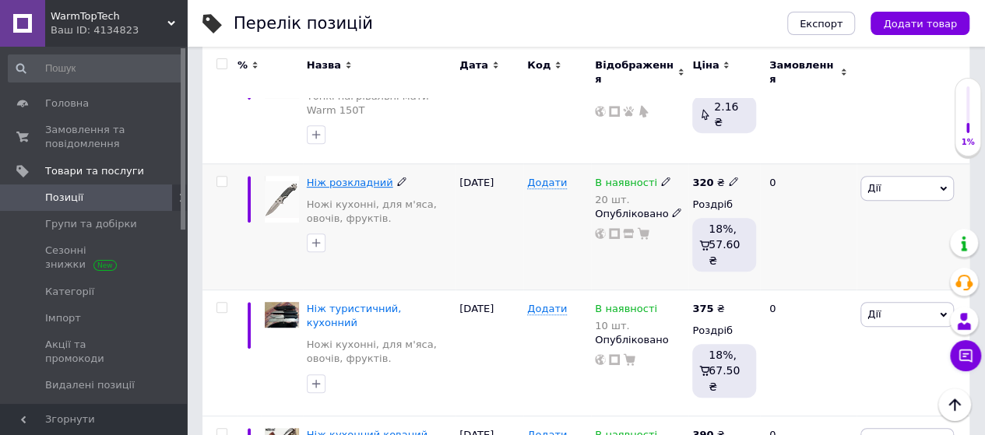
click at [360, 177] on span "Ніж розкладний" at bounding box center [350, 183] width 86 height 12
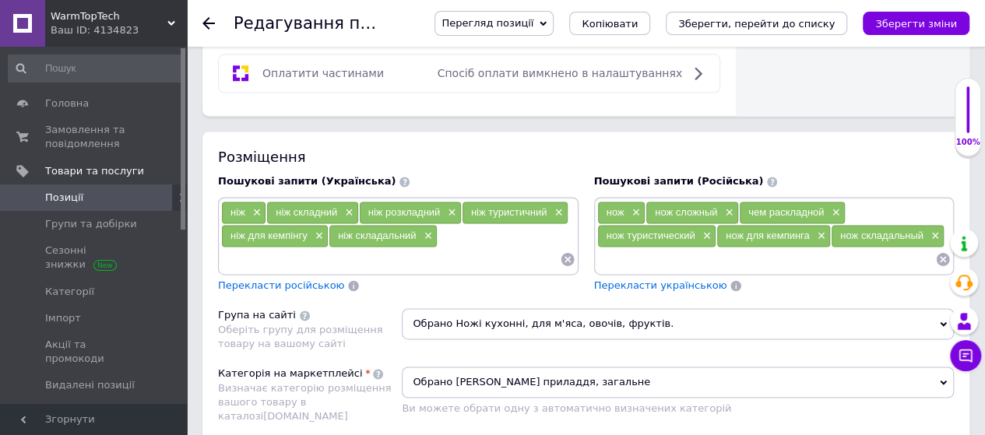
scroll to position [1028, 0]
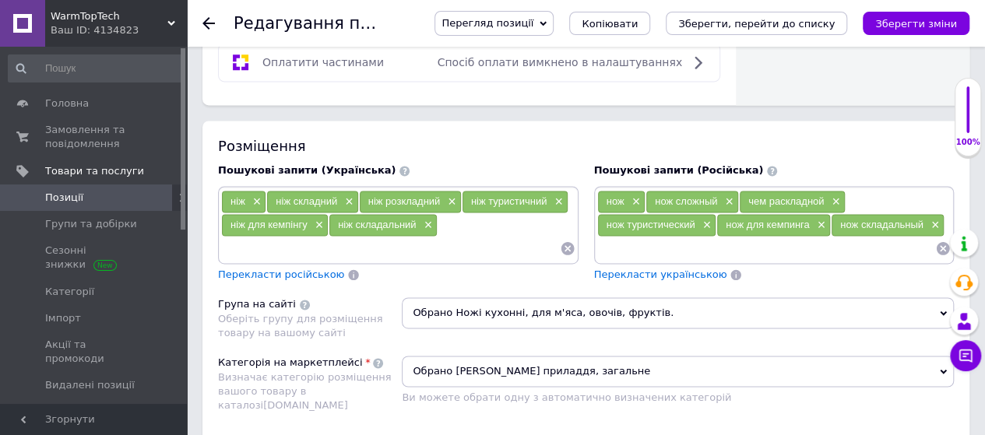
click at [69, 191] on span "Позиції" at bounding box center [64, 198] width 38 height 14
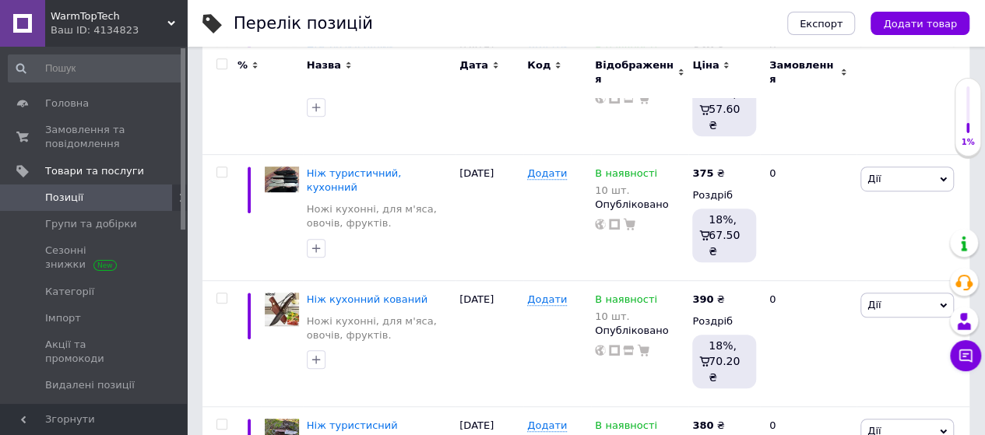
scroll to position [443, 0]
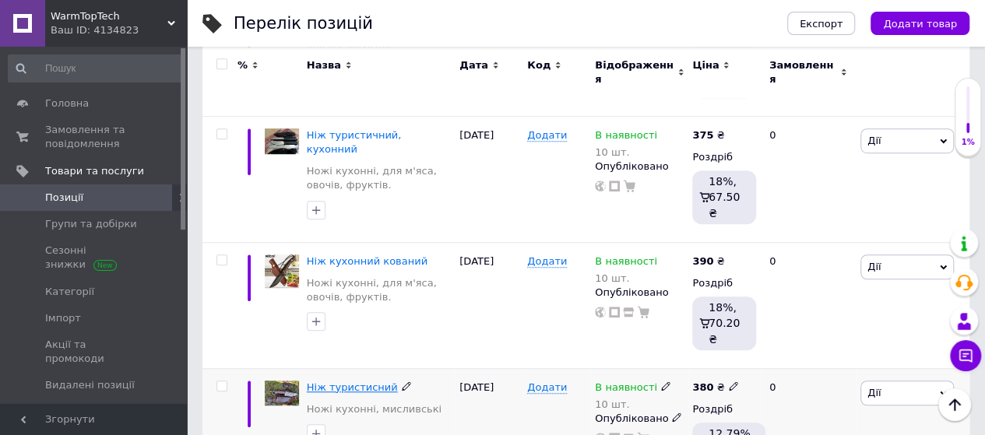
click at [355, 381] on span "Ніж туристисний" at bounding box center [352, 387] width 91 height 12
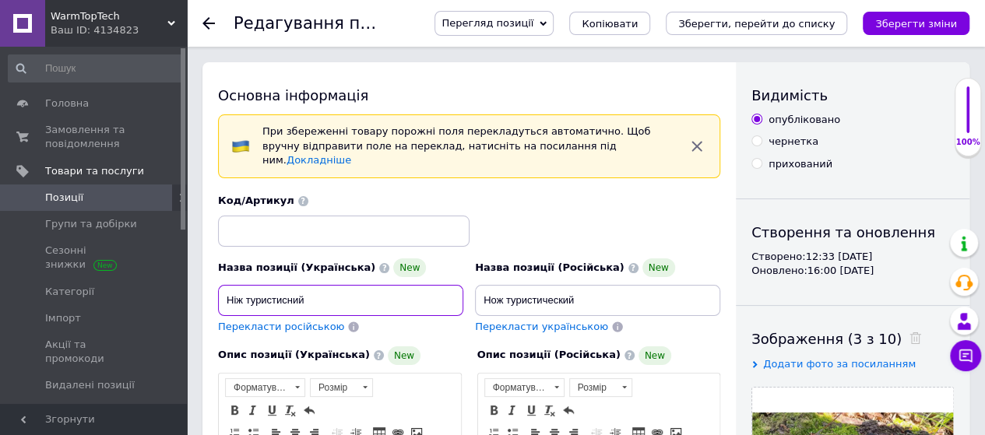
click at [304, 285] on input "Ніж туристисний" at bounding box center [340, 300] width 245 height 31
type input "Ніж туристисний, кухонний"
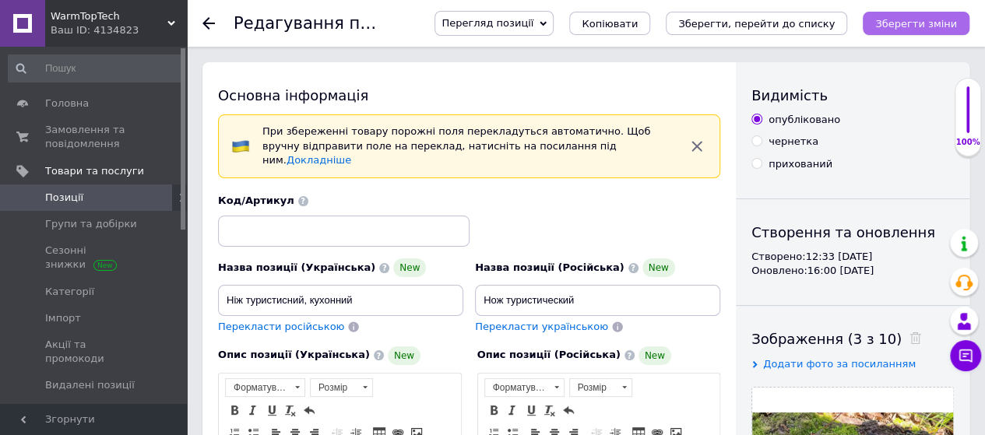
click at [919, 26] on icon "Зберегти зміни" at bounding box center [916, 24] width 82 height 12
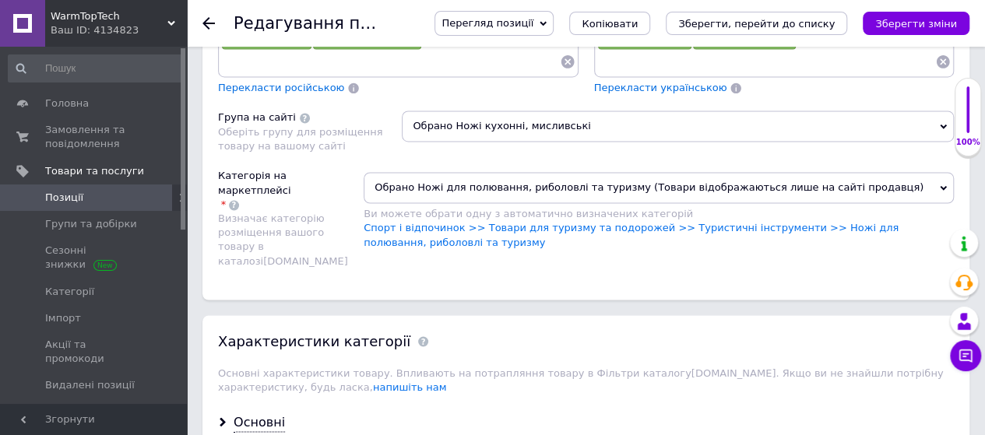
scroll to position [1225, 0]
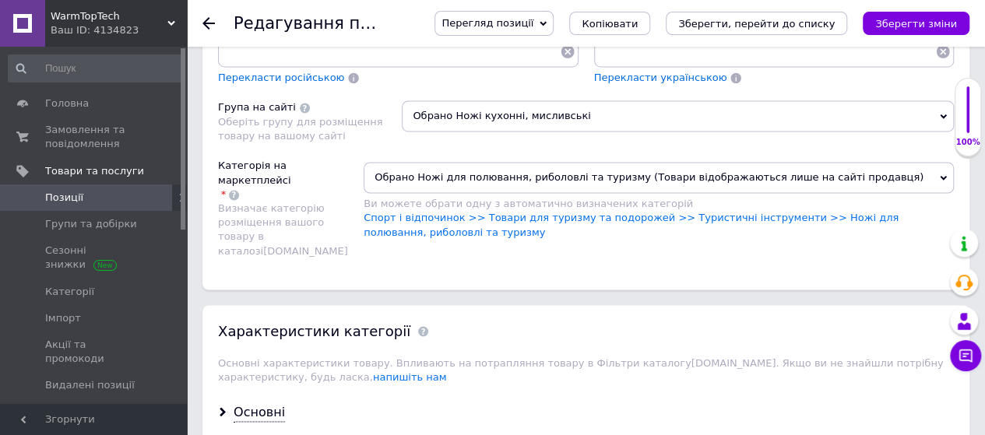
click at [945, 100] on span "Обрано Ножі кухонні, мисливські" at bounding box center [678, 115] width 552 height 31
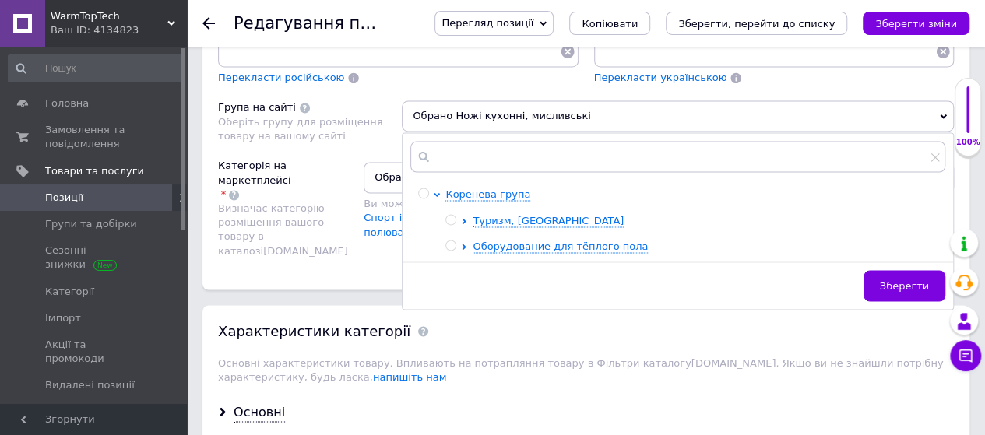
click at [464, 214] on div at bounding box center [467, 221] width 12 height 14
click at [464, 218] on icon at bounding box center [464, 221] width 4 height 6
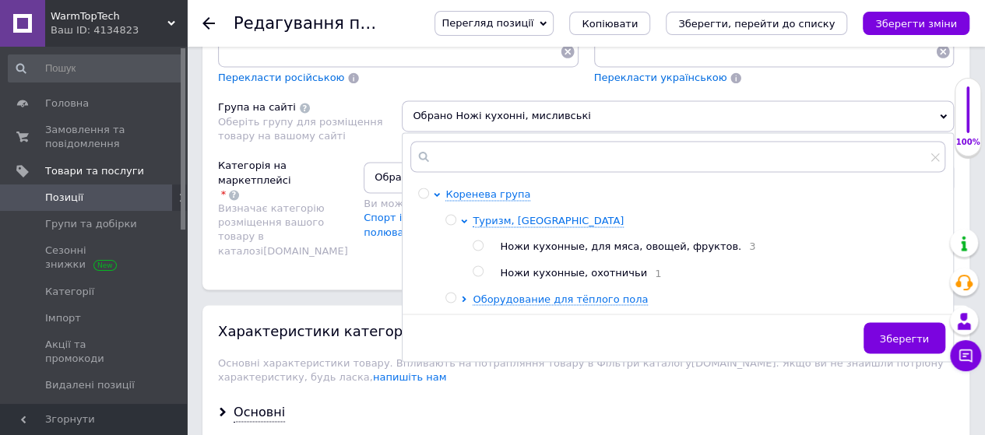
scroll to position [1239, 0]
click at [477, 241] on input "radio" at bounding box center [478, 246] width 10 height 10
radio input "true"
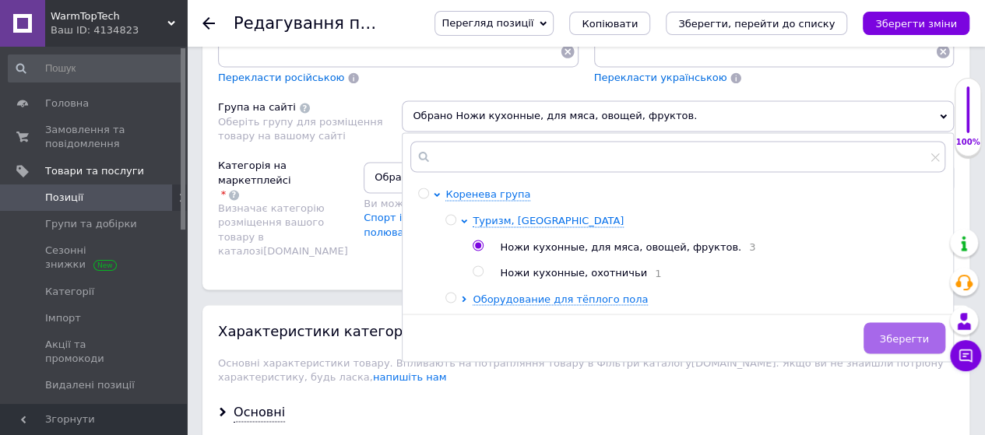
click at [905, 332] on span "Зберегти" at bounding box center [904, 338] width 49 height 12
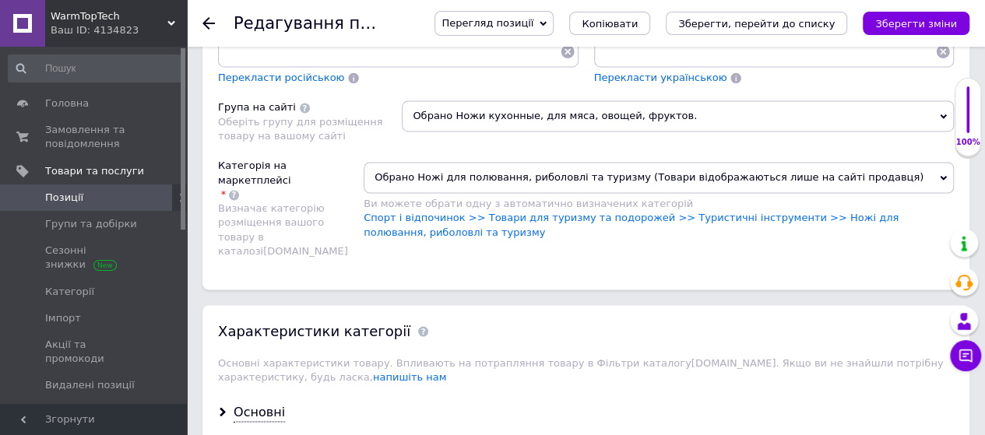
click at [943, 174] on icon at bounding box center [943, 177] width 7 height 7
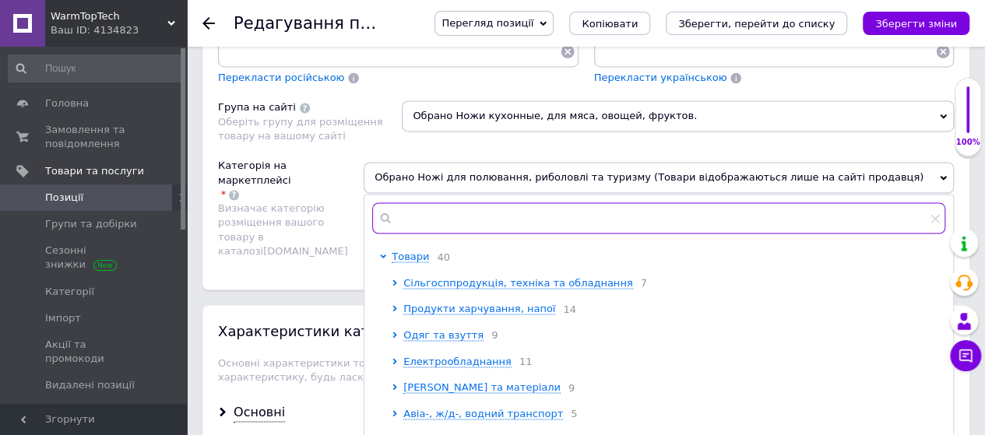
click at [452, 202] on input "text" at bounding box center [658, 217] width 573 height 31
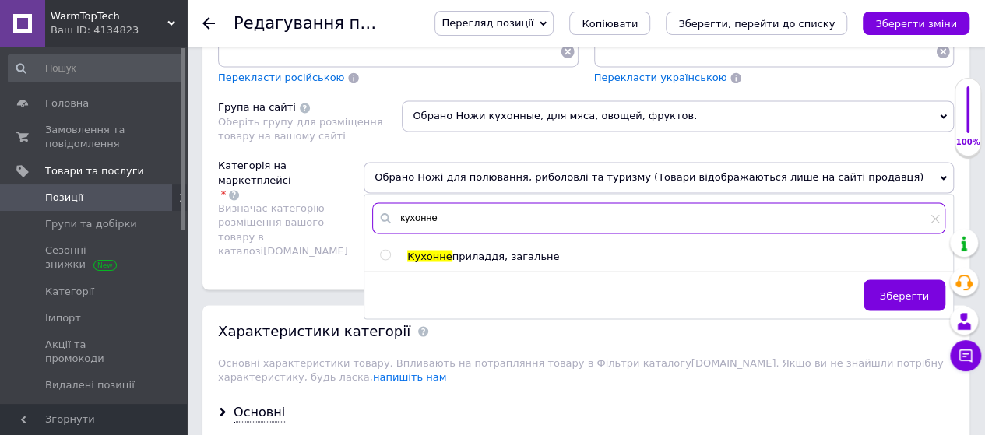
type input "кухонне"
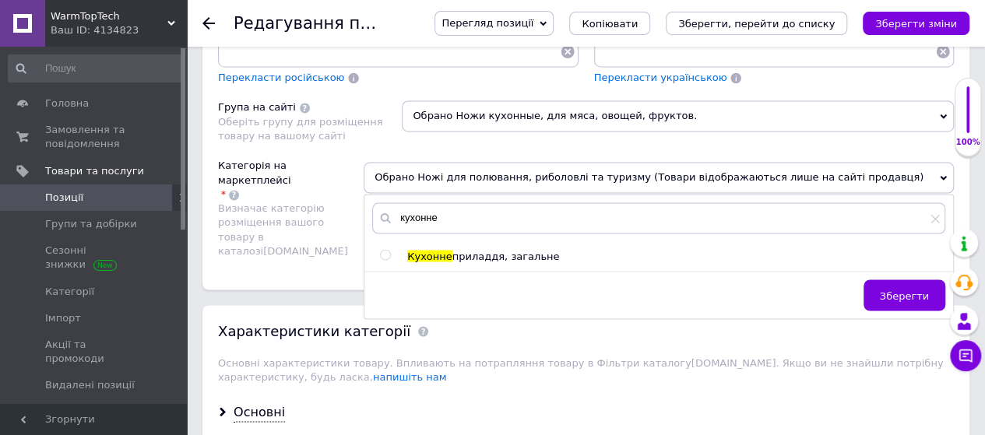
click at [390, 250] on input "radio" at bounding box center [385, 255] width 10 height 10
radio input "true"
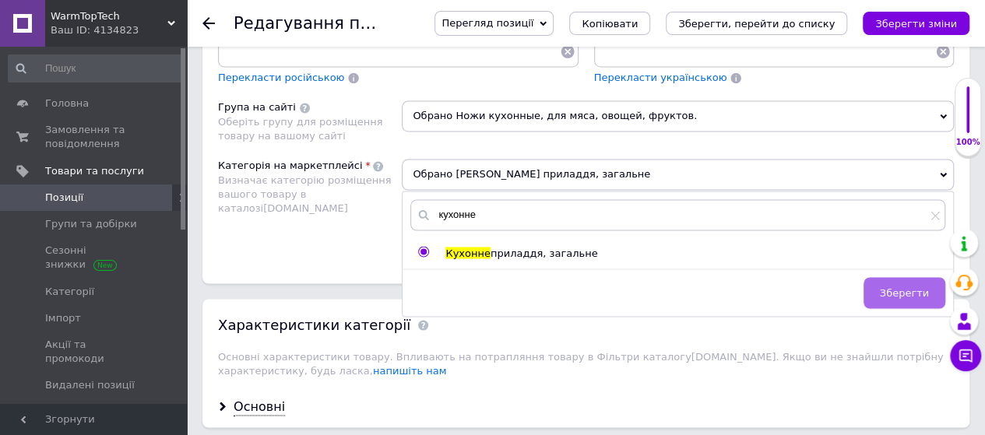
click at [899, 286] on span "Зберегти" at bounding box center [904, 292] width 49 height 12
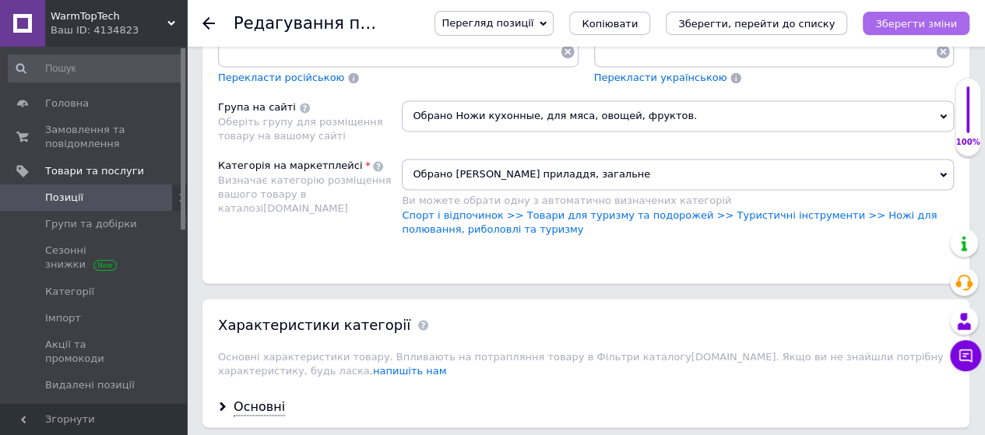
click at [940, 26] on icon "Зберегти зміни" at bounding box center [916, 24] width 82 height 12
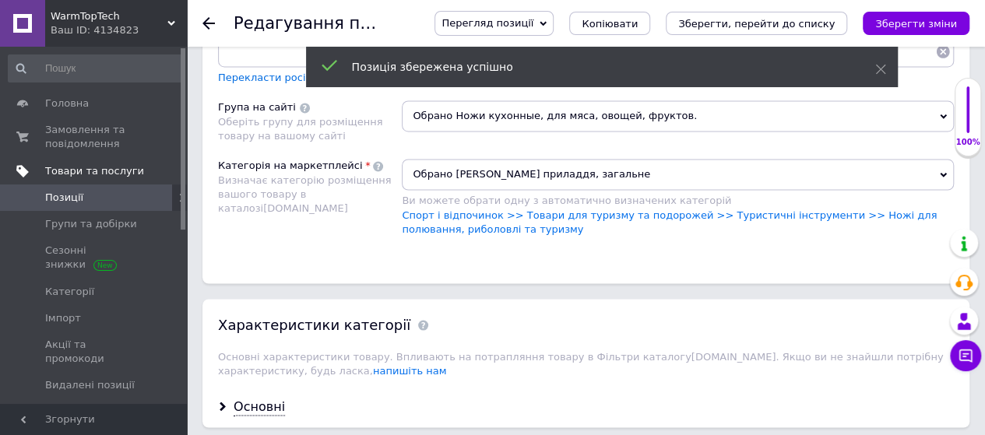
click at [111, 172] on span "Товари та послуги" at bounding box center [94, 171] width 99 height 14
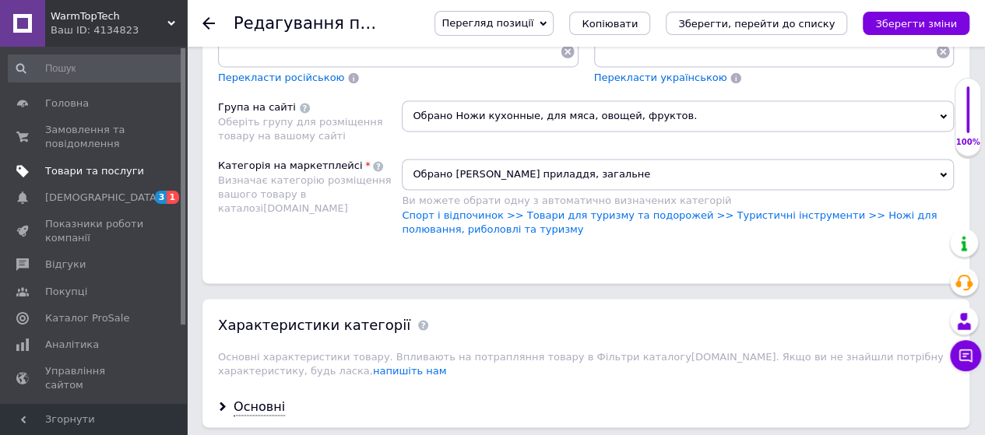
click at [75, 173] on span "Товари та послуги" at bounding box center [94, 171] width 99 height 14
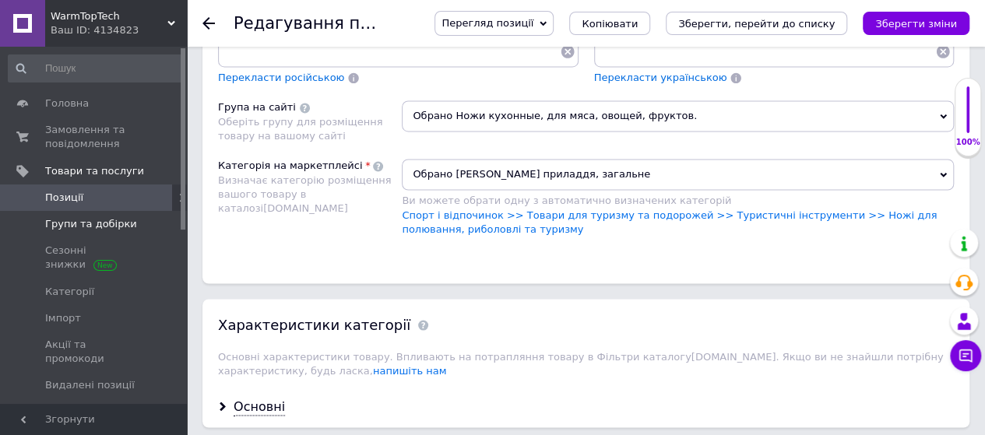
click at [86, 227] on span "Групи та добірки" at bounding box center [91, 224] width 92 height 14
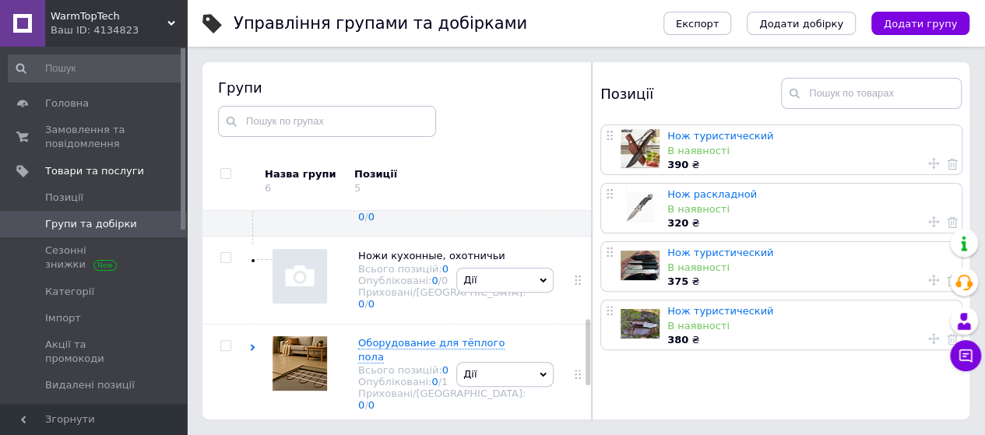
scroll to position [369, 0]
drag, startPoint x: 585, startPoint y: 300, endPoint x: 592, endPoint y: 383, distance: 83.6
click at [592, 383] on div "Групи Назва групи 6 Позиції 5 Коренева група Всього позицій: 0 Опубліковані: 0 …" at bounding box center [396, 240] width 389 height 357
click at [509, 252] on icon at bounding box center [513, 256] width 9 height 9
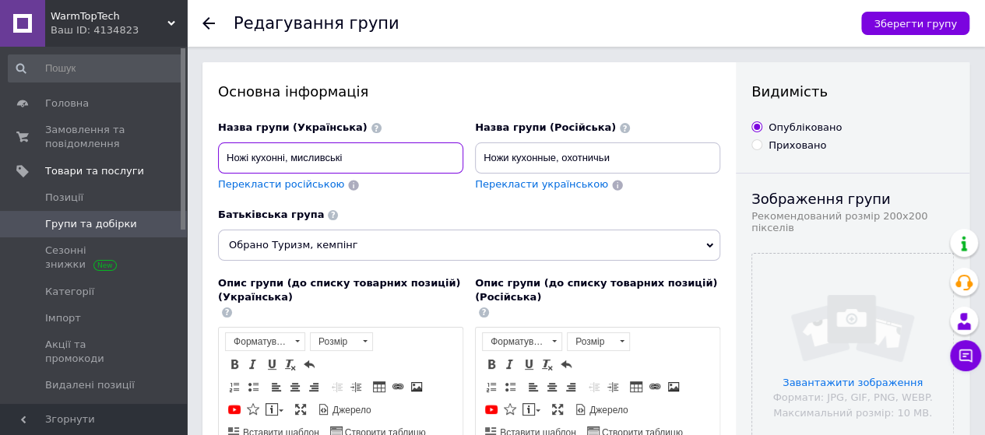
click at [345, 157] on input "Ножі кухонні, мисливські" at bounding box center [340, 157] width 245 height 31
type input "[PERSON_NAME]"
type input "Обладнання для кемпінгу"
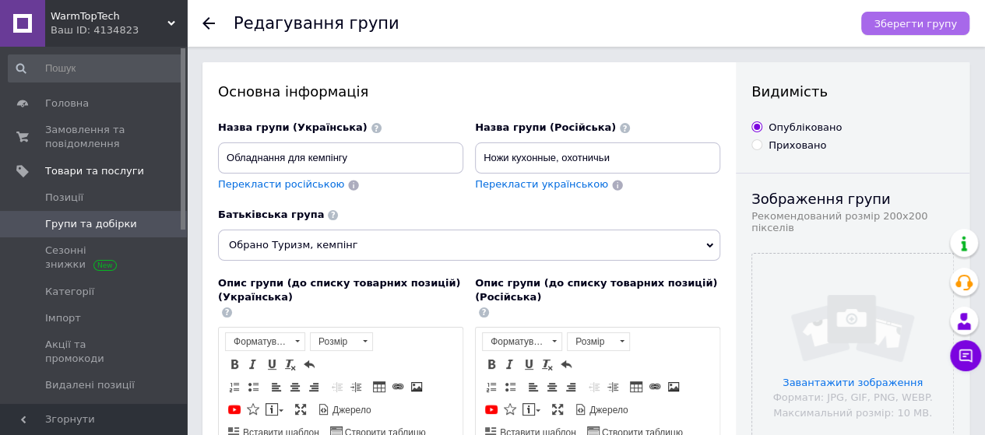
click at [929, 24] on span "Зберегти групу" at bounding box center [914, 24] width 83 height 12
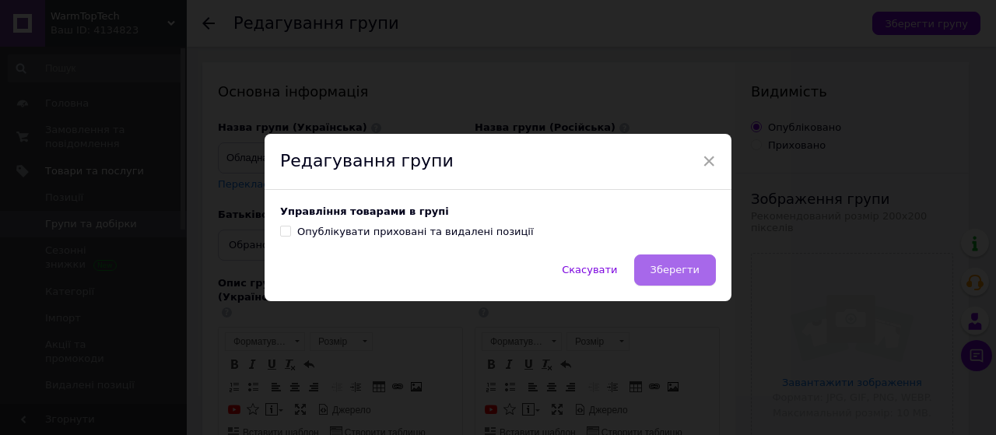
click at [671, 276] on span "Зберегти" at bounding box center [675, 270] width 49 height 12
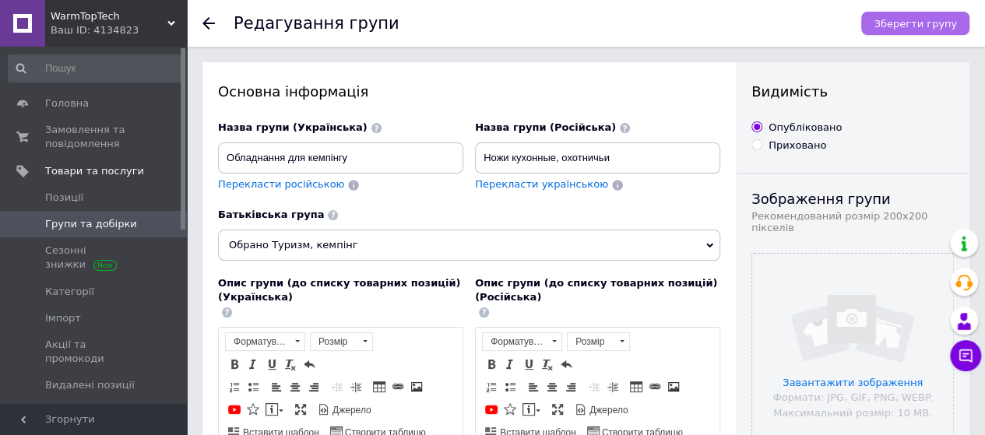
click at [932, 21] on span "Зберегти групу" at bounding box center [914, 24] width 83 height 12
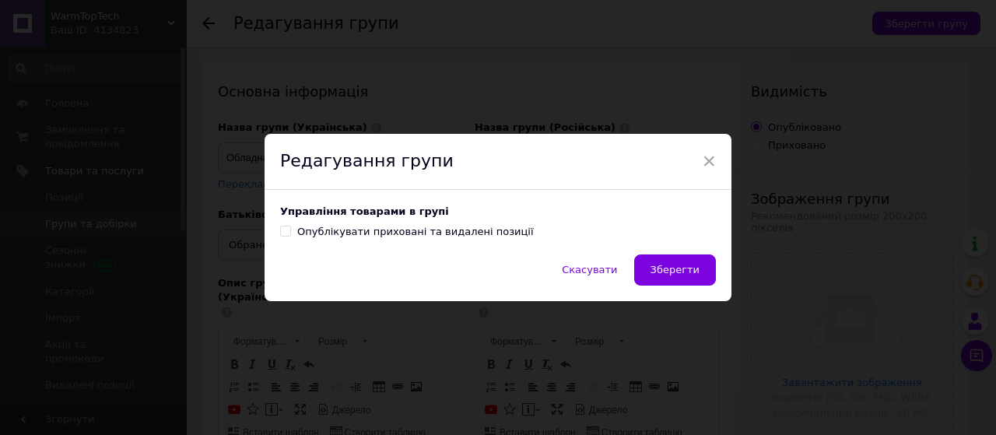
drag, startPoint x: 285, startPoint y: 231, endPoint x: 670, endPoint y: 328, distance: 396.5
click at [670, 328] on div "× Редагування групи Управління товарами в групі Опублікувати приховані та видал…" at bounding box center [498, 217] width 996 height 435
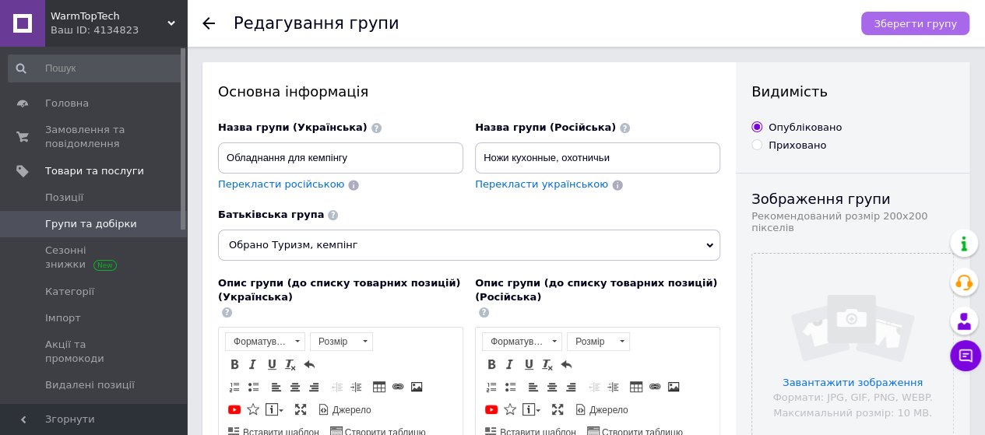
click at [903, 27] on span "Зберегти групу" at bounding box center [914, 24] width 83 height 12
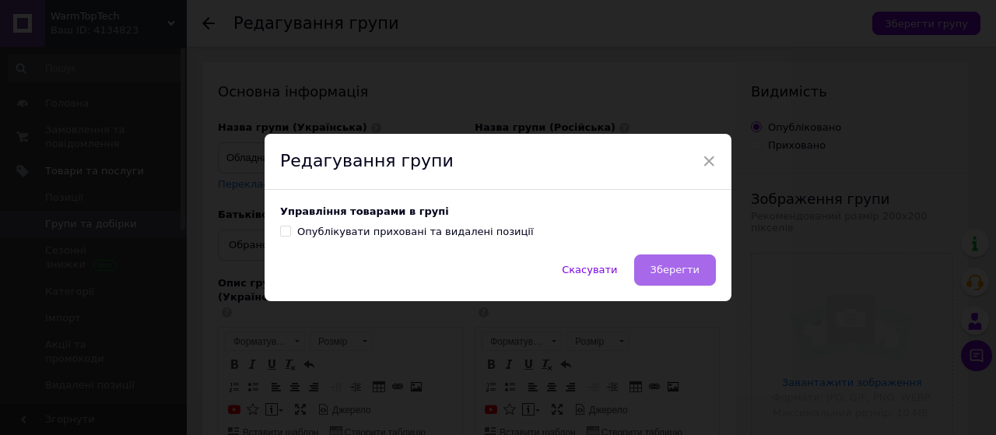
click at [690, 272] on span "Зберегти" at bounding box center [675, 270] width 49 height 12
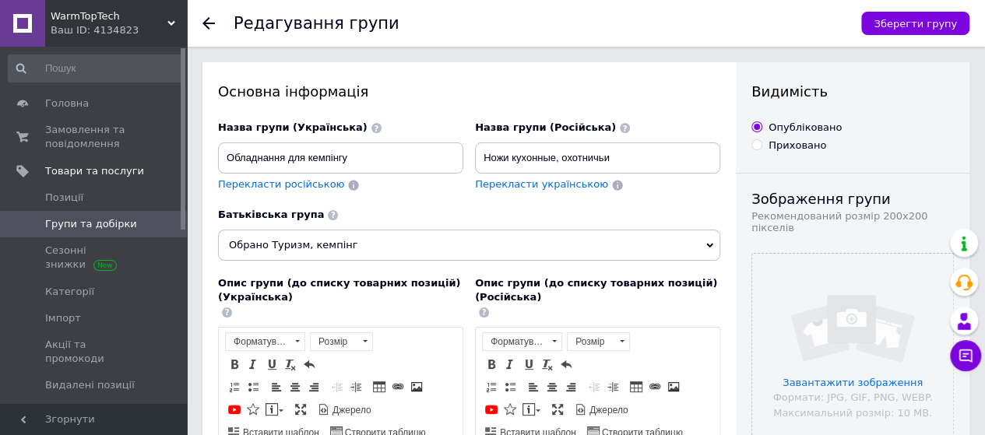
click at [173, 21] on icon at bounding box center [171, 23] width 8 height 8
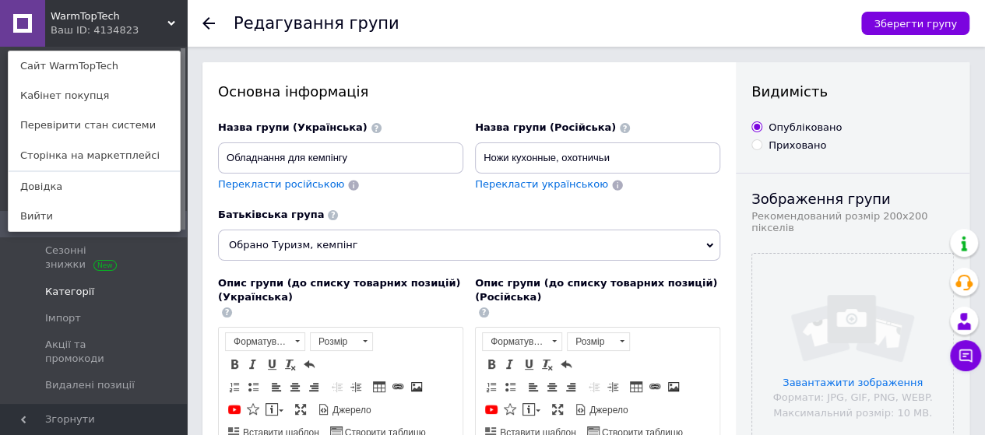
click at [134, 285] on span "Категорії" at bounding box center [94, 292] width 99 height 14
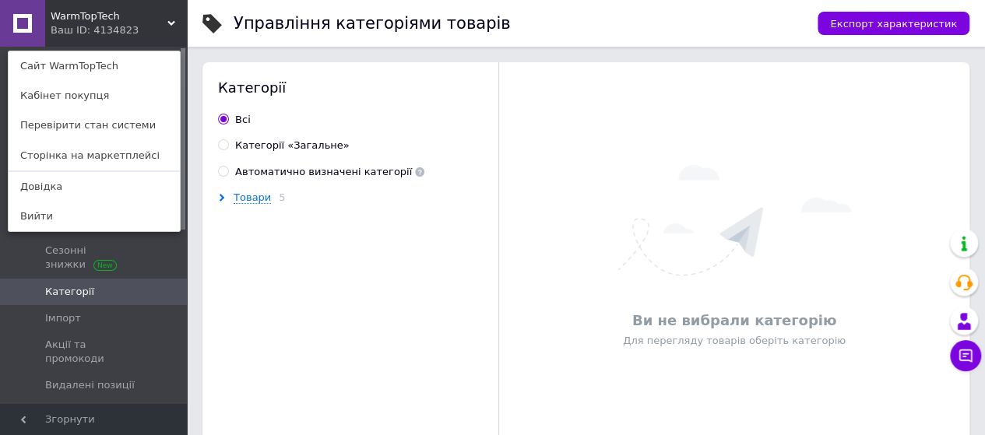
click at [300, 234] on div "Товари 5" at bounding box center [352, 356] width 301 height 331
click at [173, 18] on div "WarmTopTech Ваш ID: 4134823 Сайт WarmTopTech Кабінет покупця Перевірити стан си…" at bounding box center [93, 23] width 187 height 47
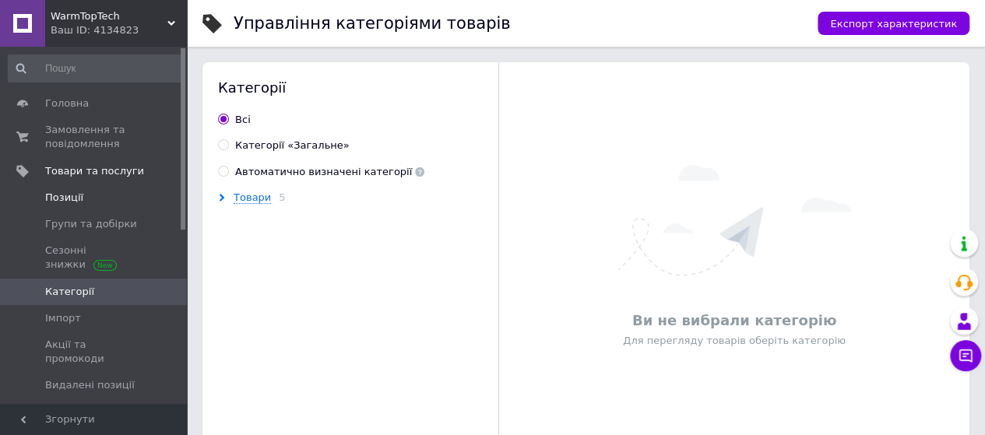
click at [70, 195] on span "Позиції" at bounding box center [64, 198] width 38 height 14
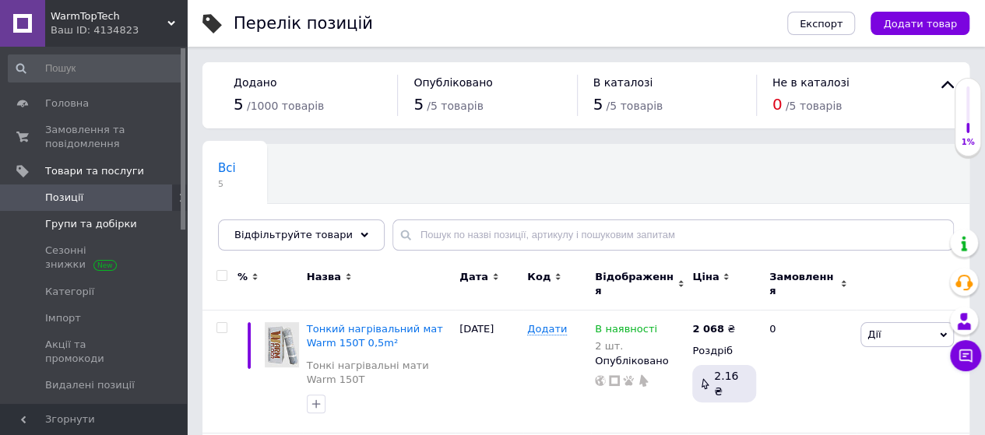
click at [100, 228] on span "Групи та добірки" at bounding box center [91, 224] width 92 height 14
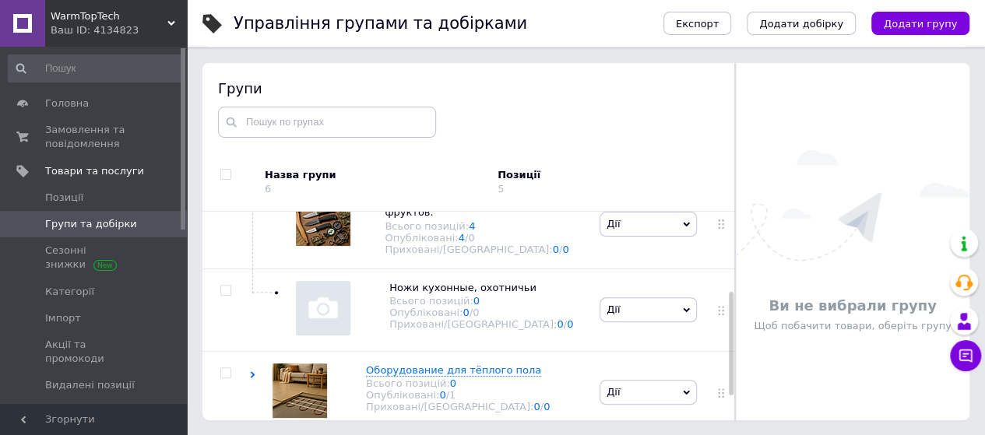
scroll to position [190, 0]
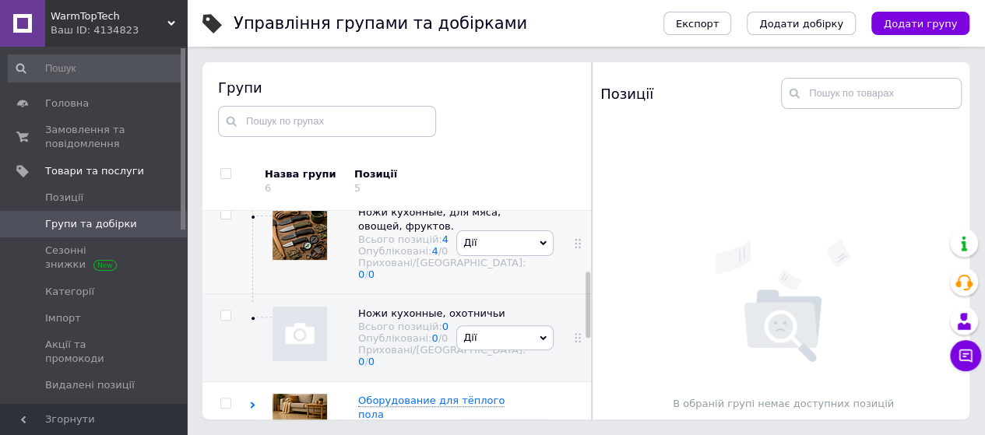
click at [540, 246] on icon at bounding box center [543, 243] width 7 height 5
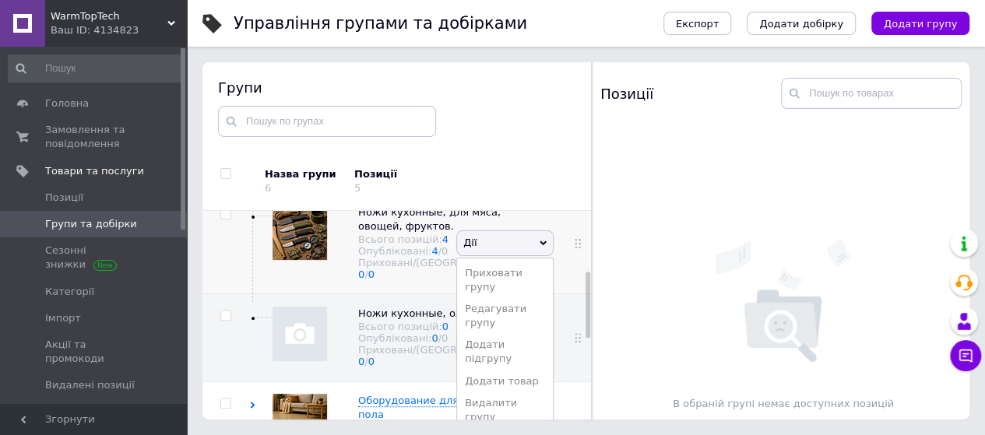
click at [540, 246] on icon at bounding box center [543, 243] width 7 height 5
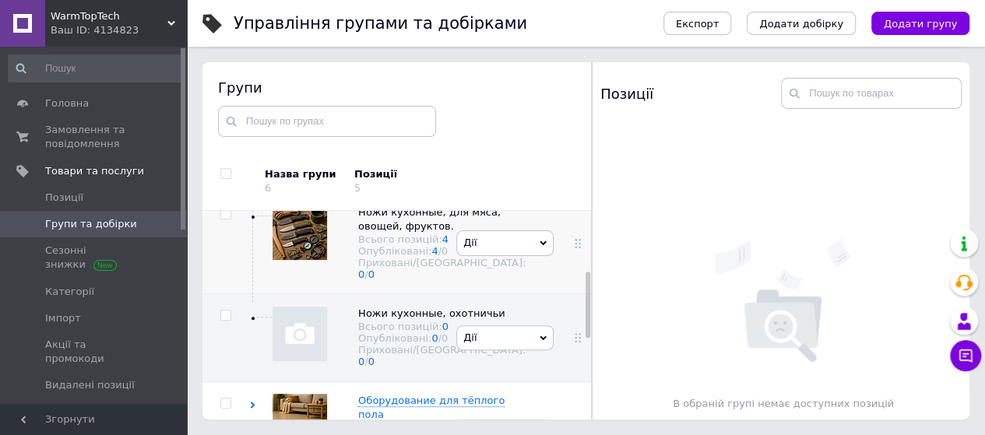
click at [540, 246] on icon at bounding box center [543, 243] width 7 height 5
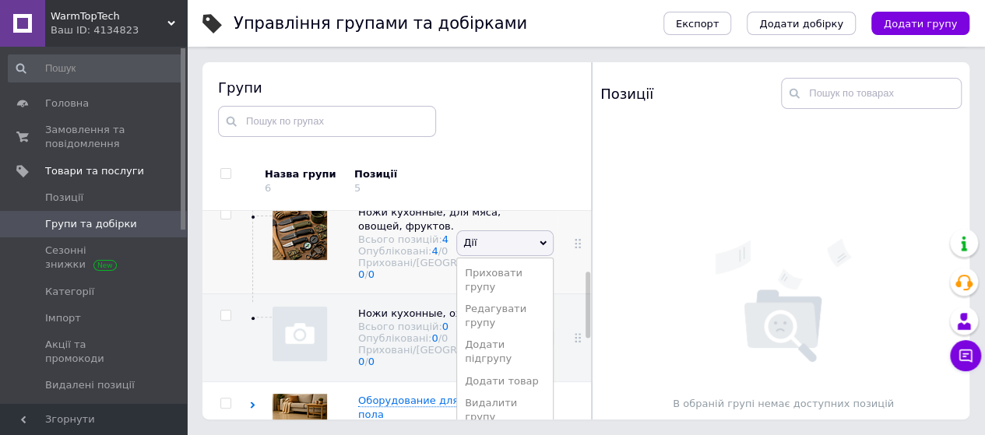
click at [516, 275] on div "[PERSON_NAME] групу Редагувати групу Додати підгрупу Додати товар Видалити групу" at bounding box center [504, 243] width 105 height 102
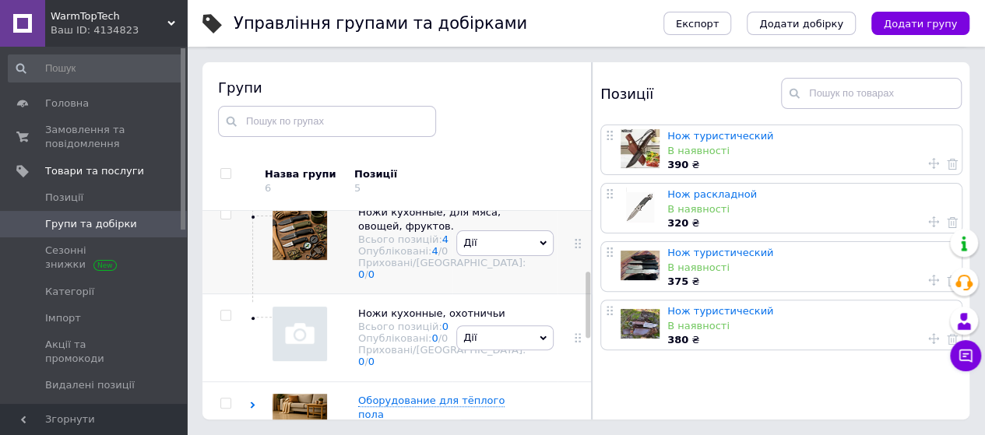
click at [543, 255] on span "Дії" at bounding box center [504, 242] width 97 height 25
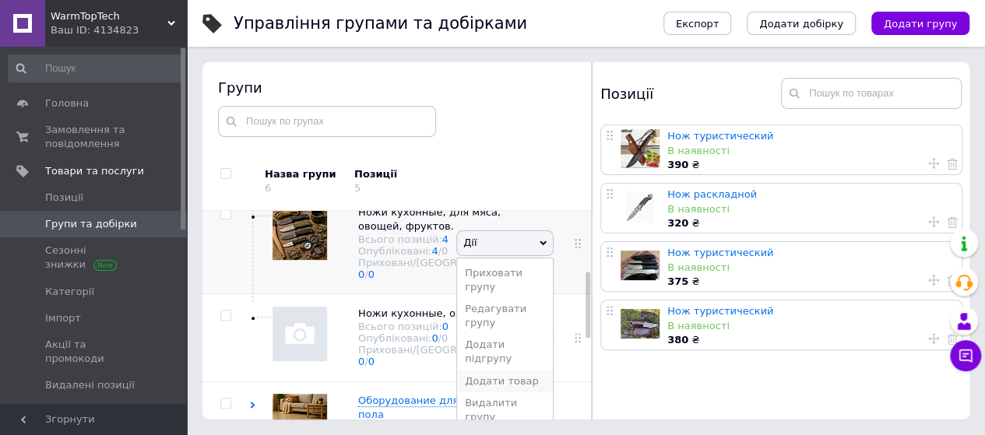
click at [511, 392] on li "Додати товар" at bounding box center [505, 382] width 96 height 22
